Goal: Transaction & Acquisition: Book appointment/travel/reservation

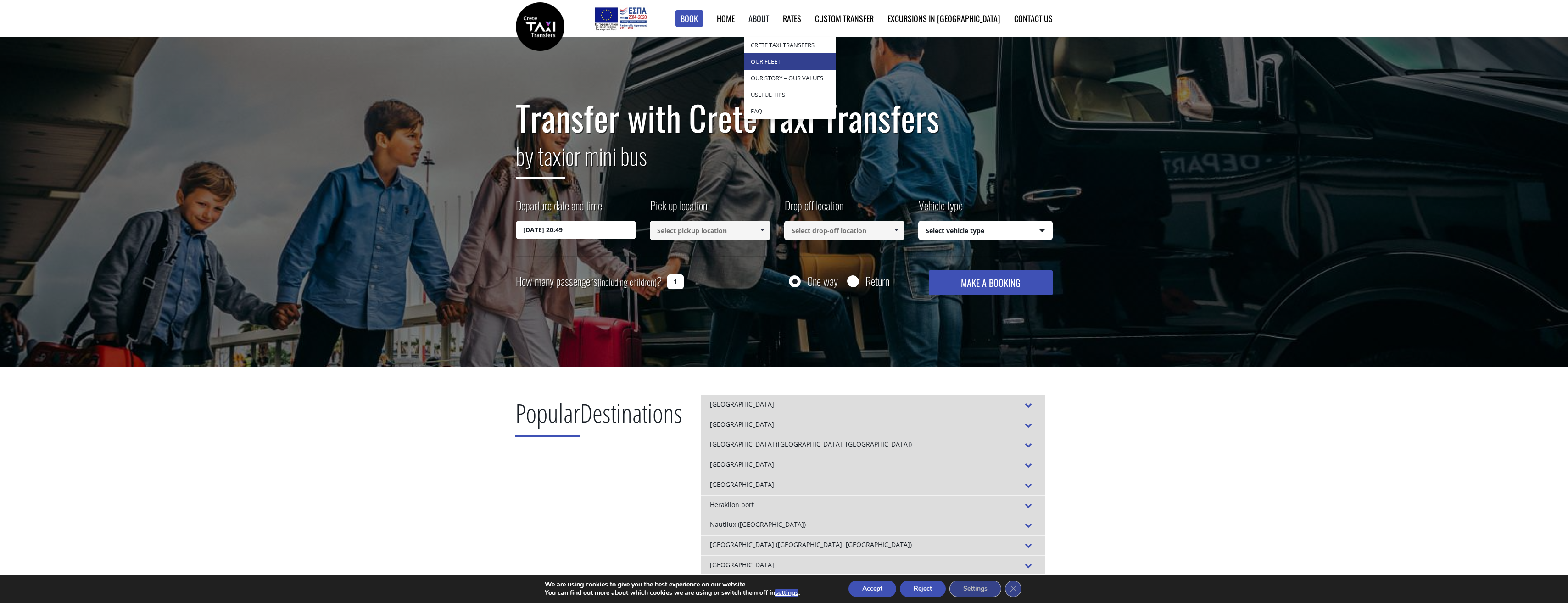
click at [818, 65] on link "Our Fleet" at bounding box center [789, 61] width 92 height 16
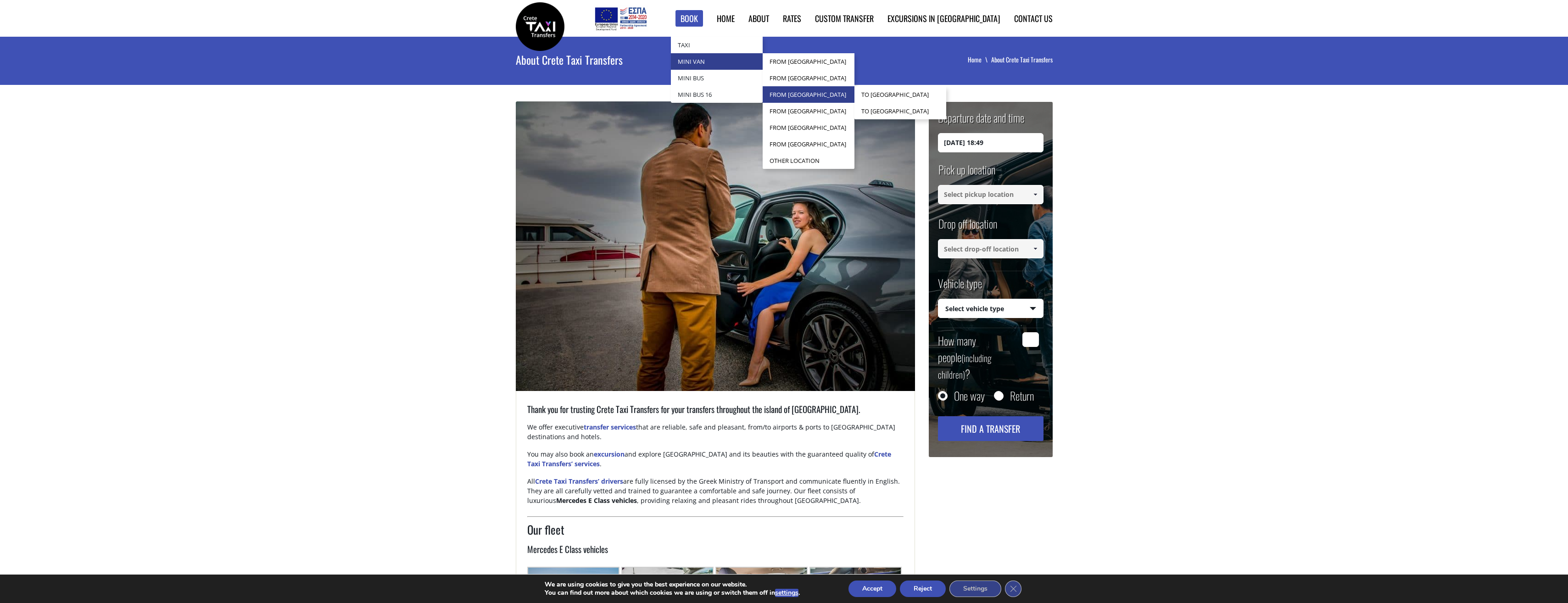
click at [842, 92] on link "from [GEOGRAPHIC_DATA]" at bounding box center [808, 94] width 92 height 16
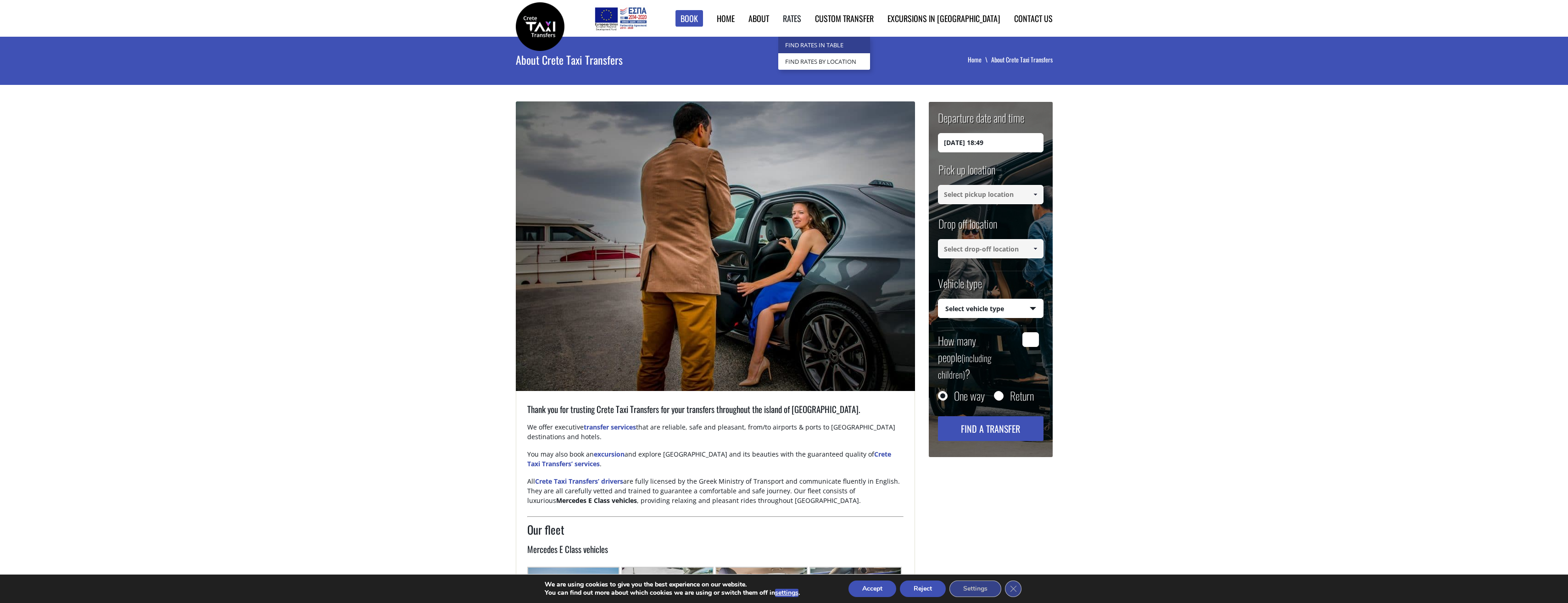
click at [844, 42] on link "Find Rates in Table" at bounding box center [823, 45] width 92 height 16
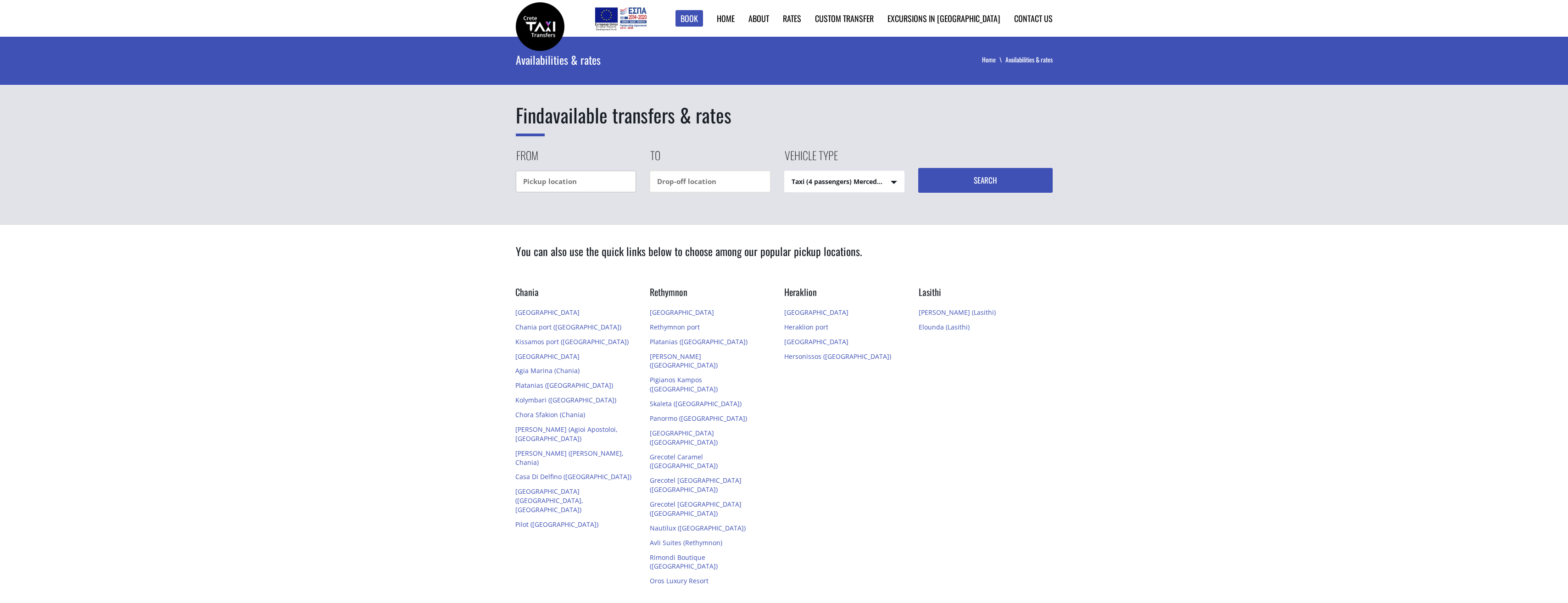
click at [583, 176] on input "text" at bounding box center [576, 181] width 121 height 21
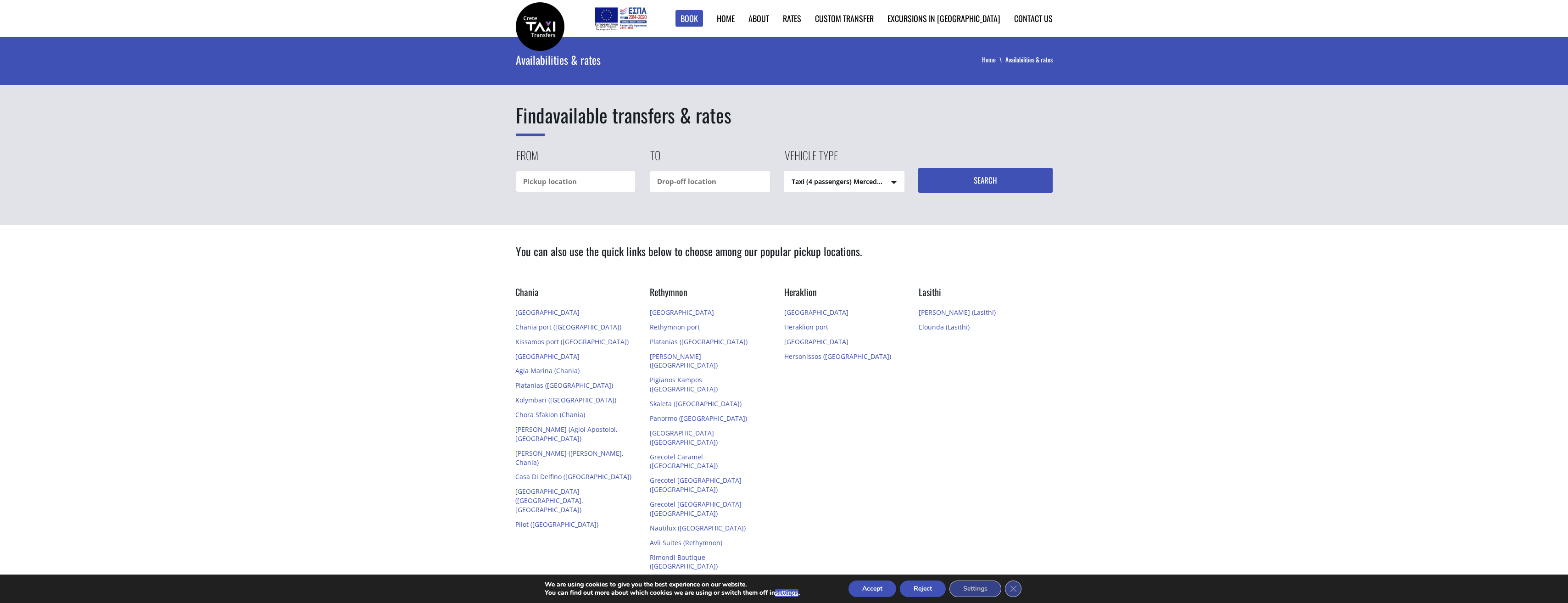
type input "G"
type input "Heraklion"
type input "Cheronissos"
click at [849, 196] on div "Find available transfers & rates From Heraklion To Cheronissos Vehicle type Tax…" at bounding box center [784, 131] width 1568 height 188
click at [856, 186] on select "Taxi (4 passengers) Mercedes E Class Mini Van (7 passengers) Mercedes Vito Mini…" at bounding box center [844, 182] width 120 height 22
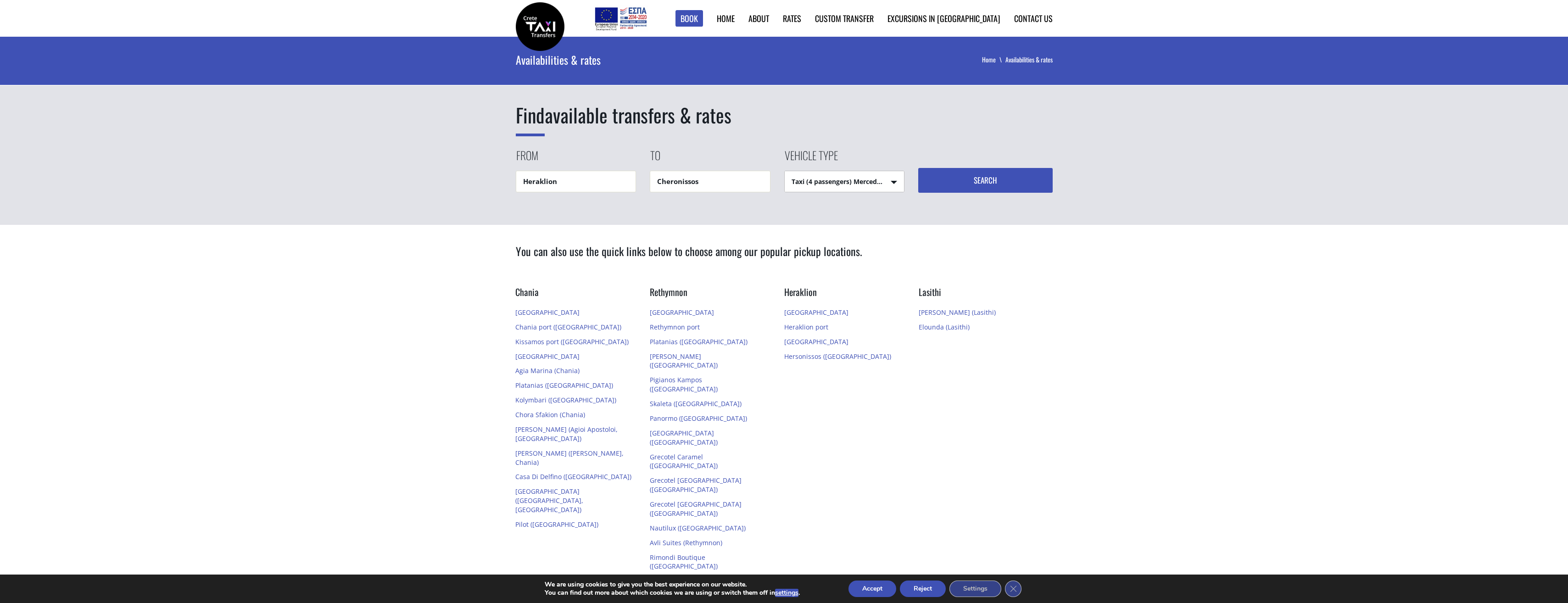
select select "541"
click at [784, 171] on select "Taxi (4 passengers) Mercedes E Class Mini Van (7 passengers) Mercedes Vito Mini…" at bounding box center [844, 182] width 120 height 22
click at [975, 182] on button "Search" at bounding box center [985, 181] width 134 height 25
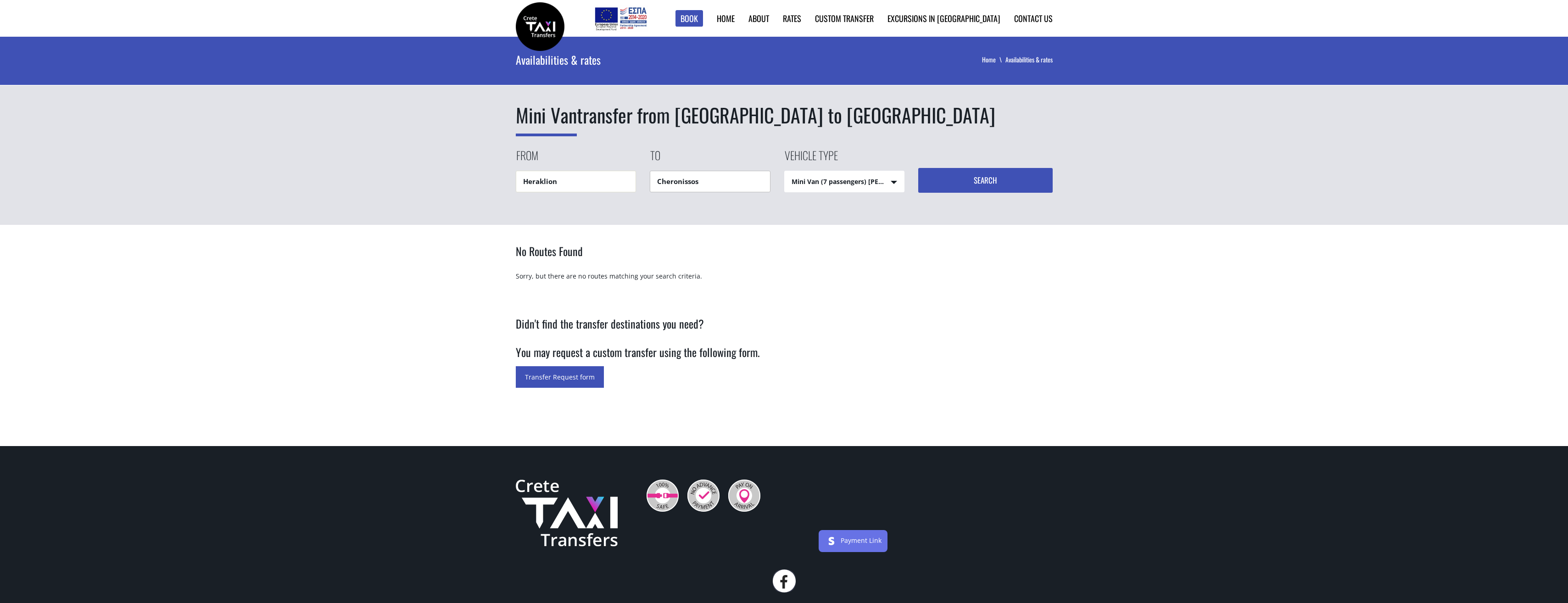
click at [716, 179] on input "Cheronissos" at bounding box center [710, 181] width 121 height 21
drag, startPoint x: 730, startPoint y: 179, endPoint x: 583, endPoint y: 169, distance: 147.3
click at [583, 169] on div "From Heraklion To Cheronissos Vehicle type Mini Van (7 passengers) Mercedes Vit…" at bounding box center [784, 169] width 537 height 45
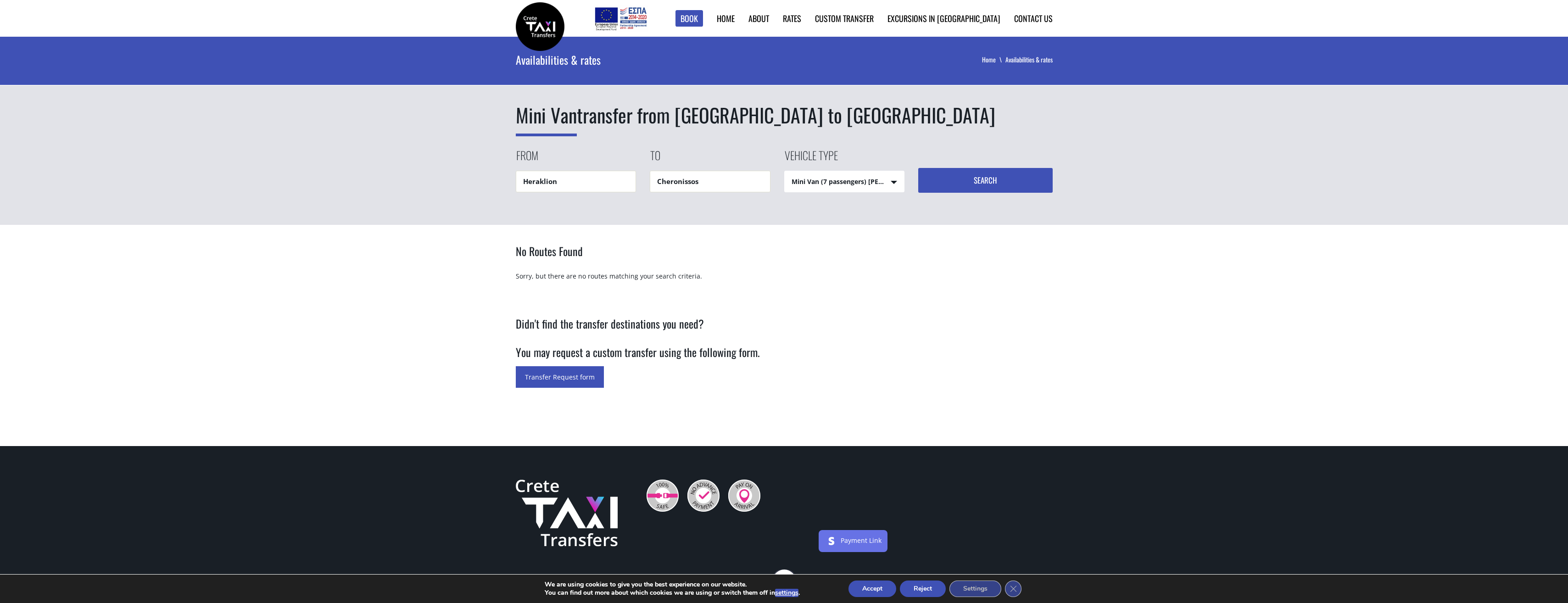
click at [973, 178] on button "Search" at bounding box center [985, 181] width 134 height 25
click at [602, 190] on input "Heraklion" at bounding box center [576, 181] width 121 height 21
drag, startPoint x: 708, startPoint y: 177, endPoint x: 578, endPoint y: 172, distance: 130.1
click at [578, 172] on div "From [GEOGRAPHIC_DATA] To [GEOGRAPHIC_DATA] Vehicle type Mini Van (7 passengers…" at bounding box center [784, 169] width 537 height 45
type input "Malia"
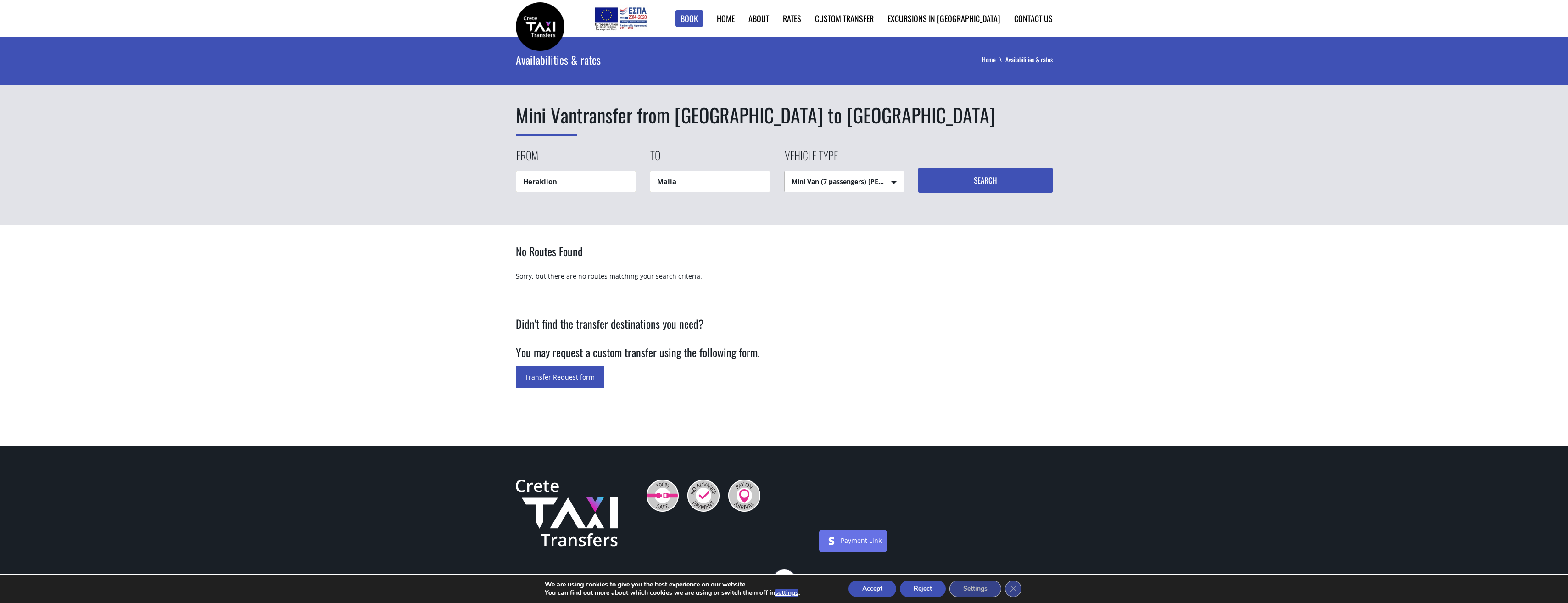
click at [1008, 186] on button "Search" at bounding box center [985, 181] width 134 height 25
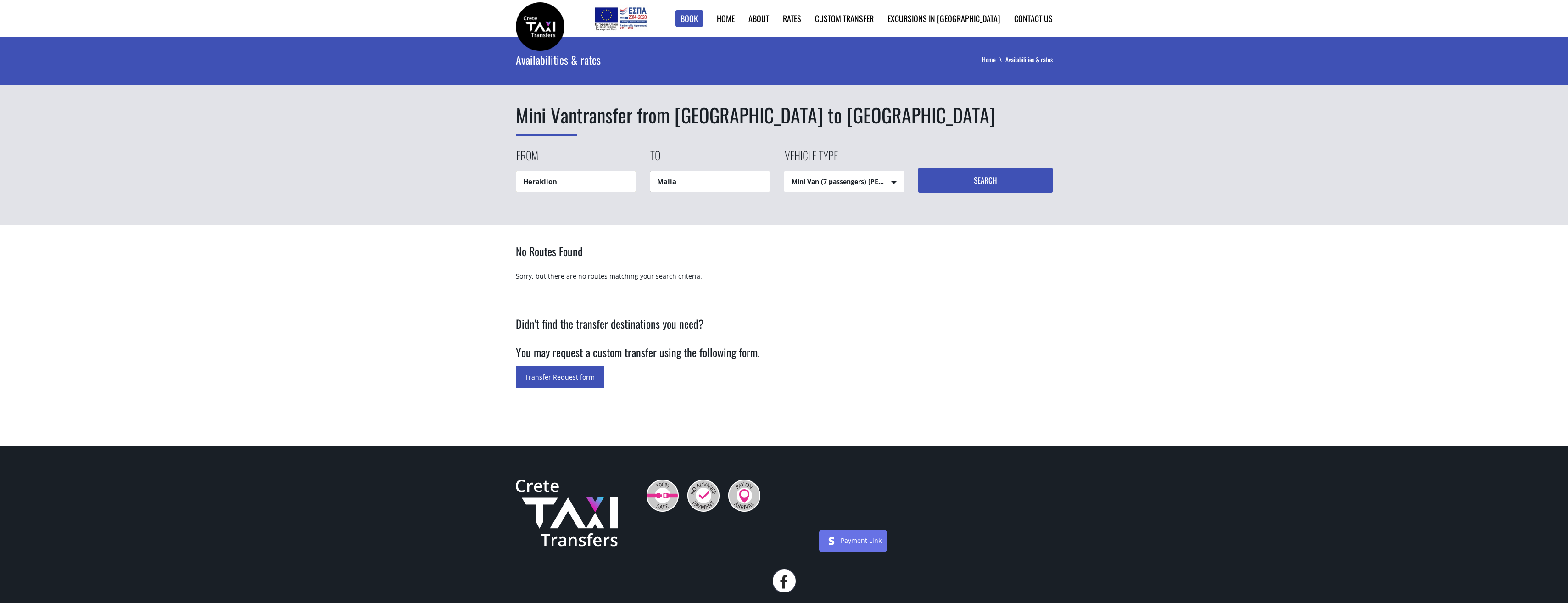
drag, startPoint x: 741, startPoint y: 180, endPoint x: 575, endPoint y: 171, distance: 166.2
click at [575, 171] on div "From Heraklion To Malia Vehicle type Mini Van (7 passengers) Mercedes Vito Taxi…" at bounding box center [784, 169] width 537 height 45
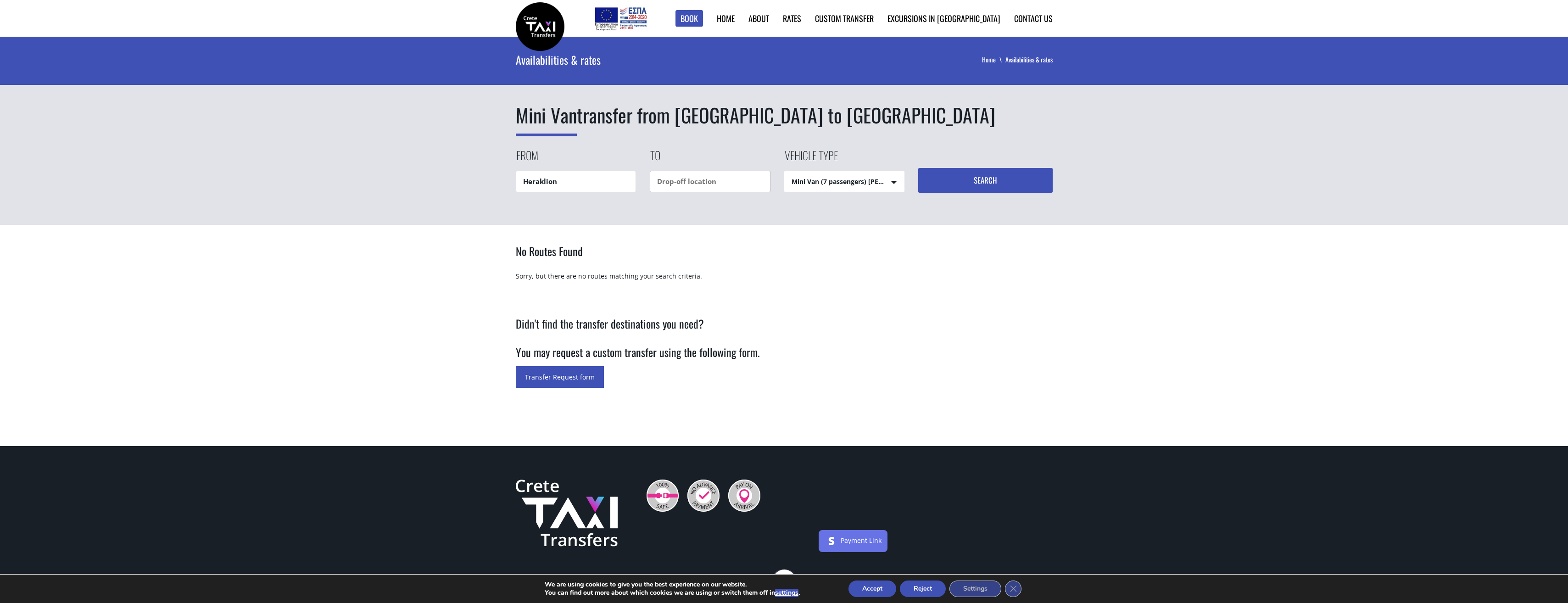
click at [918, 168] on button "Search" at bounding box center [985, 181] width 134 height 25
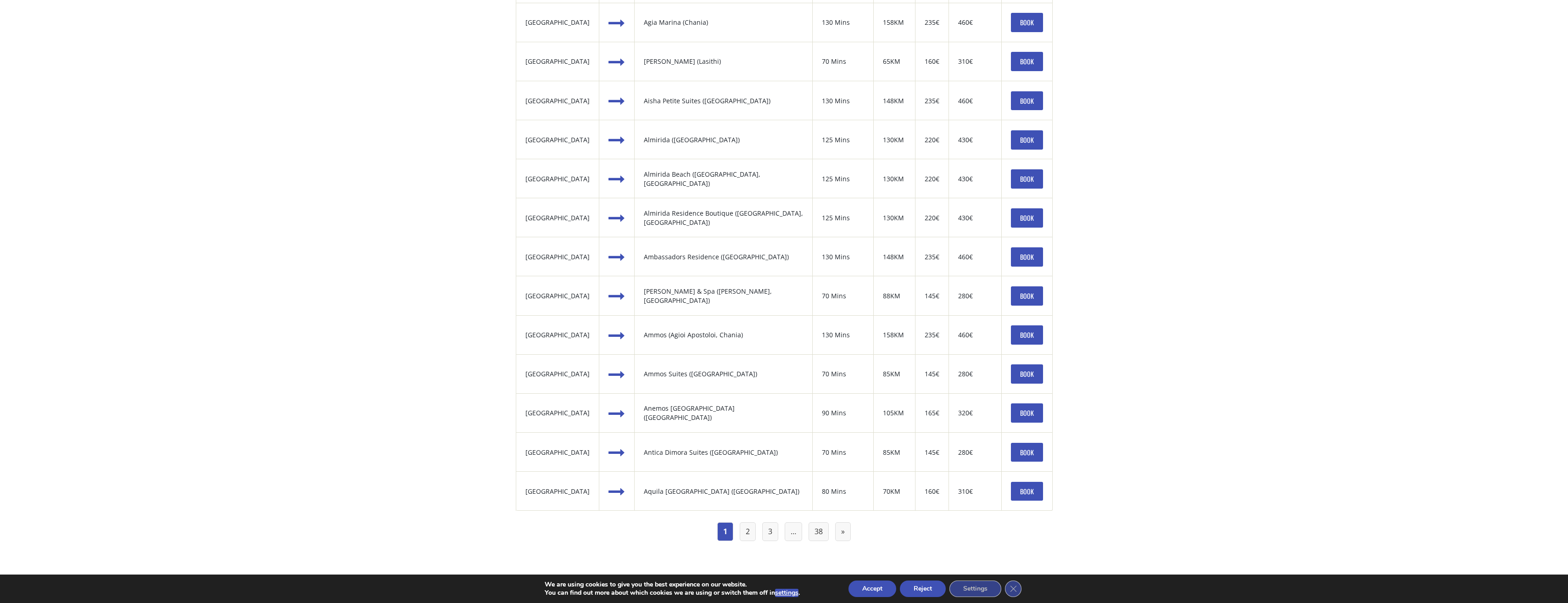
scroll to position [964, 0]
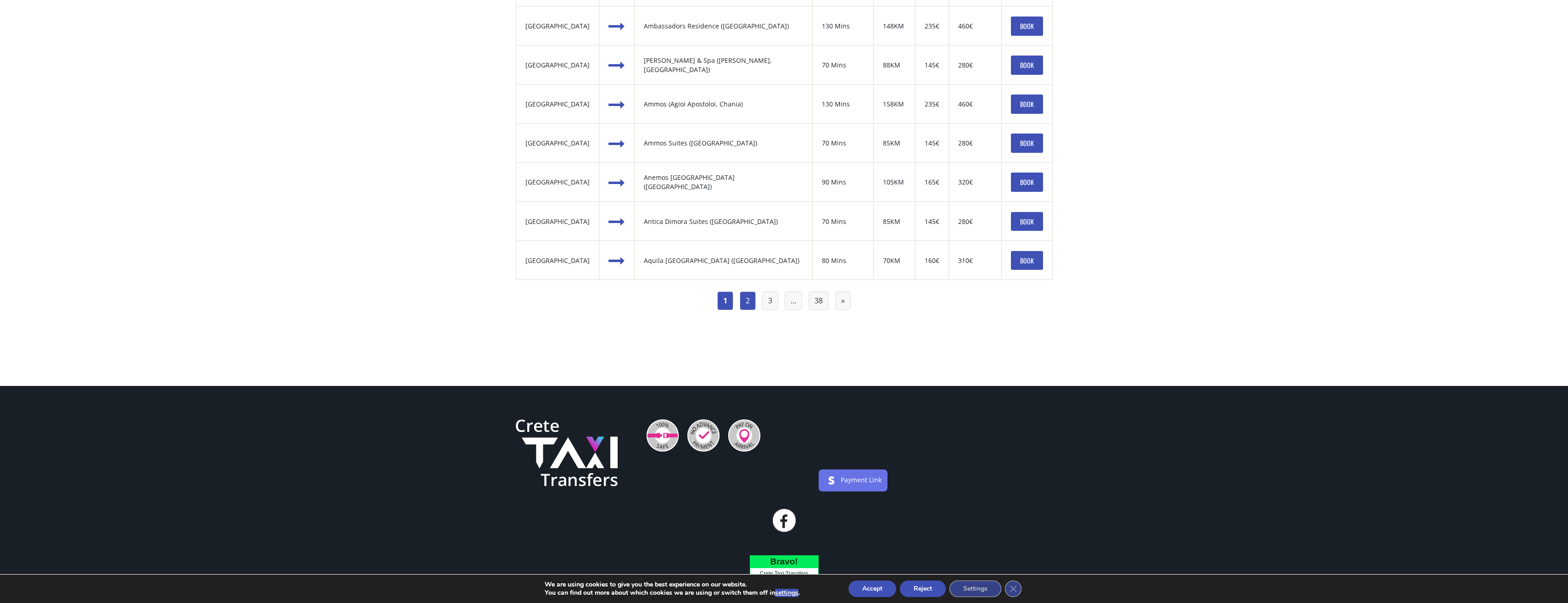
click at [741, 300] on link "2" at bounding box center [748, 300] width 16 height 18
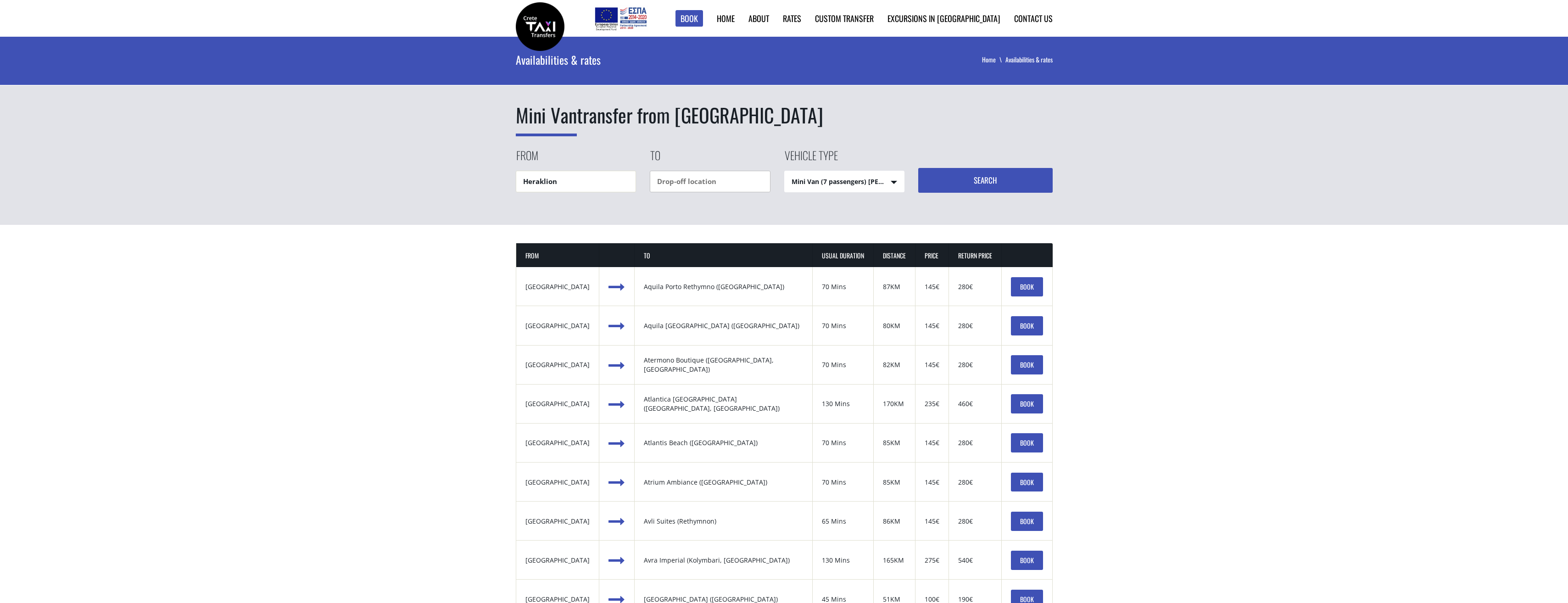
click at [731, 172] on input "text" at bounding box center [710, 181] width 121 height 21
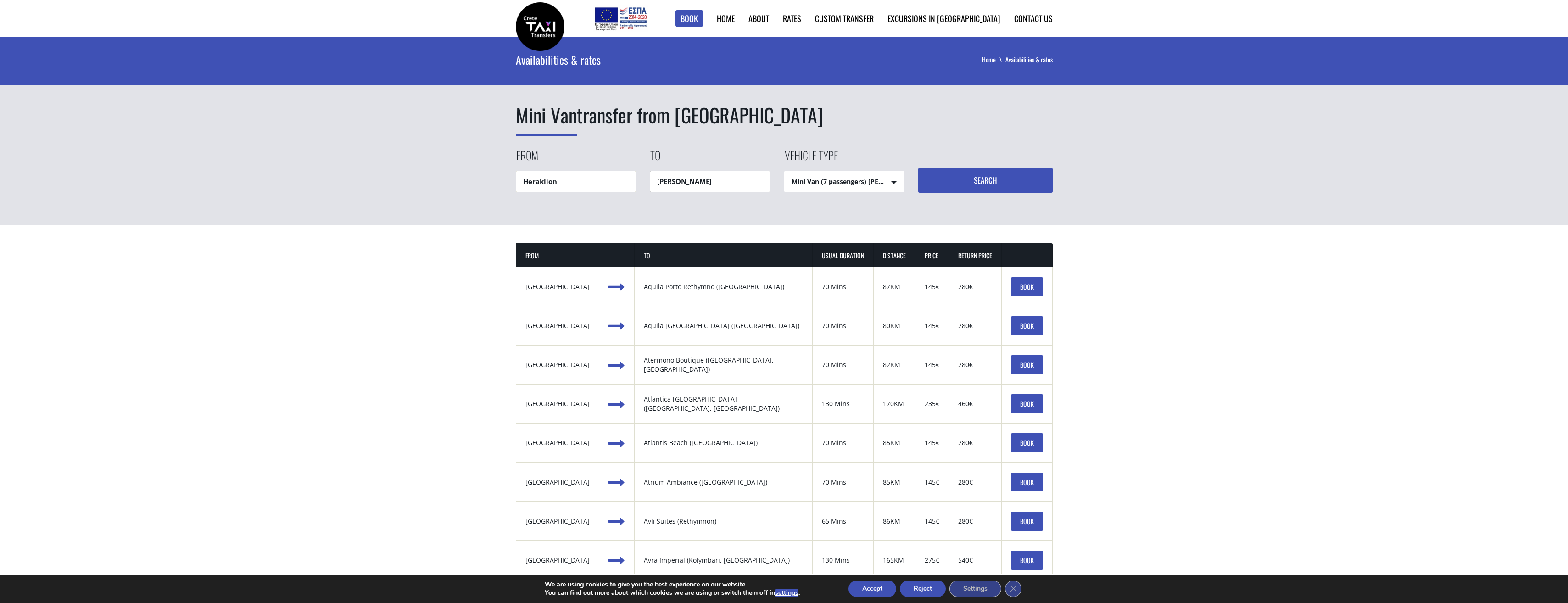
type input "[PERSON_NAME]"
click at [918, 168] on button "Search" at bounding box center [985, 181] width 134 height 25
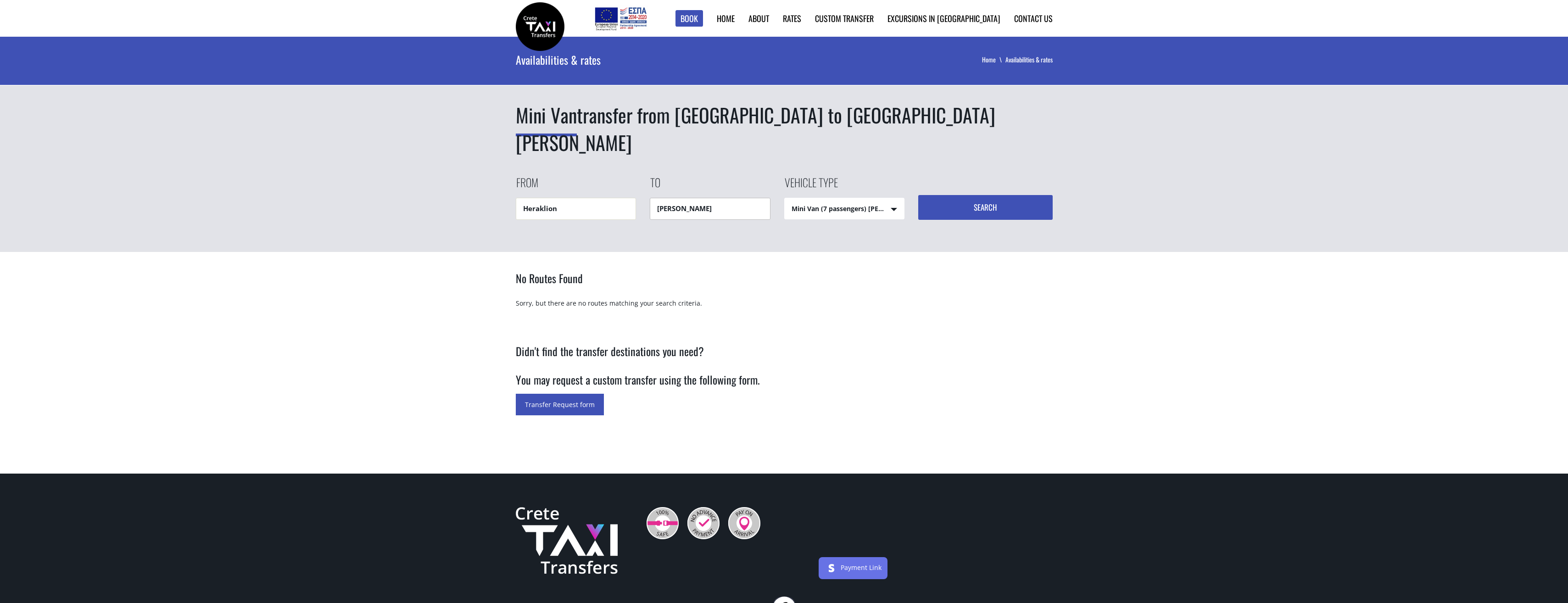
drag, startPoint x: 718, startPoint y: 178, endPoint x: 461, endPoint y: 166, distance: 257.3
click at [463, 166] on div "Mini Van transfer from [GEOGRAPHIC_DATA] to [GEOGRAPHIC_DATA][PERSON_NAME] From…" at bounding box center [784, 144] width 1568 height 215
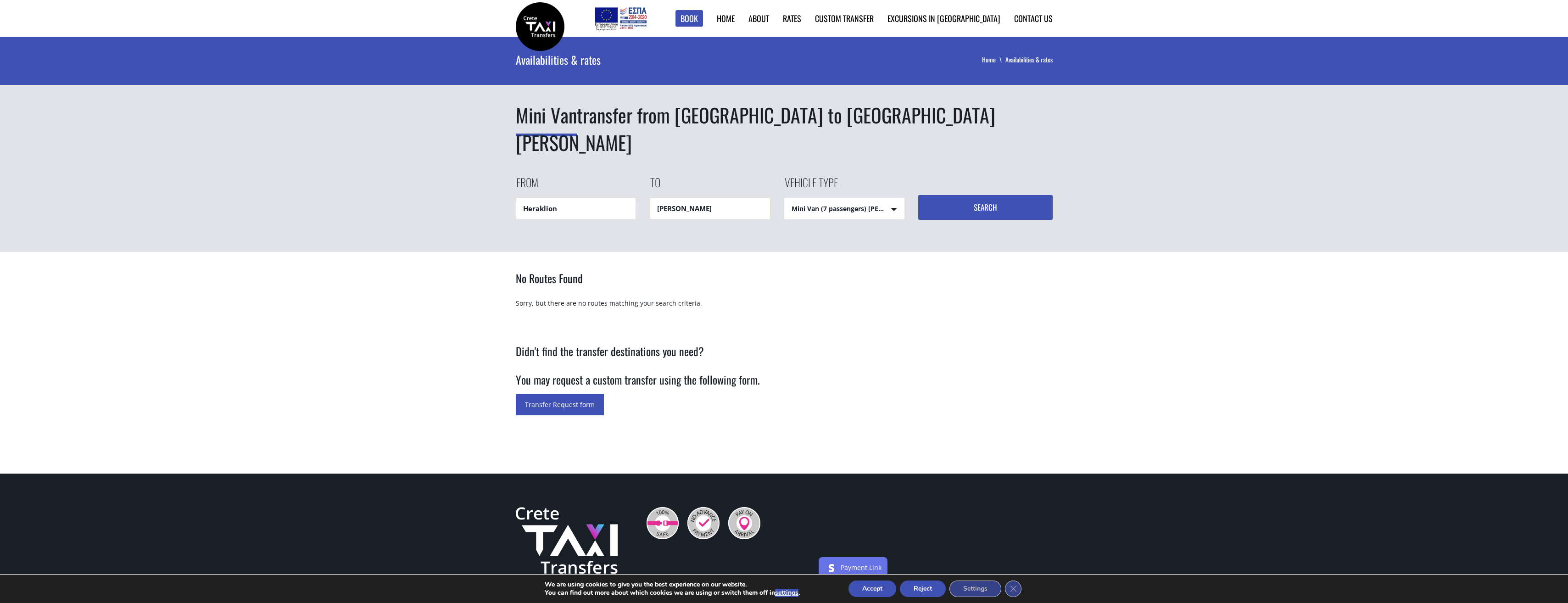
click at [974, 196] on button "Search" at bounding box center [985, 208] width 134 height 25
click at [893, 47] on link "Custom Transfer" at bounding box center [856, 45] width 92 height 16
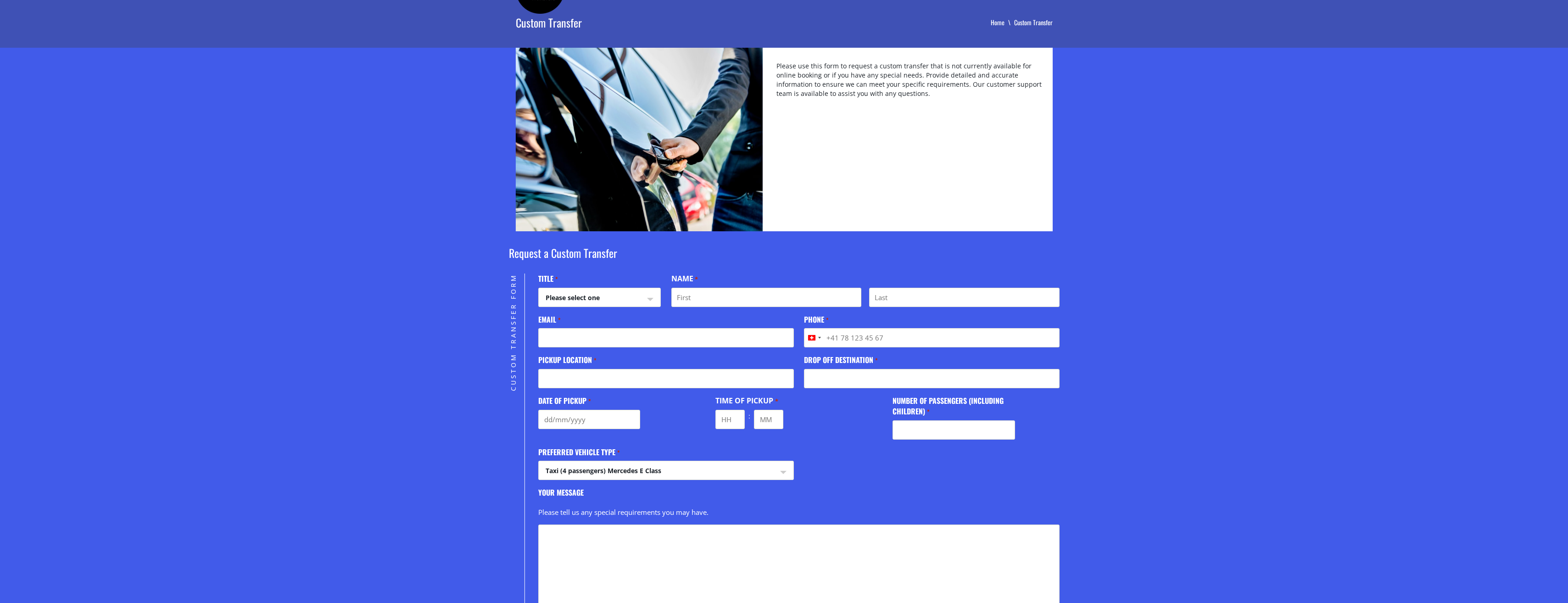
scroll to position [137, 0]
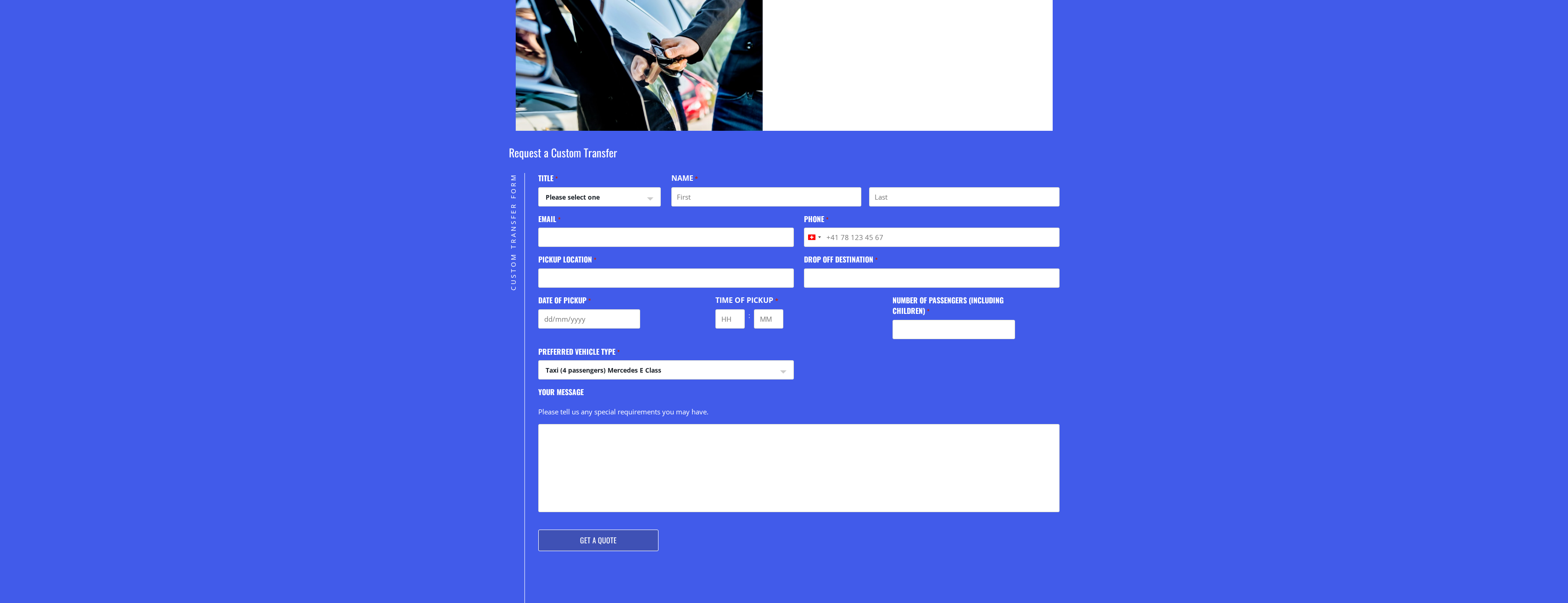
click at [615, 201] on select "Please select one Mr Mrs" at bounding box center [600, 198] width 122 height 22
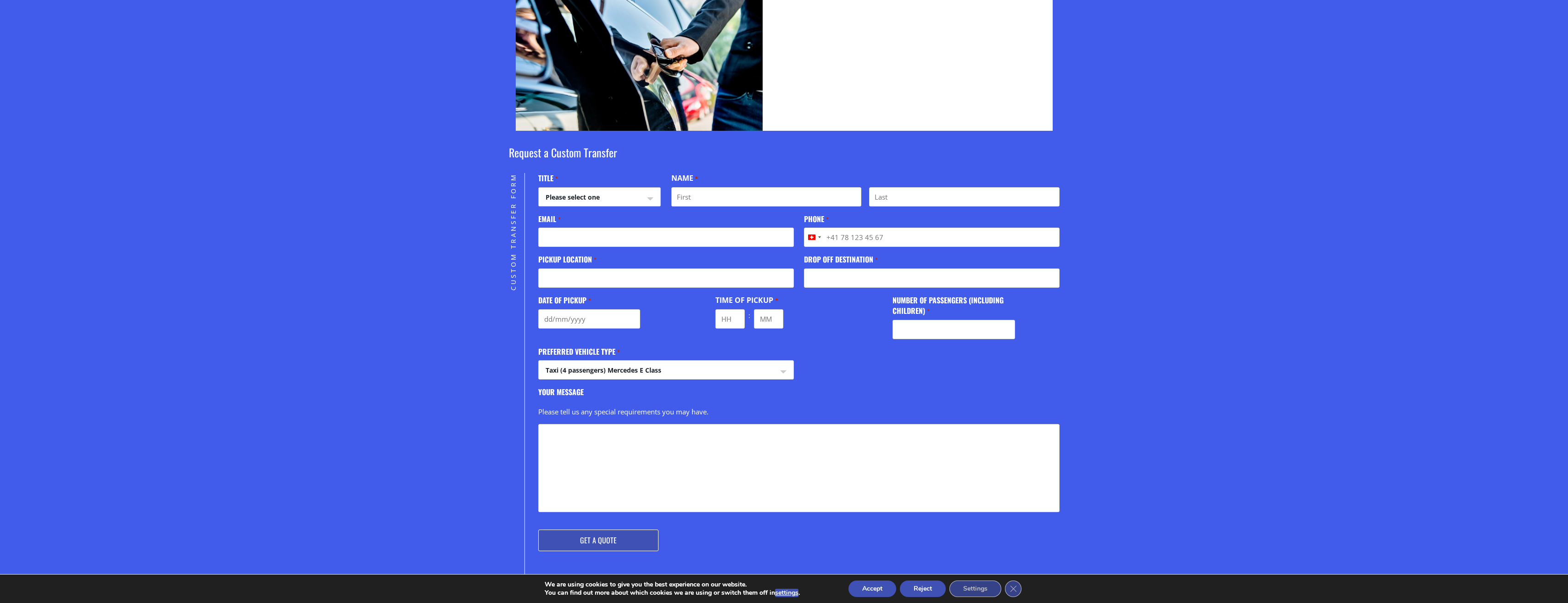
select select "Mr"
click at [539, 188] on select "Please select one Mr Mrs" at bounding box center [600, 198] width 122 height 22
click at [759, 185] on fieldset "Name * First Last" at bounding box center [865, 190] width 388 height 34
click at [759, 199] on input "First" at bounding box center [766, 197] width 190 height 19
type input "Fabian"
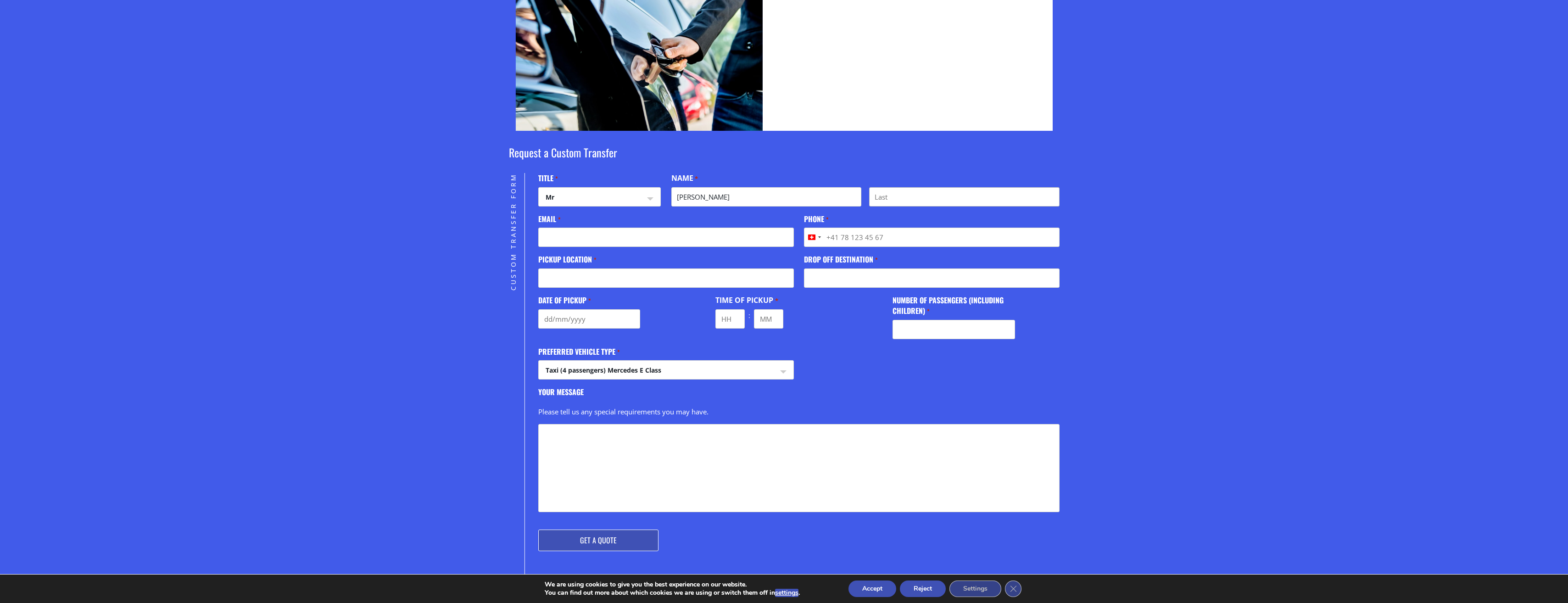
type input "Ricklin"
type input "fabian.ricklin@isolutions.ch"
type input "+41788944014"
drag, startPoint x: 645, startPoint y: 241, endPoint x: 522, endPoint y: 232, distance: 123.3
click at [522, 232] on div "Custom Transfer Form " * " indicates required fields Phone This field is for va…" at bounding box center [784, 474] width 550 height 603
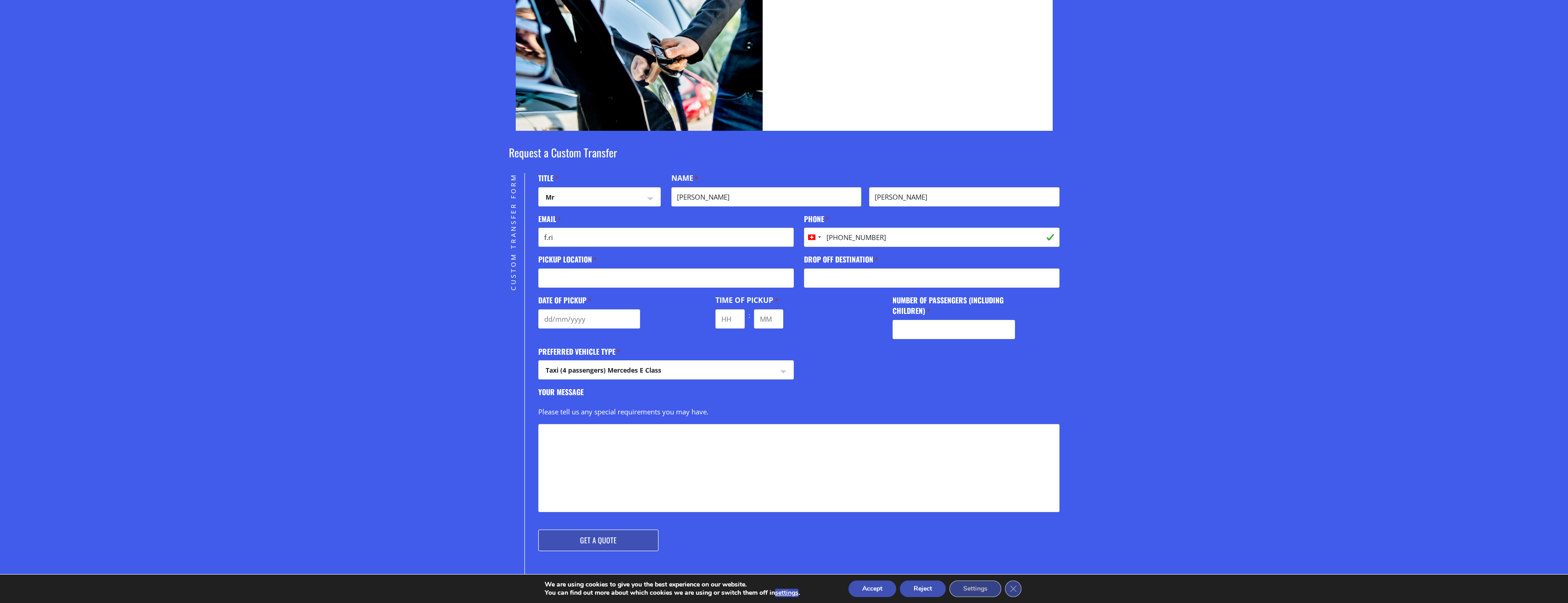
type input "f.ricklin@gmx.ch"
click at [685, 282] on input "Pickup location *" at bounding box center [666, 278] width 255 height 19
type input "Heraklion Airport"
click at [873, 280] on input "Drop off destination *" at bounding box center [932, 278] width 255 height 19
drag, startPoint x: 928, startPoint y: 279, endPoint x: 643, endPoint y: 241, distance: 287.5
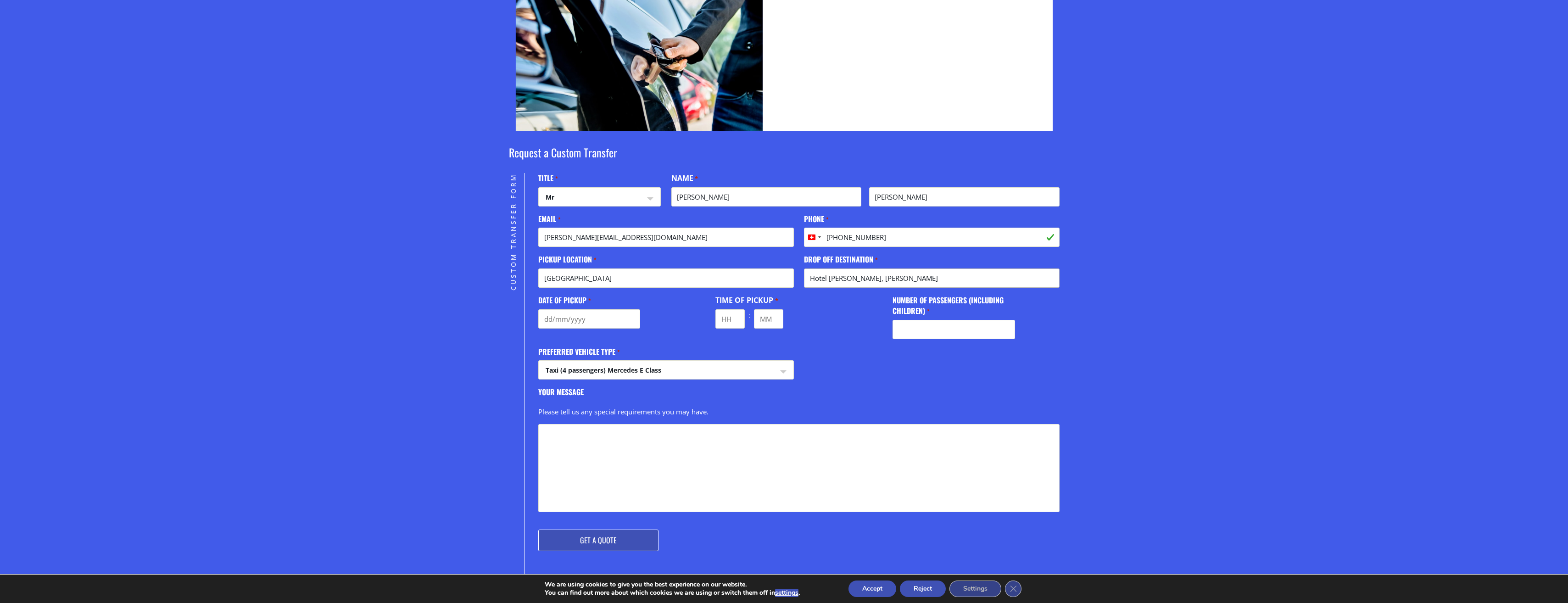
click at [643, 241] on div "Phone This field is for validation purposes and should be left unchanged. Title…" at bounding box center [798, 347] width 520 height 347
paste input "Dimokratias, Chersonisos 700 14, Griechenland"
click at [808, 280] on input "Dimokratias, Chersonisos 700 14, Griechenland" at bounding box center [932, 278] width 255 height 19
drag, startPoint x: 973, startPoint y: 277, endPoint x: 1063, endPoint y: 277, distance: 90.0
click at [1063, 277] on section "Request a Custom Transfer Custom Transfer Form " * " indicates required fields …" at bounding box center [784, 454] width 1568 height 648
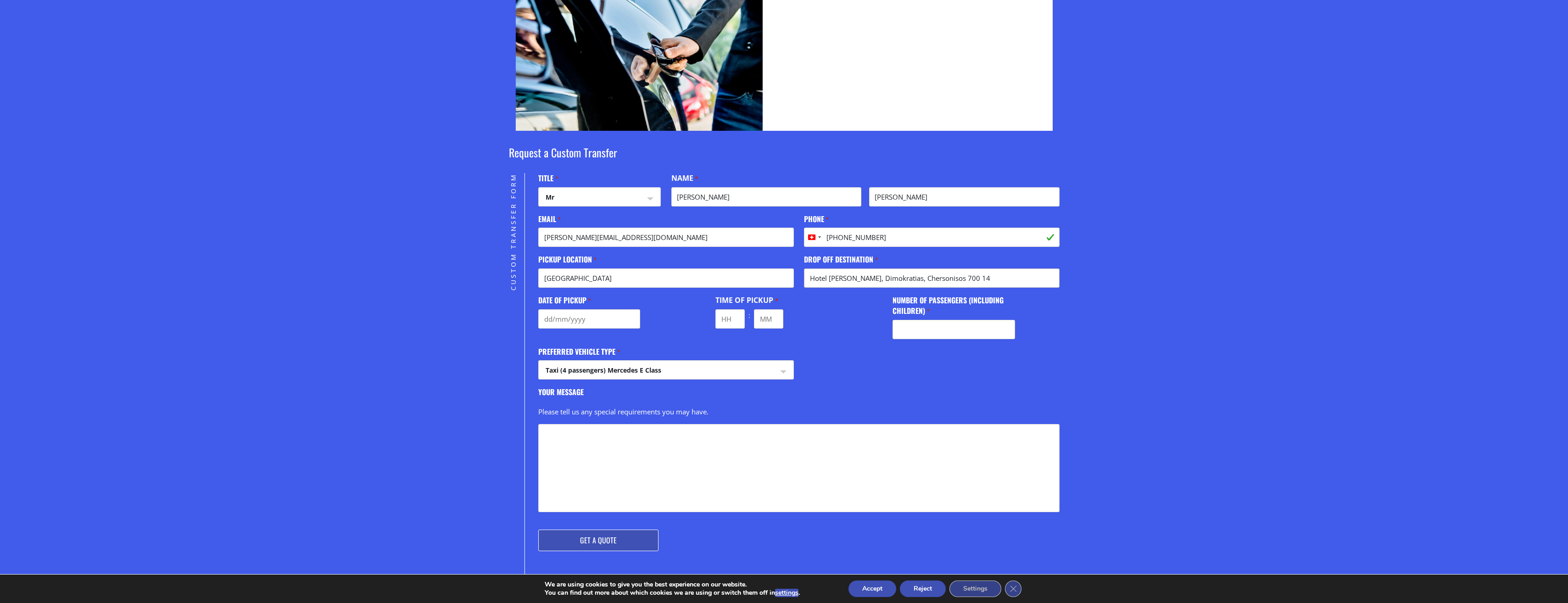
type input "Hotel Creta Maris, Dimokratias, Chersonisos 700 14"
click at [585, 326] on input "Date of Pickup *" at bounding box center [588, 319] width 102 height 19
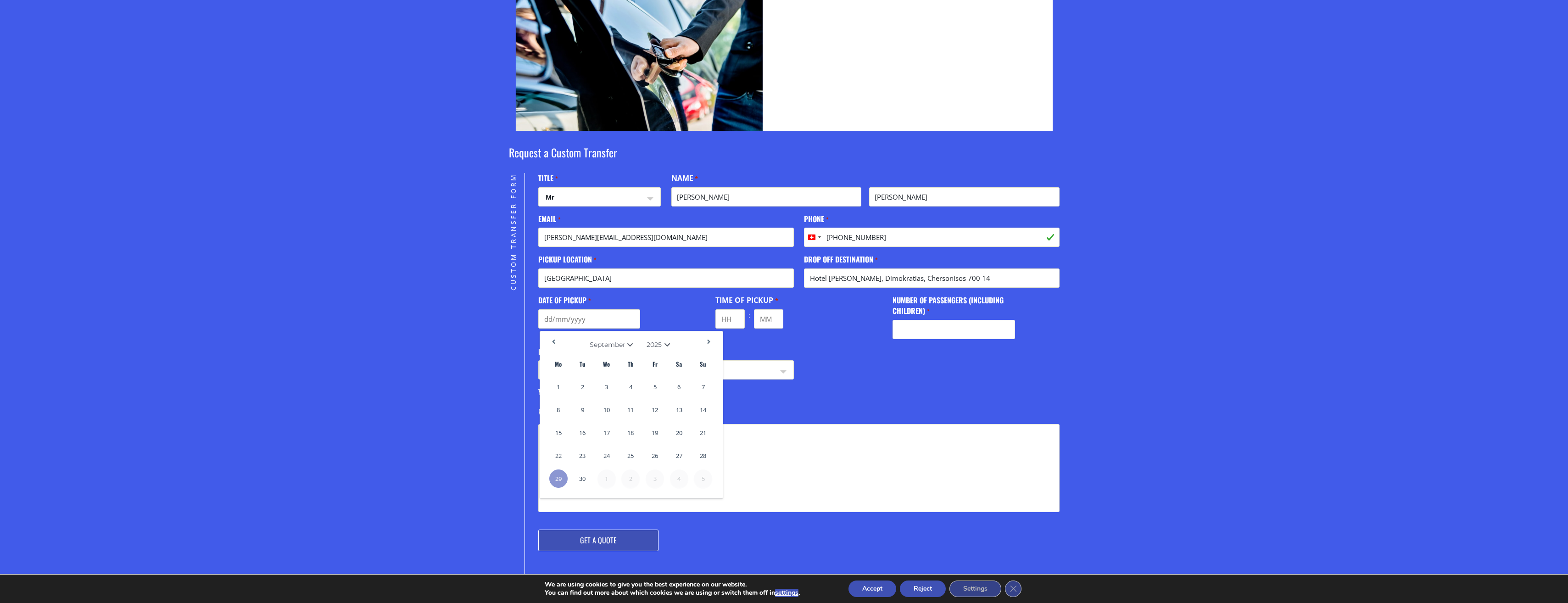
click at [635, 347] on select "January February March April May June July August September October November De…" at bounding box center [611, 345] width 45 height 7
click at [581, 413] on link "7" at bounding box center [581, 409] width 18 height 18
type input "07/10/2025"
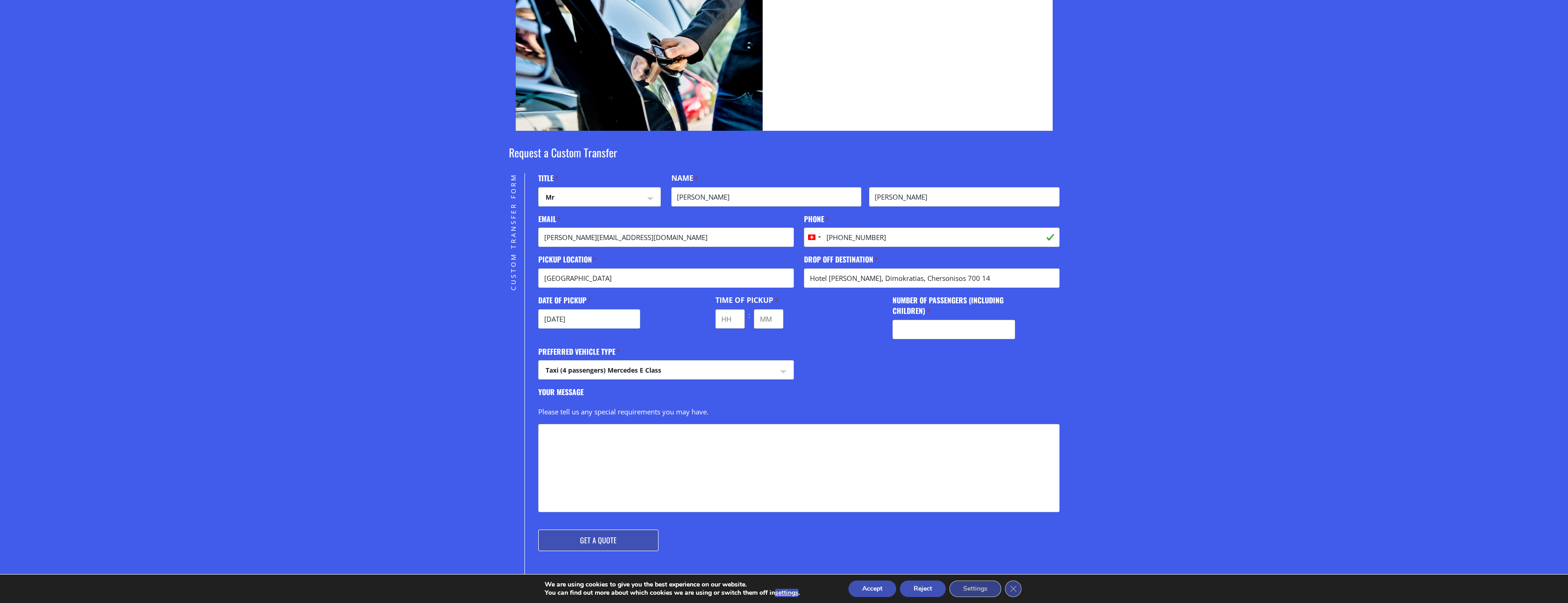
click at [732, 322] on input "Hours" at bounding box center [729, 319] width 29 height 19
type input "13"
type input "30"
click at [927, 329] on input "Number of passengers (including children) *" at bounding box center [954, 330] width 123 height 19
type input "4"
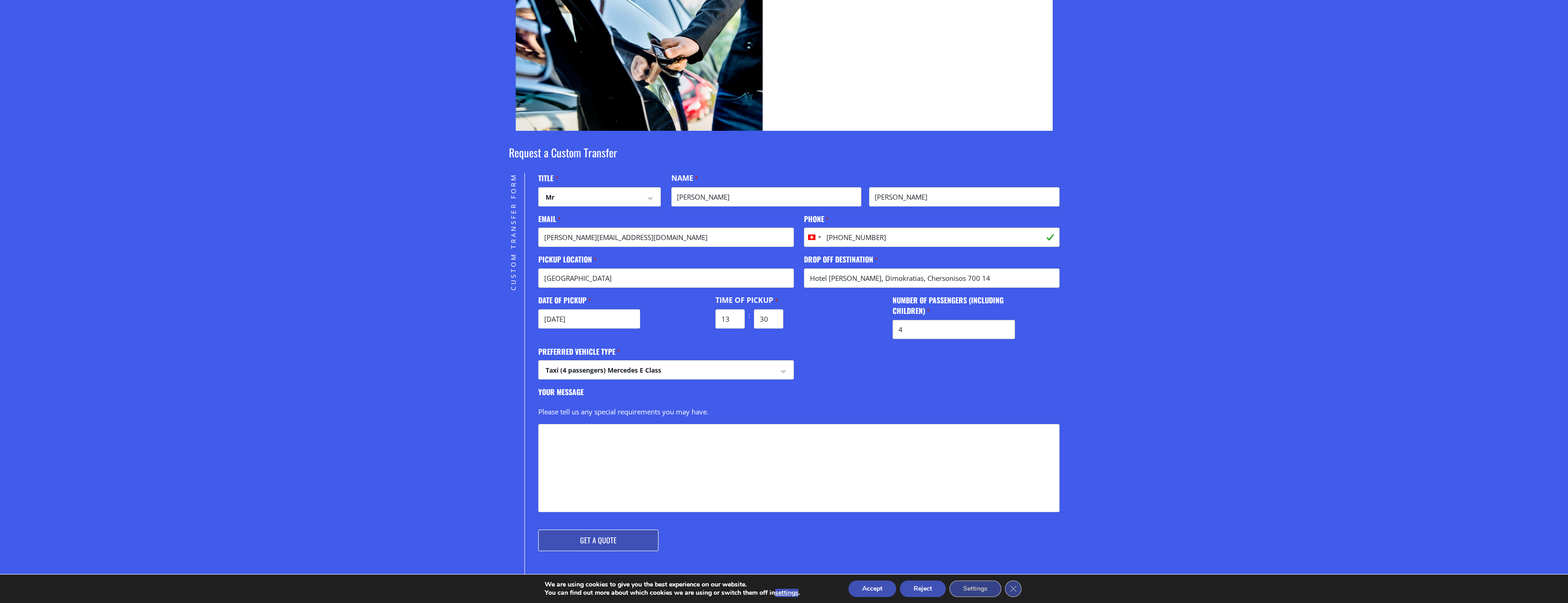
click at [741, 374] on select "Taxi (4 passengers) Mercedes E Class Mini Van (7 passengers) Mercedes Vito Mini…" at bounding box center [666, 372] width 254 height 22
select select "Mini Van (7 passengers) [PERSON_NAME]"
click at [539, 361] on select "Taxi (4 passengers) Mercedes E Class Mini Van (7 passengers) Mercedes Vito Mini…" at bounding box center [666, 372] width 254 height 22
click at [643, 454] on textarea "Your message" at bounding box center [798, 467] width 520 height 88
click at [653, 462] on textarea "Child seat 2yrs old" at bounding box center [798, 467] width 520 height 88
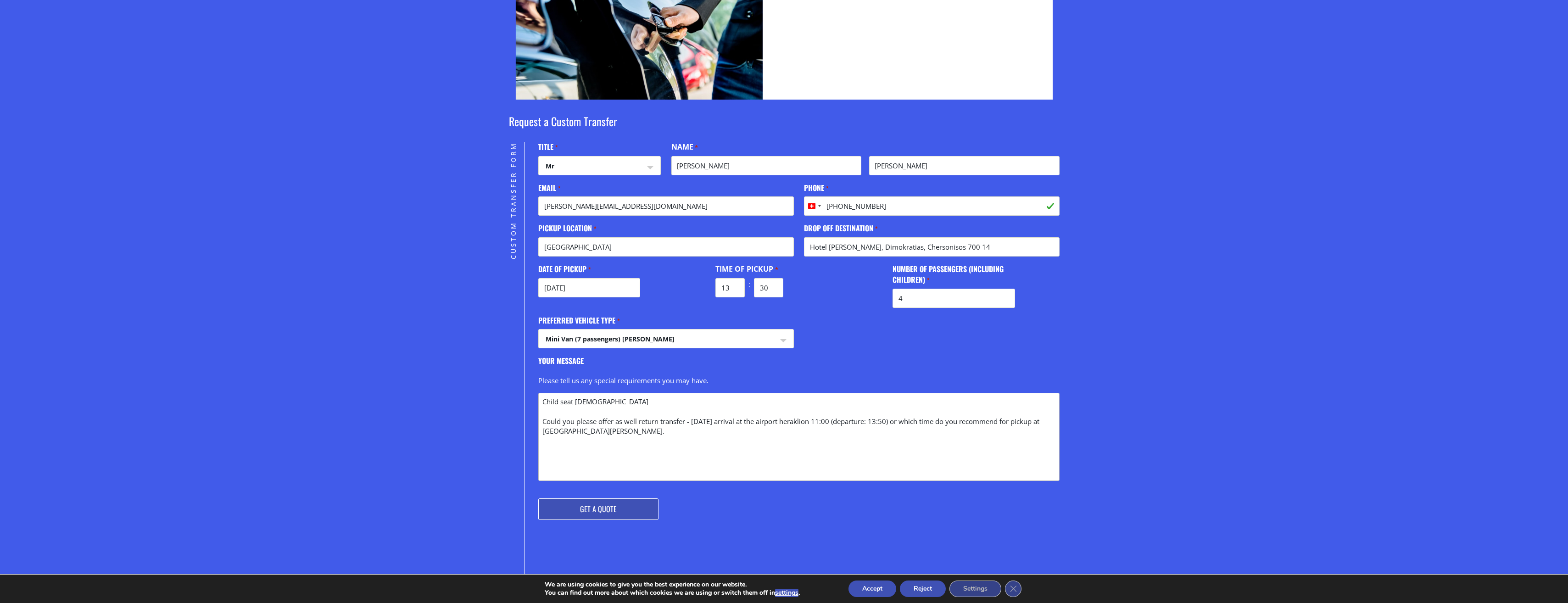
scroll to position [184, 0]
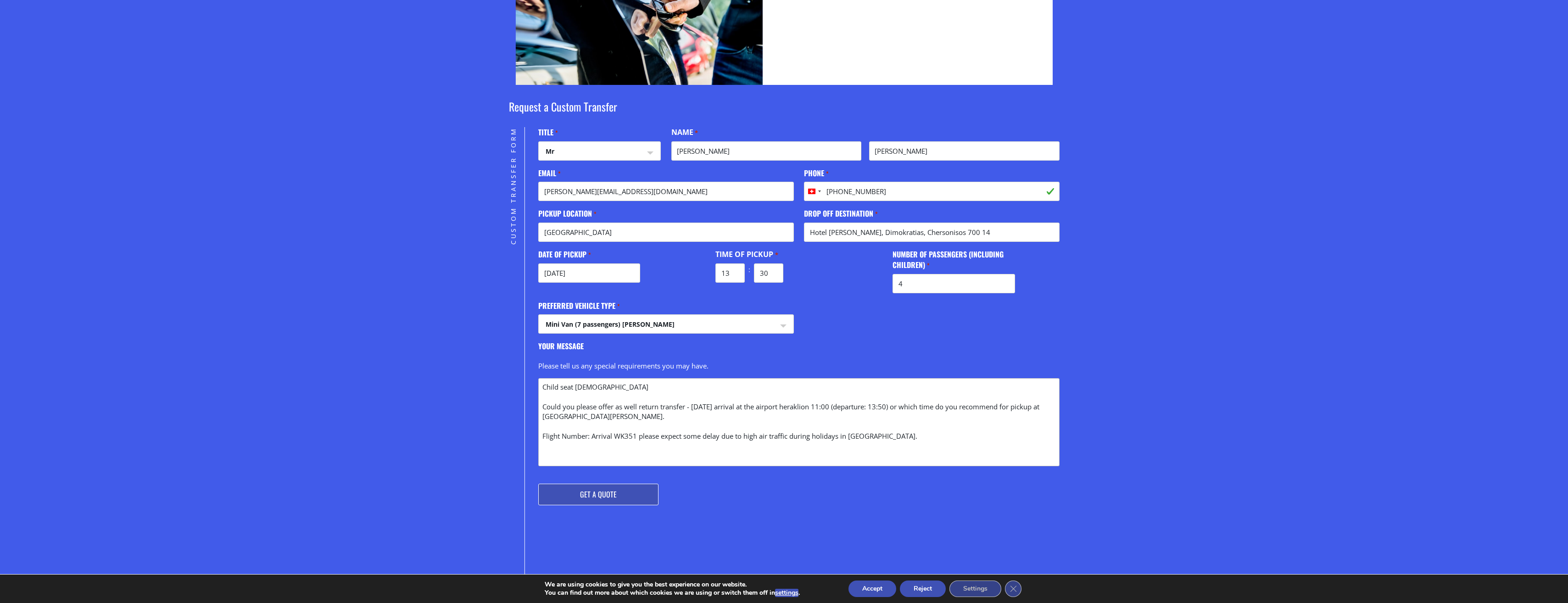
click at [702, 435] on textarea "Child seat 2yrs old Could you please offer as well return transfer - 14.10.25 a…" at bounding box center [798, 422] width 520 height 88
drag, startPoint x: 617, startPoint y: 495, endPoint x: 745, endPoint y: 523, distance: 131.0
click at [745, 523] on div "" * " indicates required fields Phone This field is for validation purposes and…" at bounding box center [791, 428] width 535 height 603
click at [646, 390] on textarea "Child seat 2yrs old Could you please offer as well return transfer - 14.10.25 a…" at bounding box center [798, 422] width 520 height 88
click at [860, 398] on textarea "Child seat 2yrs old / plus 2 luggages and one stroller Baby 5 months - we will …" at bounding box center [798, 422] width 520 height 88
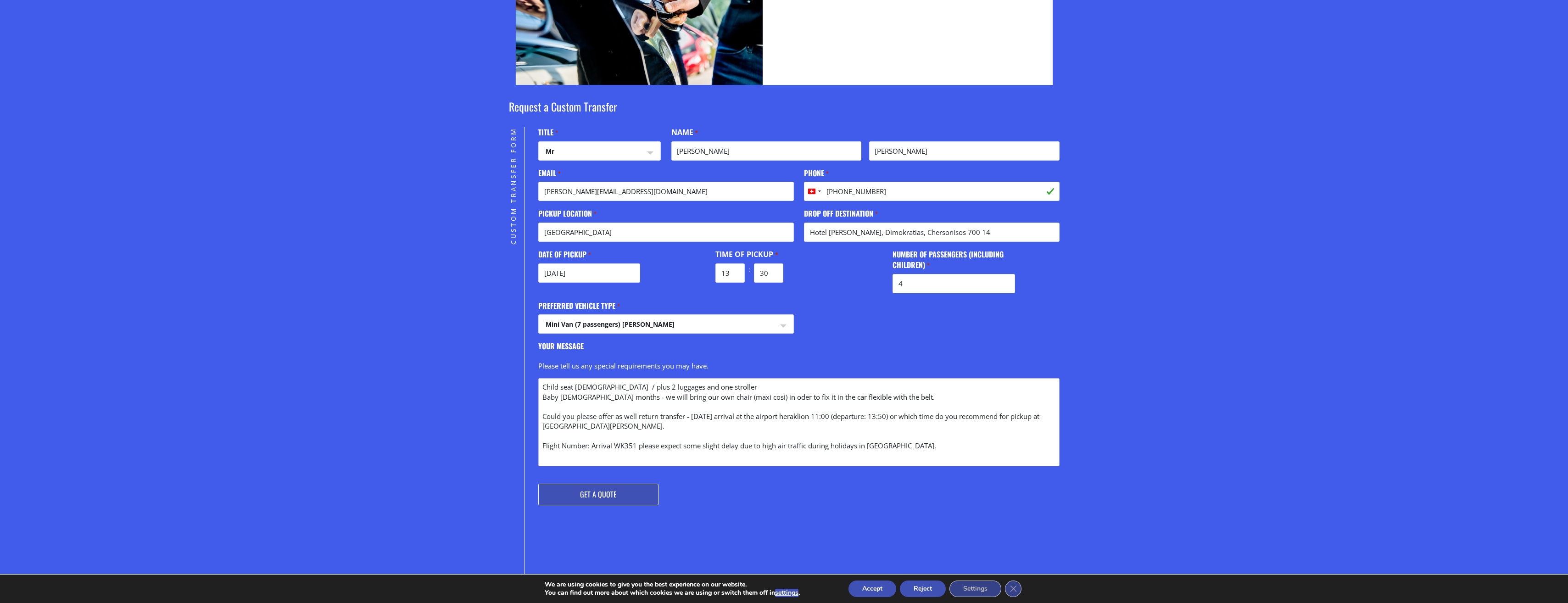
click at [604, 385] on textarea "Child seat 2yrs old / plus 2 luggages and one stroller Baby 5 months - we will …" at bounding box center [798, 422] width 520 height 88
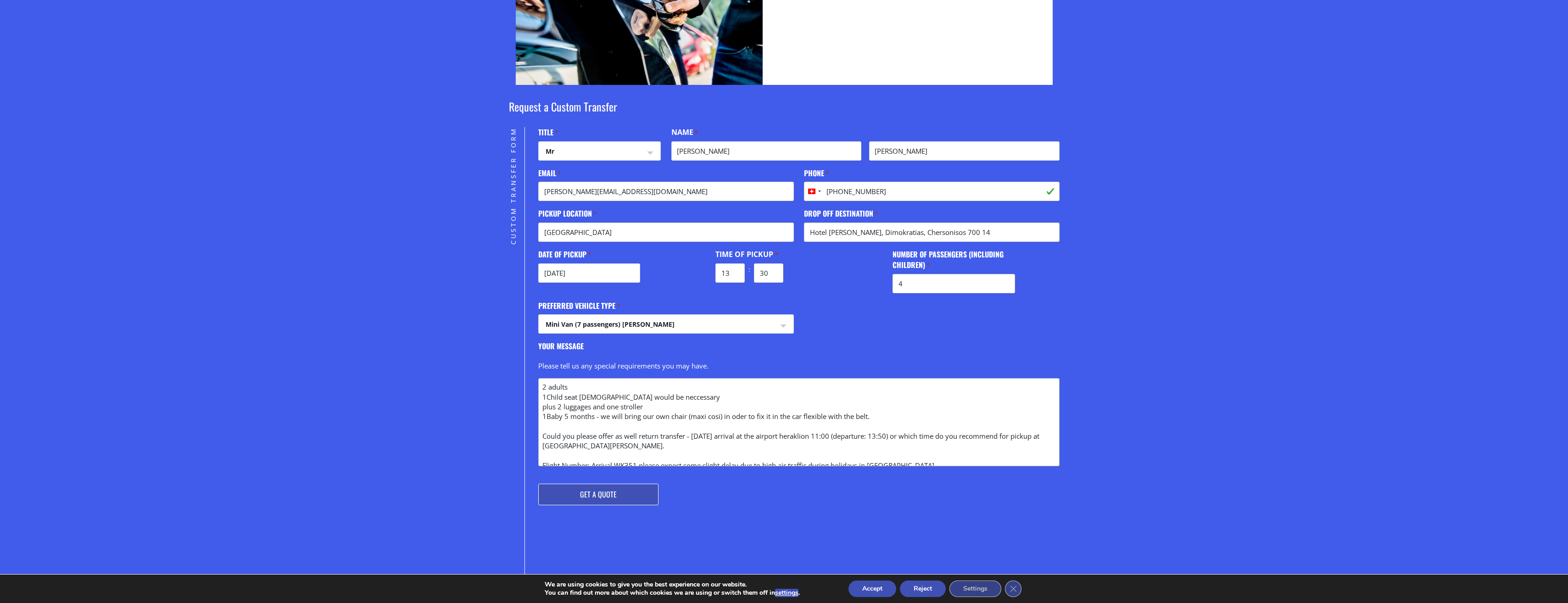
drag, startPoint x: 883, startPoint y: 416, endPoint x: 531, endPoint y: 420, distance: 352.0
click at [531, 420] on div "" * " indicates required fields Phone This field is for validation purposes and…" at bounding box center [791, 428] width 535 height 603
click at [693, 395] on textarea "2 adults 1Child seat 2yrs old would be neccessary plus 2 luggages and one strol…" at bounding box center [798, 422] width 520 height 88
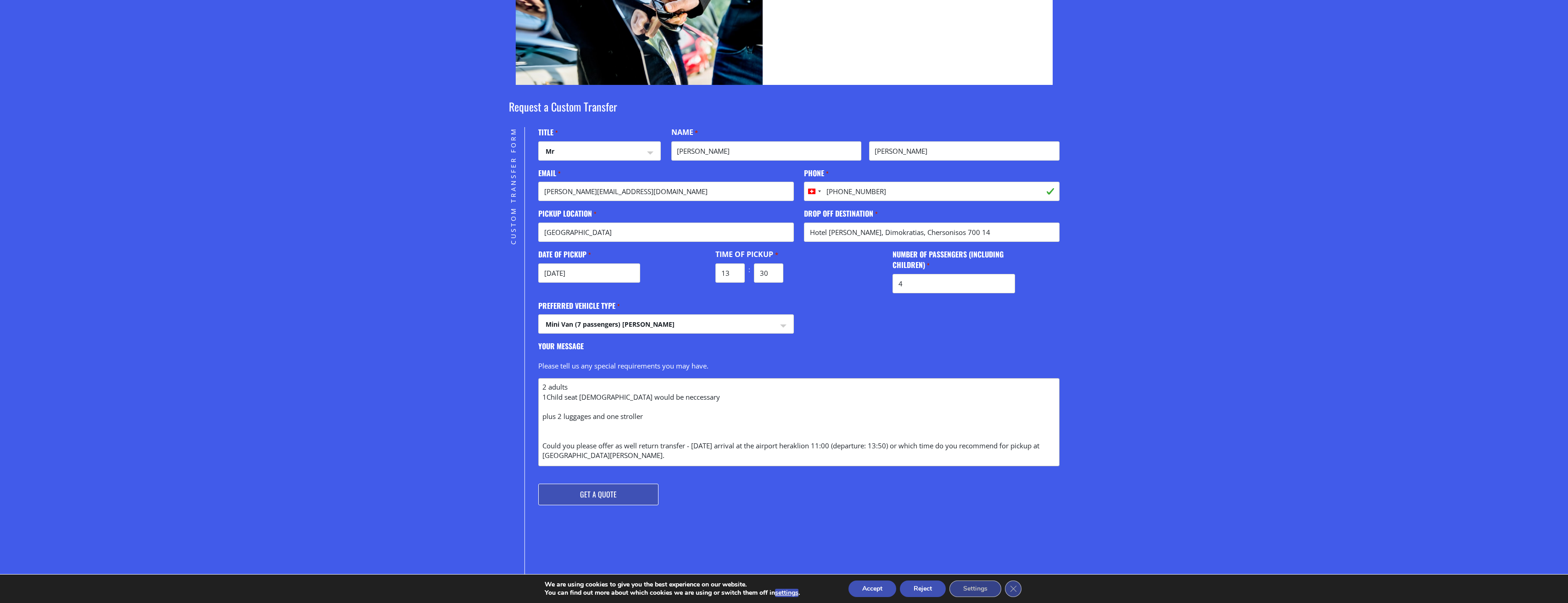
paste textarea "1Baby 5 months - we will bring our own chair (maxi cosi) in oder to fix it in t…"
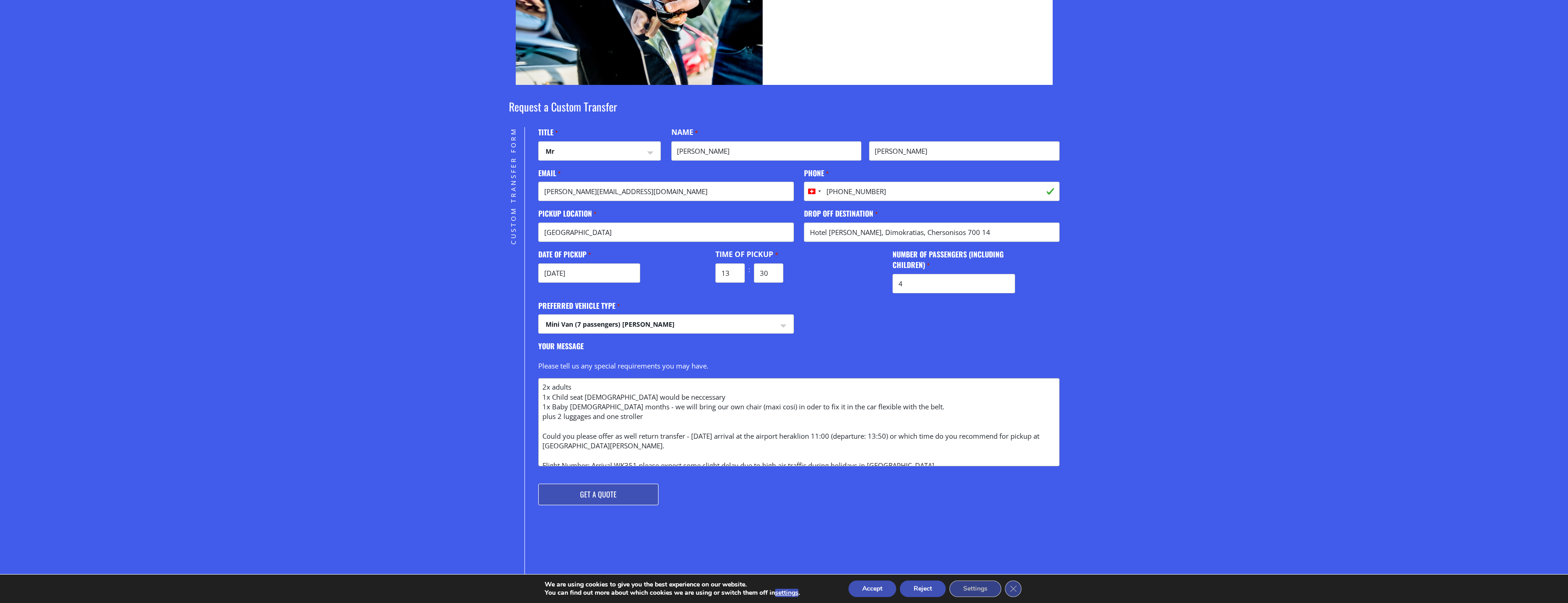
scroll to position [9, 0]
type textarea "2x adults 1x Child seat 2yrs old would be neccessary 1x Baby 5 months - we will…"
click at [601, 501] on input "Get a Quote" at bounding box center [598, 495] width 120 height 21
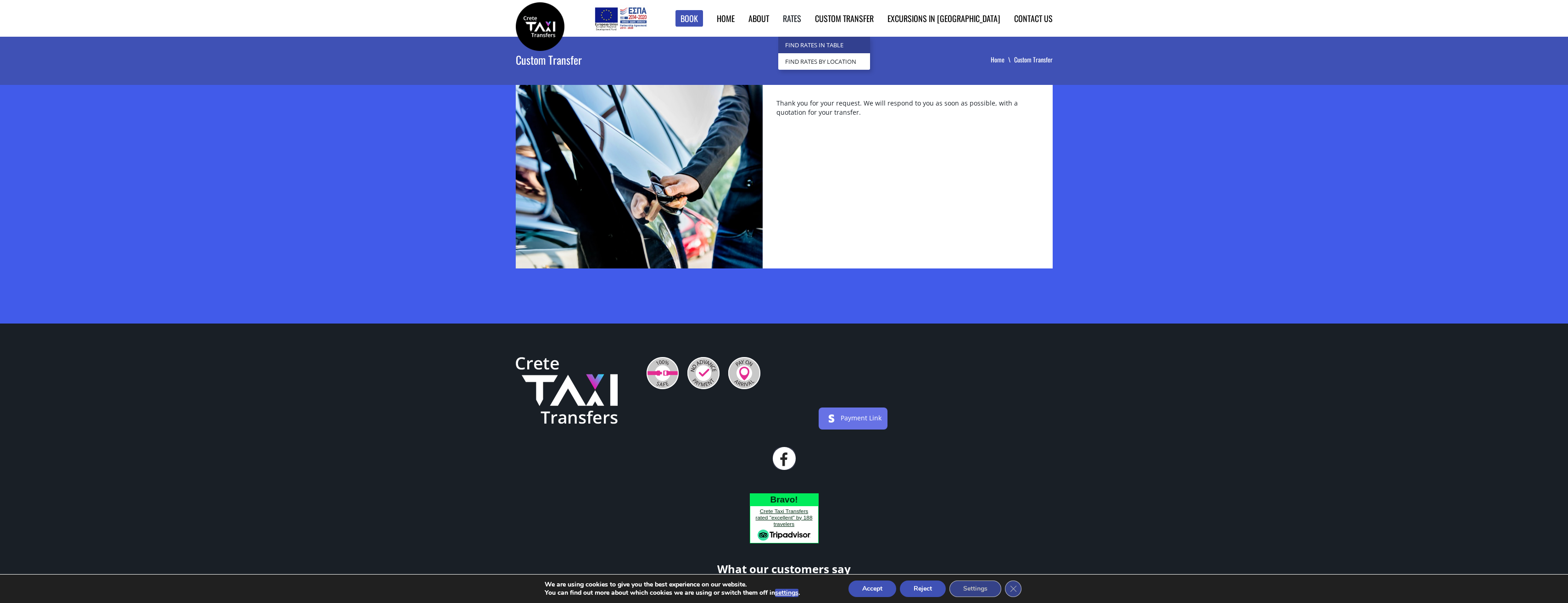
click at [845, 46] on link "Find Rates in Table" at bounding box center [823, 45] width 92 height 16
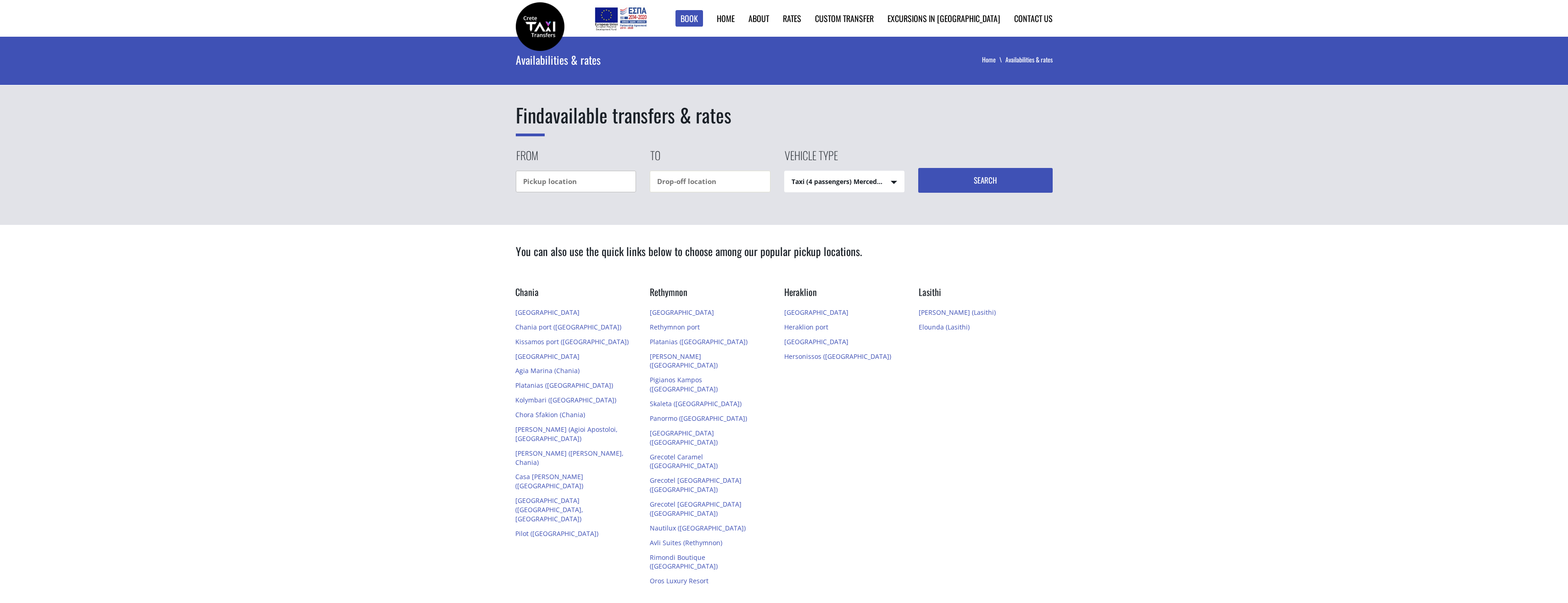
click at [628, 183] on input "text" at bounding box center [576, 181] width 121 height 21
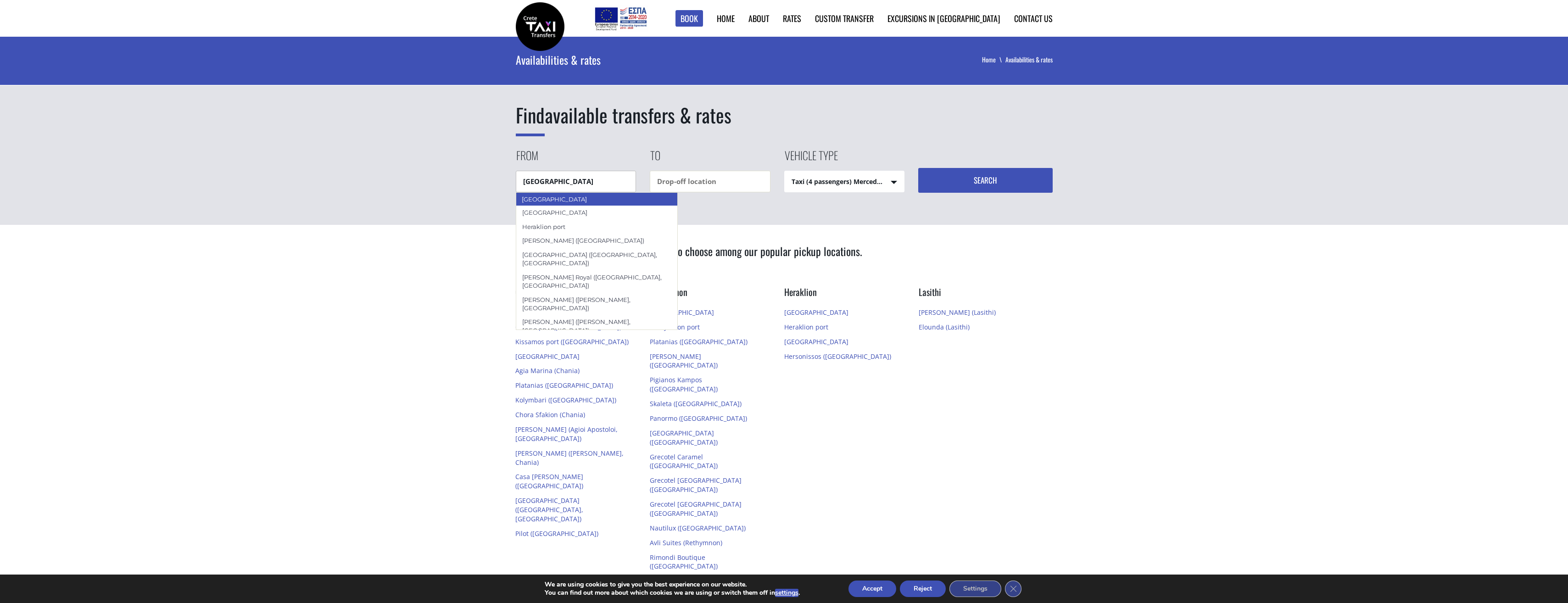
click at [576, 197] on div "[GEOGRAPHIC_DATA]" at bounding box center [597, 199] width 163 height 14
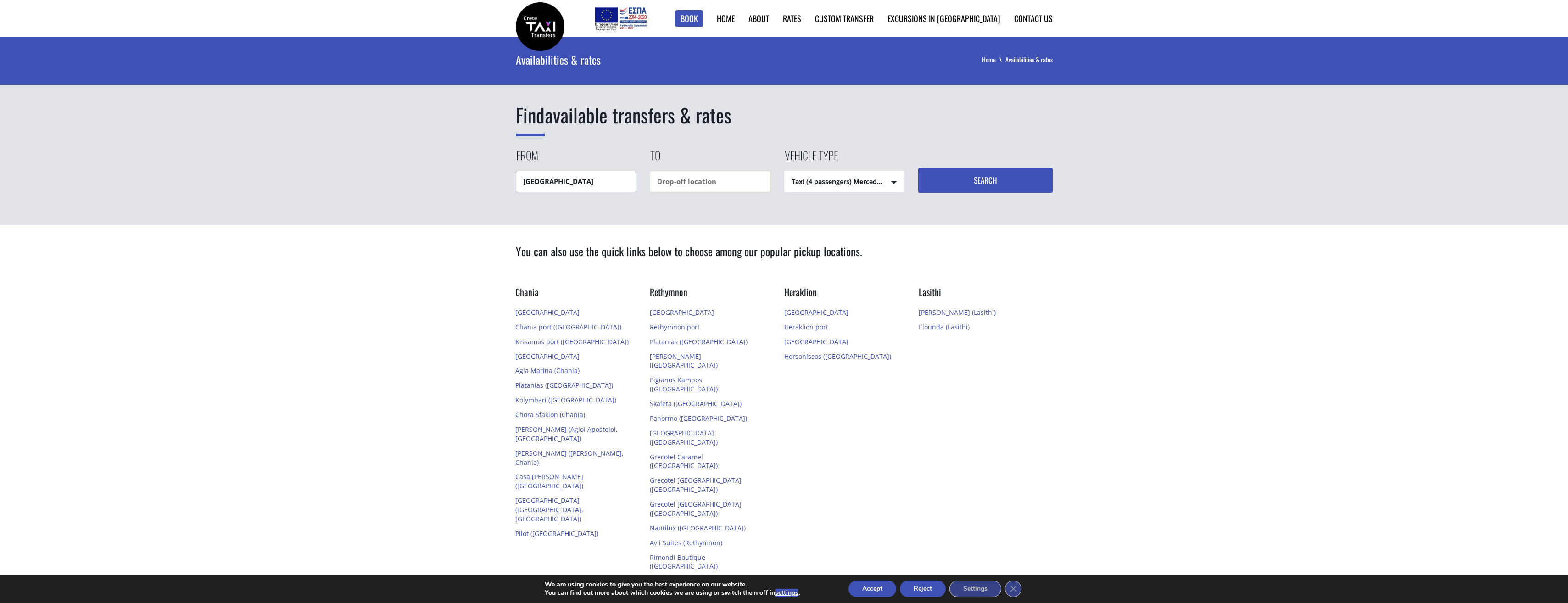
type input "[GEOGRAPHIC_DATA]"
click at [690, 177] on input "text" at bounding box center [710, 181] width 121 height 21
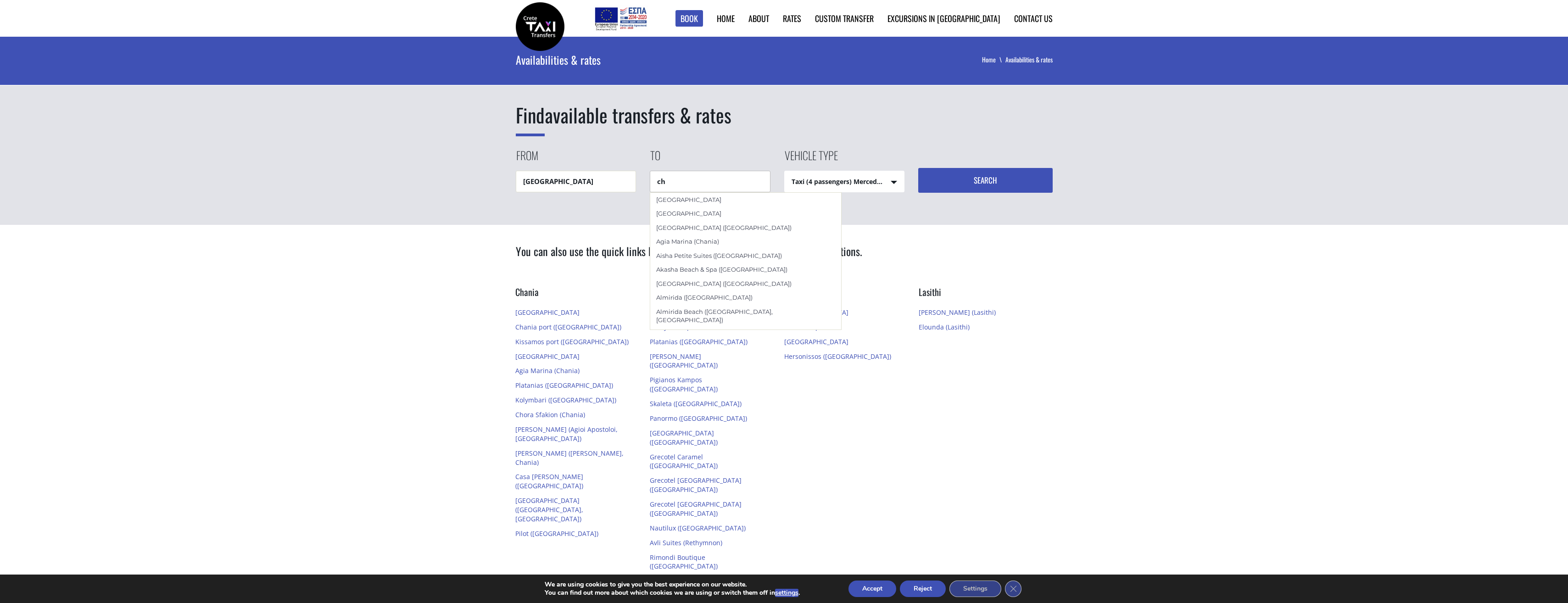
type input "c"
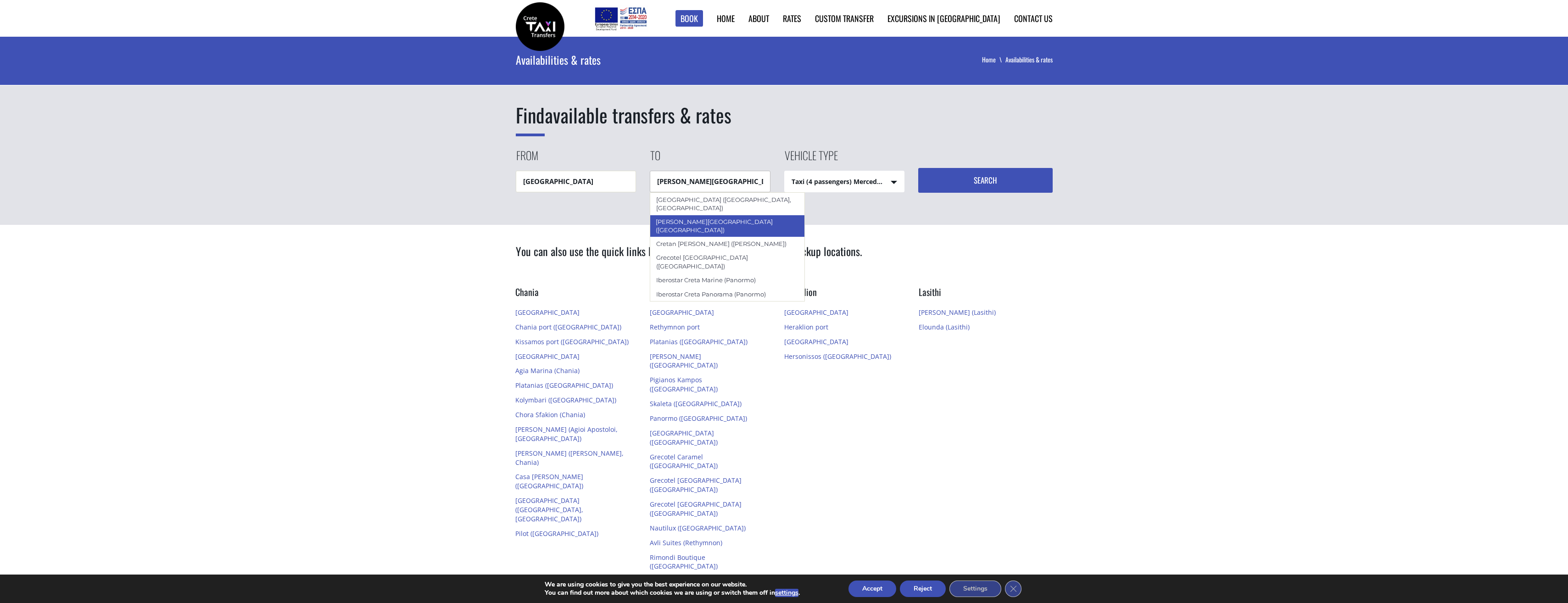
click at [722, 215] on div "[PERSON_NAME][GEOGRAPHIC_DATA] ([GEOGRAPHIC_DATA])" at bounding box center [727, 226] width 155 height 22
type input "[PERSON_NAME][GEOGRAPHIC_DATA] ([GEOGRAPHIC_DATA])"
click at [840, 185] on select "Taxi (4 passengers) Mercedes E Class Mini Van (7 passengers) Mercedes Vito Mini…" at bounding box center [844, 182] width 120 height 22
select select "541"
click at [784, 171] on select "Taxi (4 passengers) Mercedes E Class Mini Van (7 passengers) Mercedes Vito Mini…" at bounding box center [844, 182] width 120 height 22
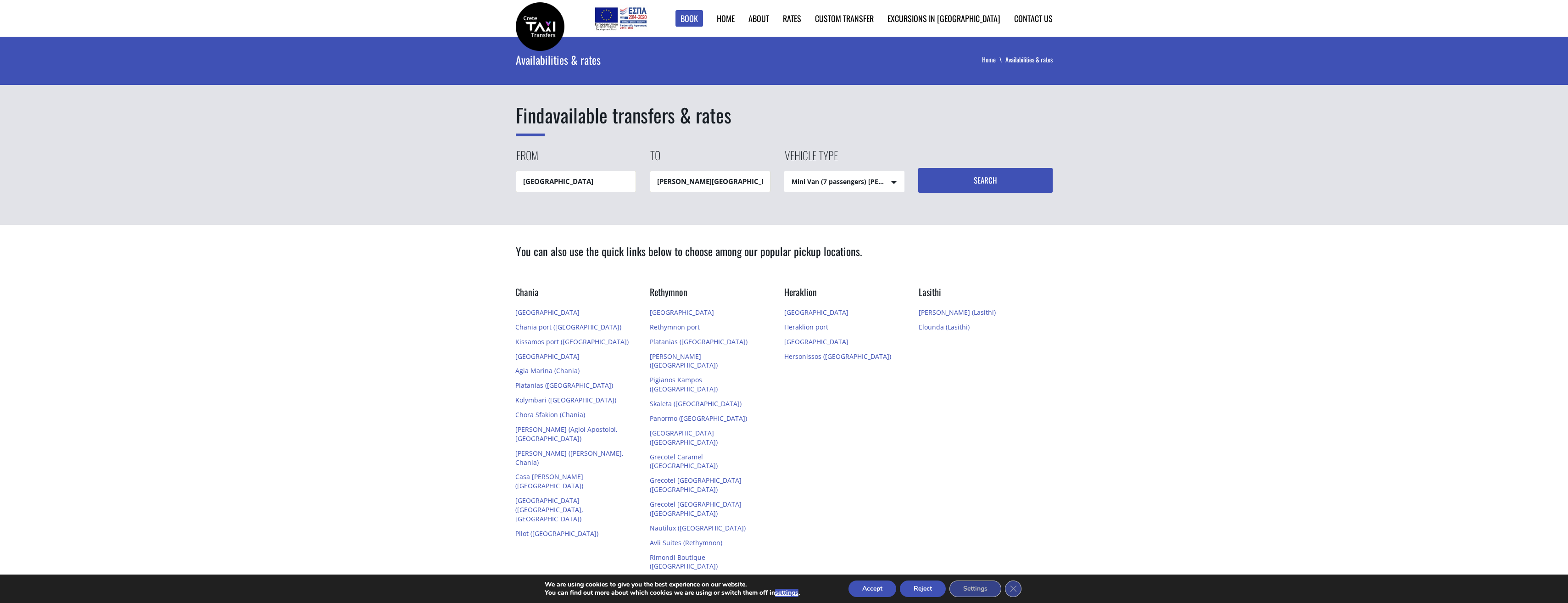
click at [990, 169] on button "Search" at bounding box center [985, 181] width 134 height 25
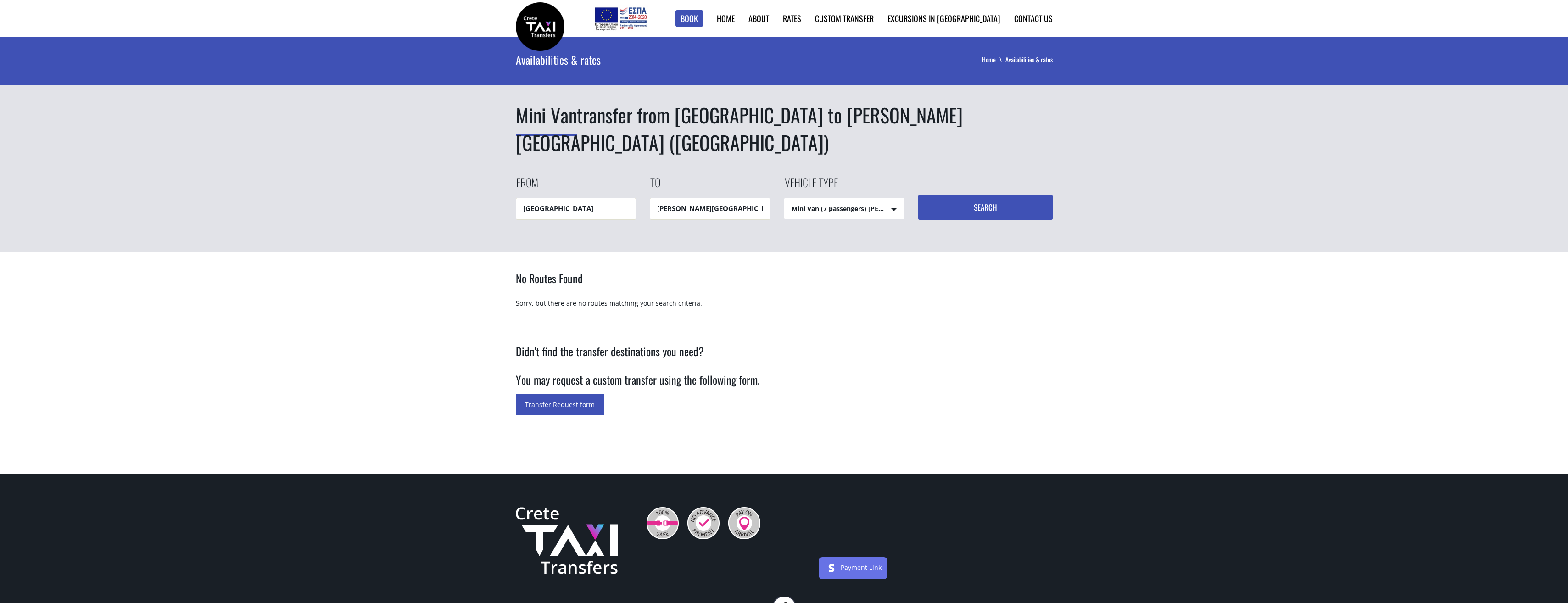
click at [990, 196] on button "Search" at bounding box center [985, 208] width 134 height 25
click at [748, 197] on input "Creta Maris Resort (Hersonissos)" at bounding box center [710, 208] width 121 height 21
click at [754, 197] on input "Creta Maris Resort (Hersonissos)" at bounding box center [710, 208] width 121 height 21
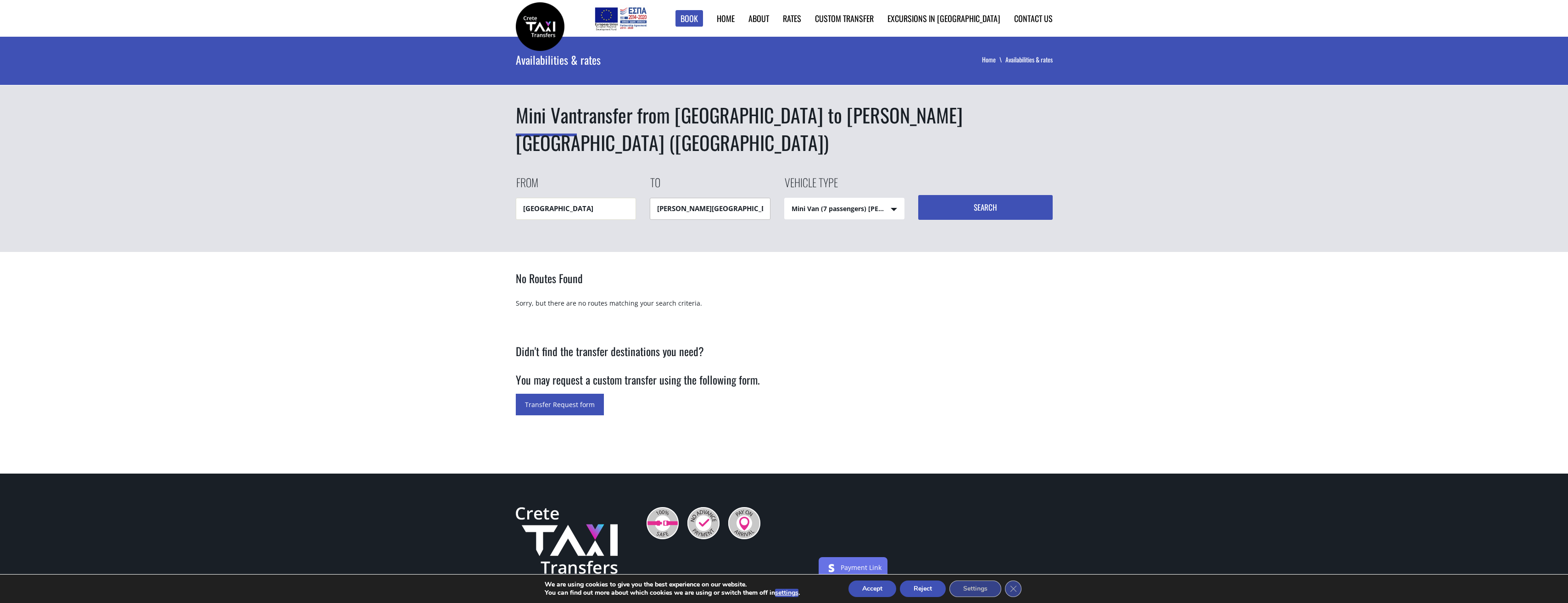
click at [710, 197] on input "Creta Maris Resort (Hersonissos)" at bounding box center [710, 208] width 121 height 21
drag, startPoint x: 763, startPoint y: 177, endPoint x: 478, endPoint y: 180, distance: 285.0
click at [479, 180] on div "Mini Van transfer from Heraklion airport to Creta Maris Resort (Hersonissos) Fr…" at bounding box center [784, 144] width 1568 height 215
click at [741, 206] on ul "Alexander Beach & Village (Malia)" at bounding box center [710, 203] width 121 height 22
click at [731, 196] on div "Alexander Beach & Village (Malia)" at bounding box center [710, 203] width 121 height 22
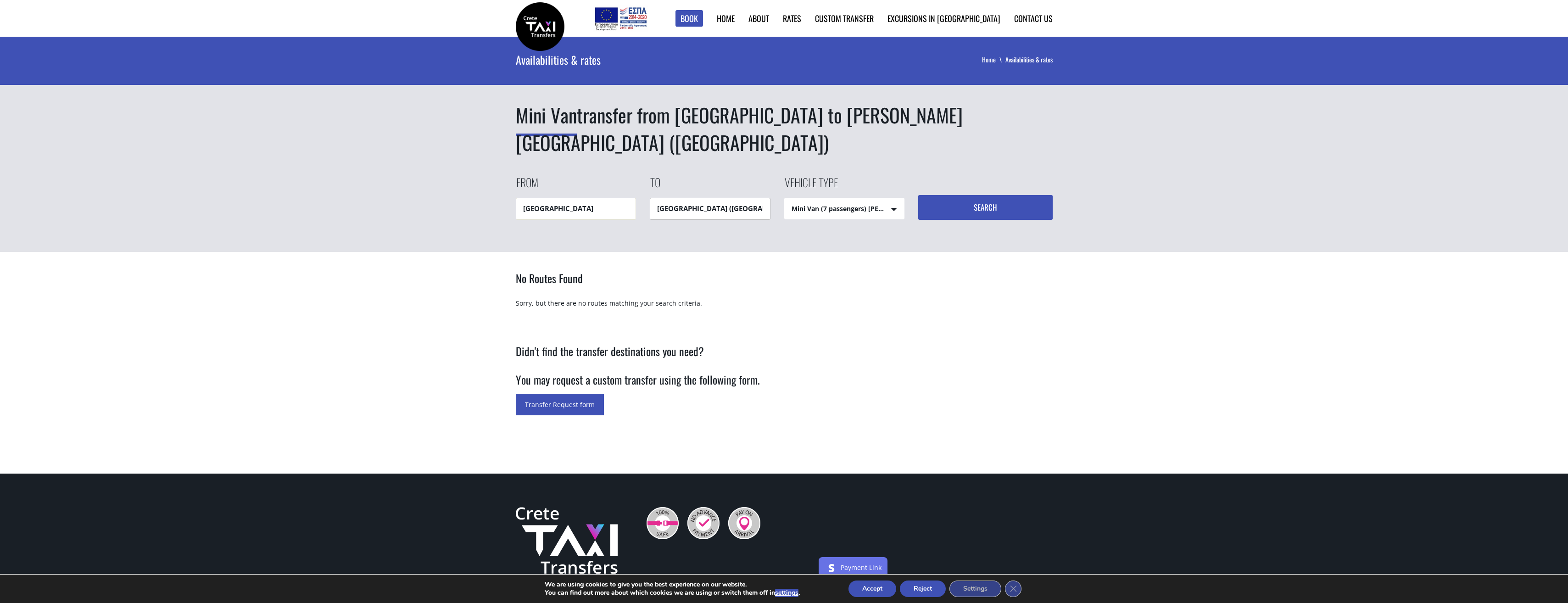
type input "Alexander Beach & Village (Malia)"
click at [994, 196] on button "Search" at bounding box center [985, 208] width 134 height 25
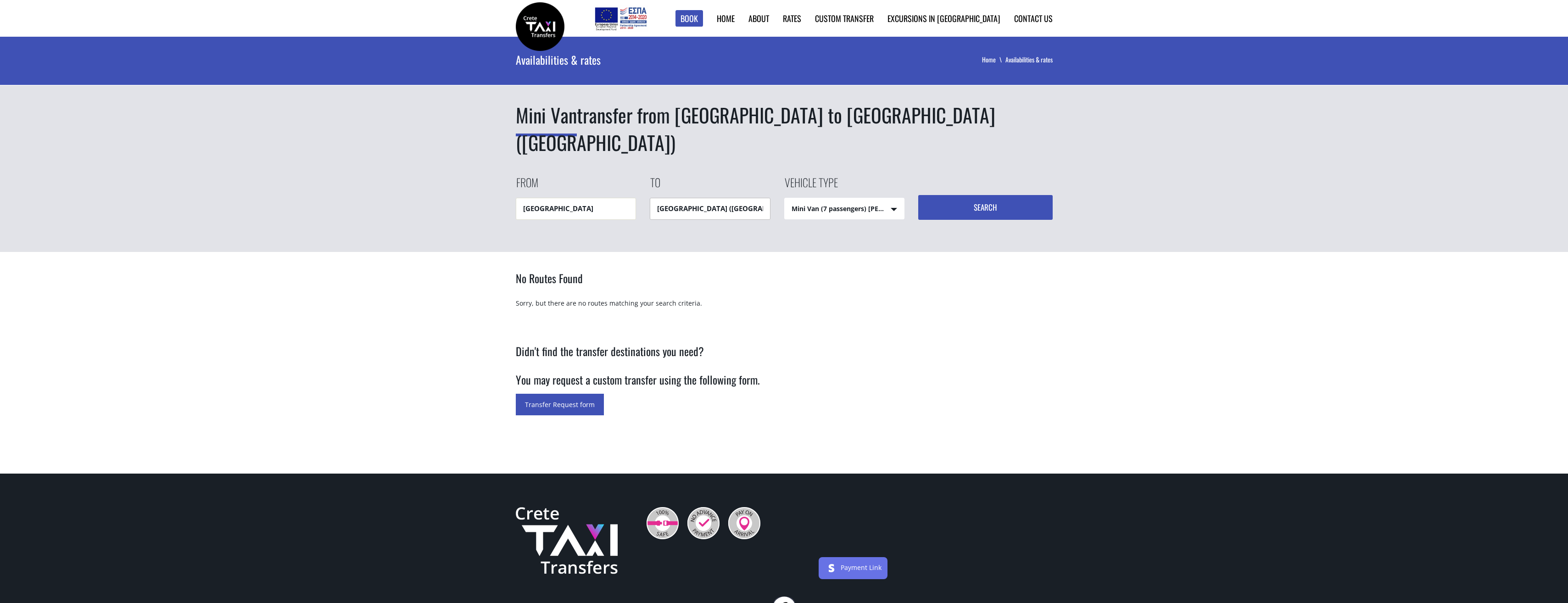
drag, startPoint x: 705, startPoint y: 205, endPoint x: 714, endPoint y: 206, distance: 9.1
click at [709, 206] on input "Alexander Beach & Village (Malia)" at bounding box center [710, 208] width 121 height 21
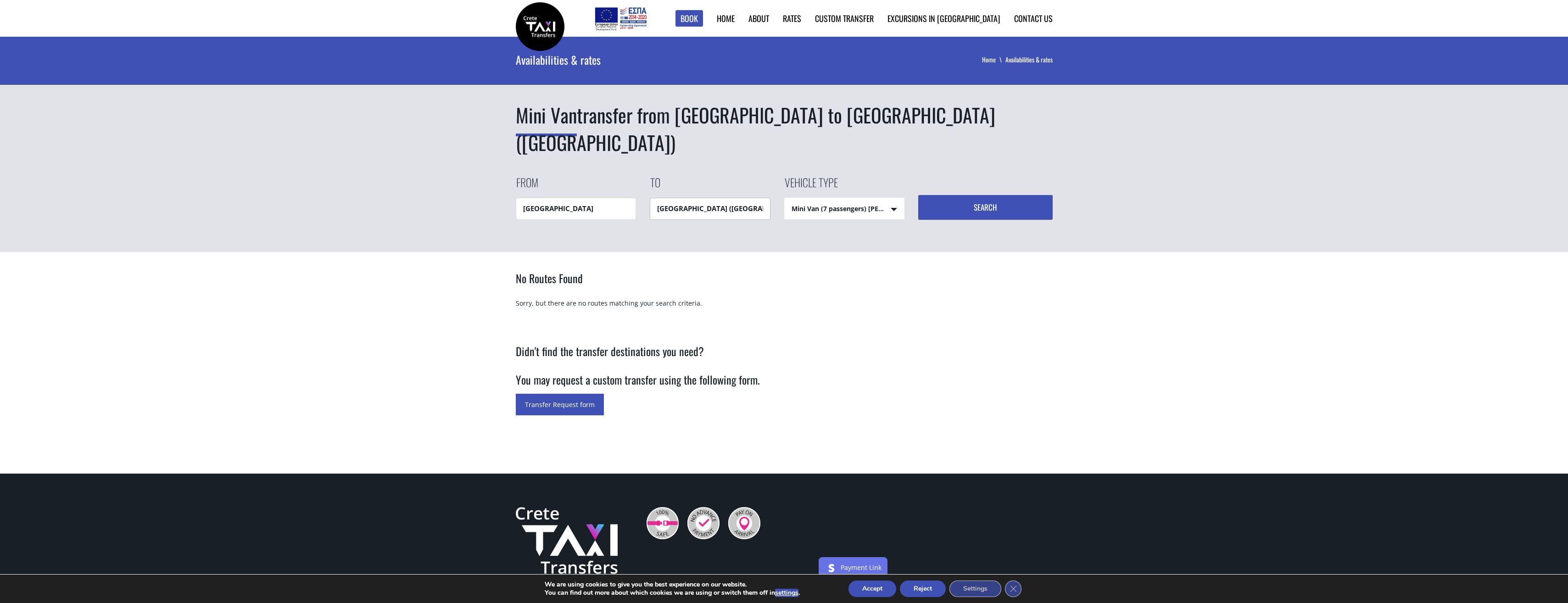
drag, startPoint x: 758, startPoint y: 207, endPoint x: 445, endPoint y: 198, distance: 313.1
click at [445, 198] on div "Mini Van transfer from Heraklion airport to Alexander Beach & Village (Malia) F…" at bounding box center [784, 144] width 1568 height 215
type input ")"
click at [932, 215] on button "Search" at bounding box center [985, 208] width 134 height 25
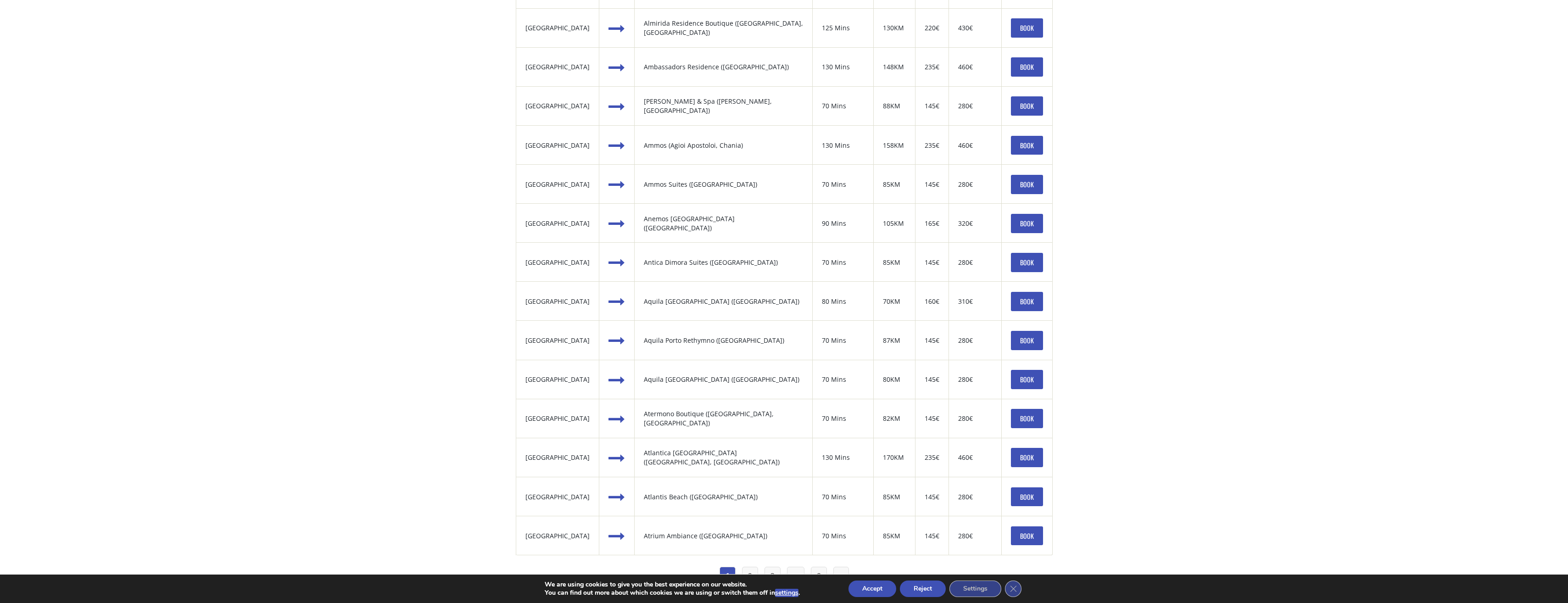
scroll to position [964, 0]
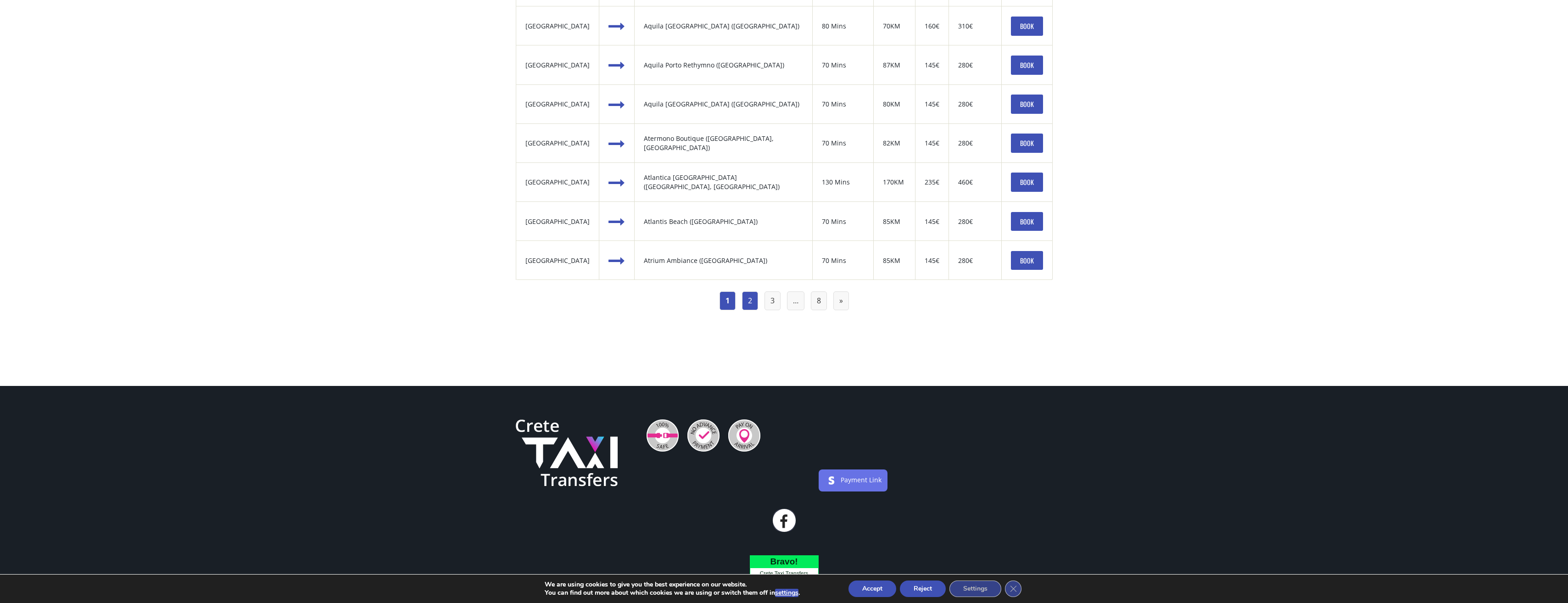
click at [754, 307] on link "2" at bounding box center [750, 300] width 16 height 18
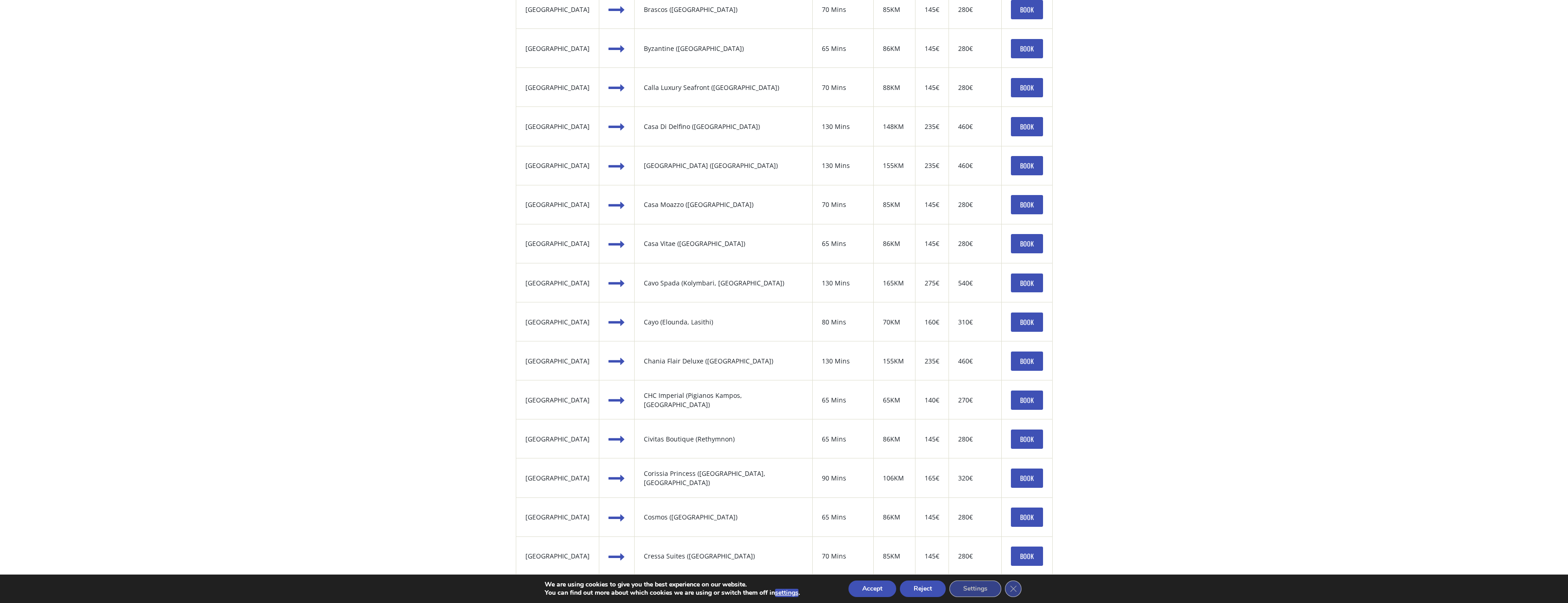
scroll to position [919, 0]
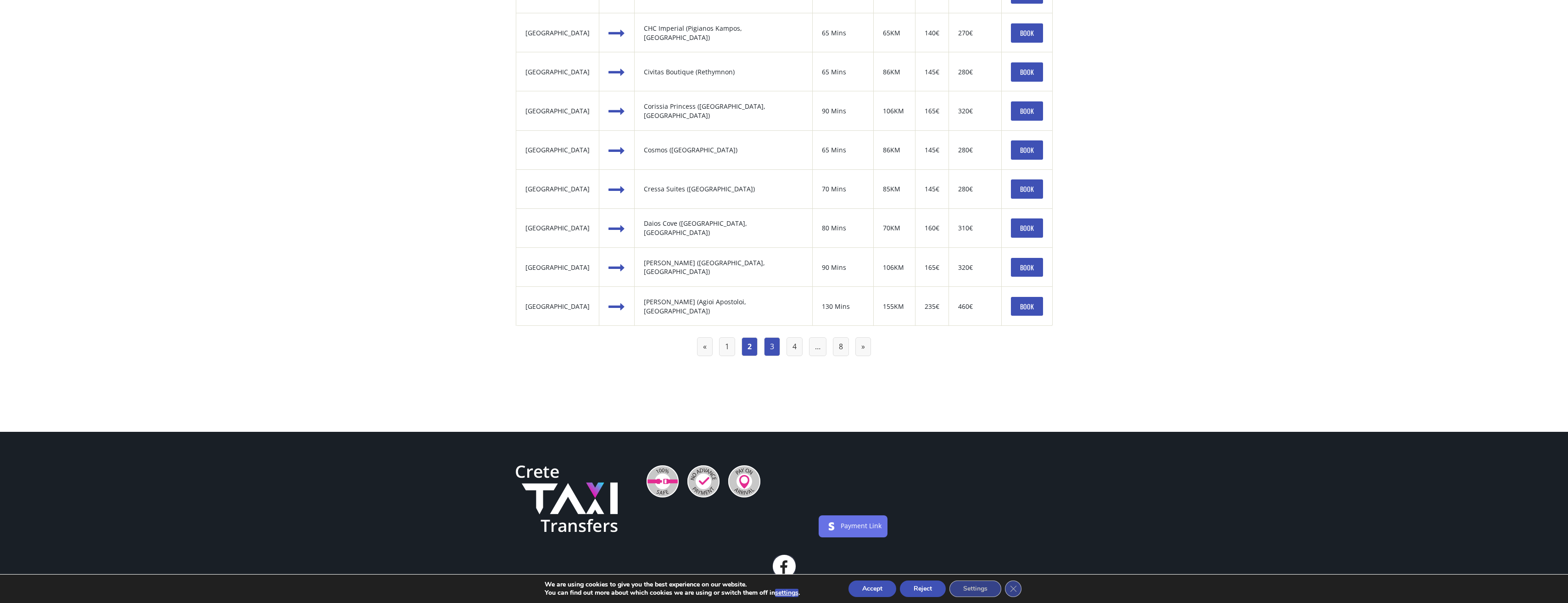
click at [771, 347] on link "3" at bounding box center [772, 347] width 16 height 18
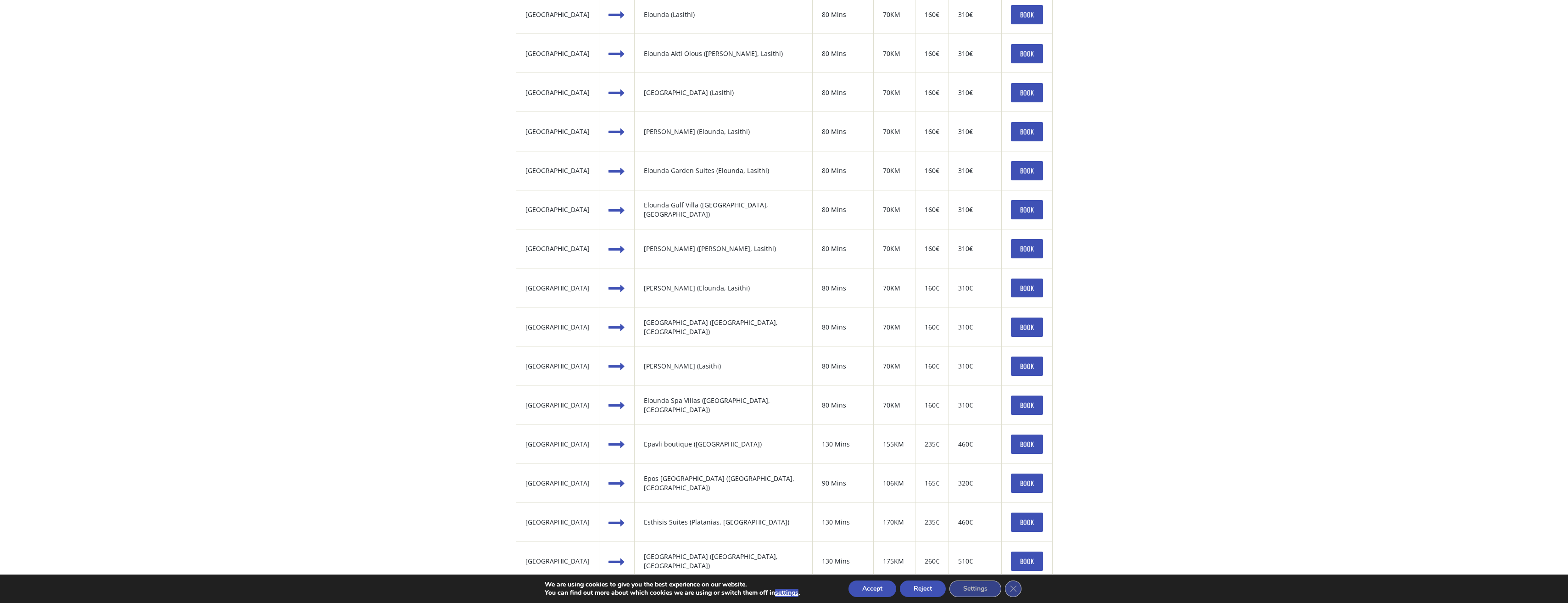
scroll to position [735, 0]
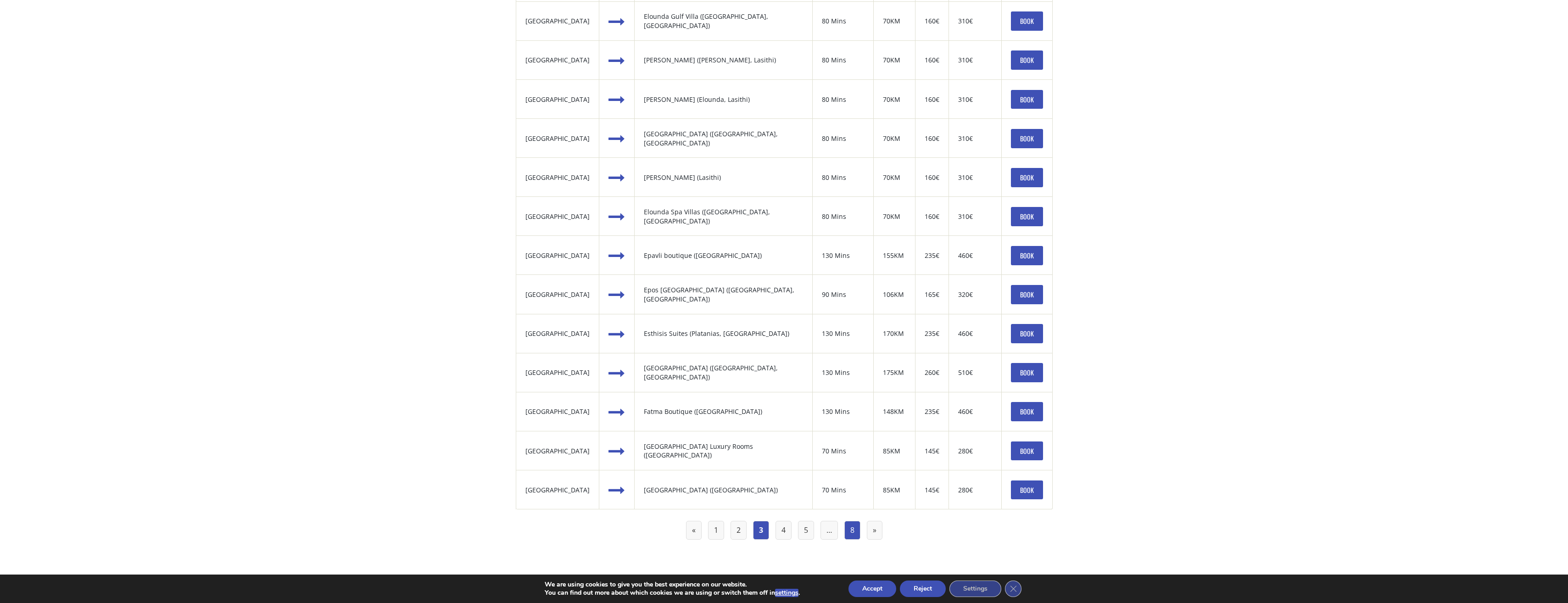
click at [845, 528] on link "8" at bounding box center [852, 529] width 16 height 18
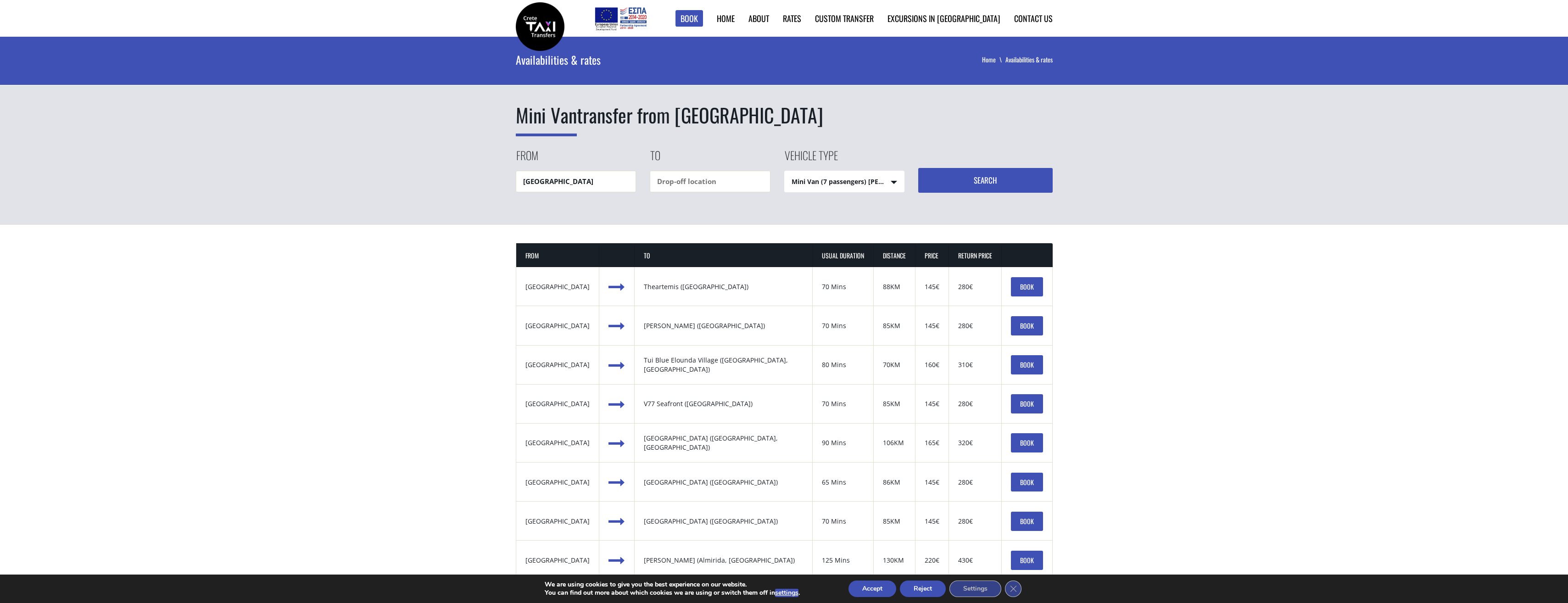
click at [885, 258] on th "DISTANCE" at bounding box center [894, 255] width 42 height 24
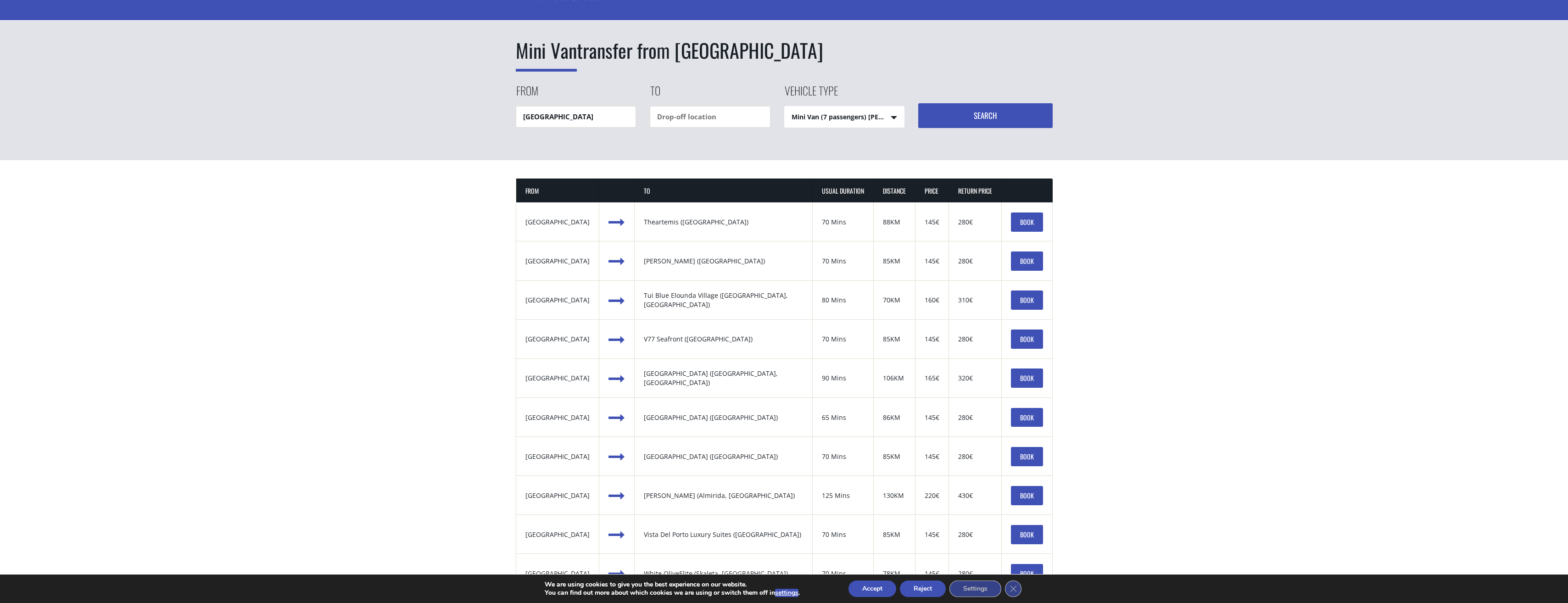
scroll to position [276, 0]
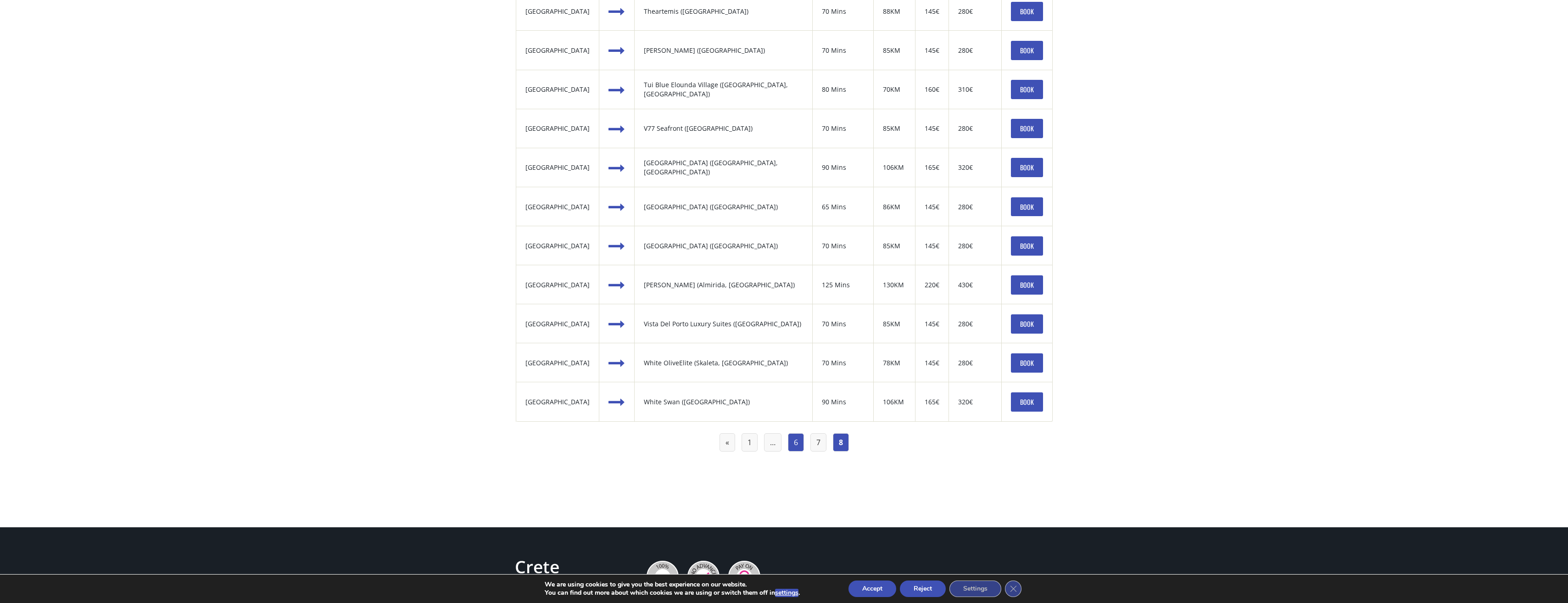
click at [799, 446] on link "6" at bounding box center [795, 442] width 16 height 18
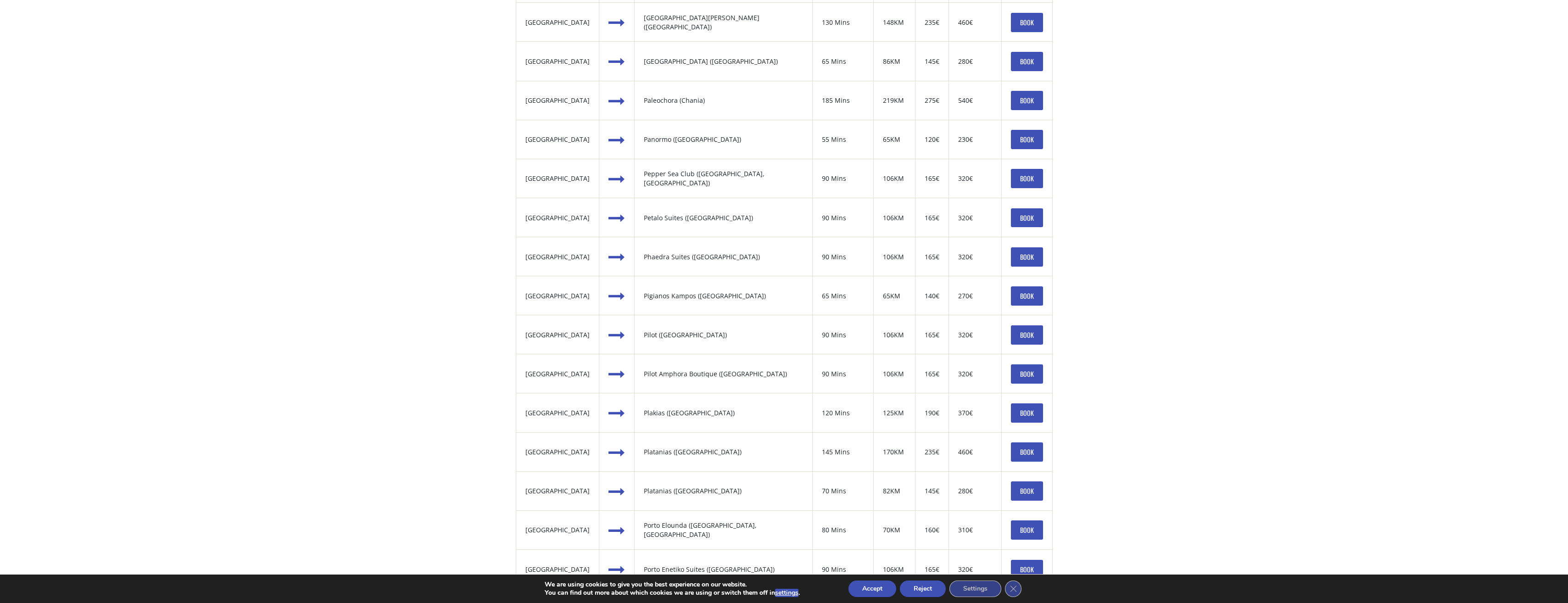
scroll to position [780, 0]
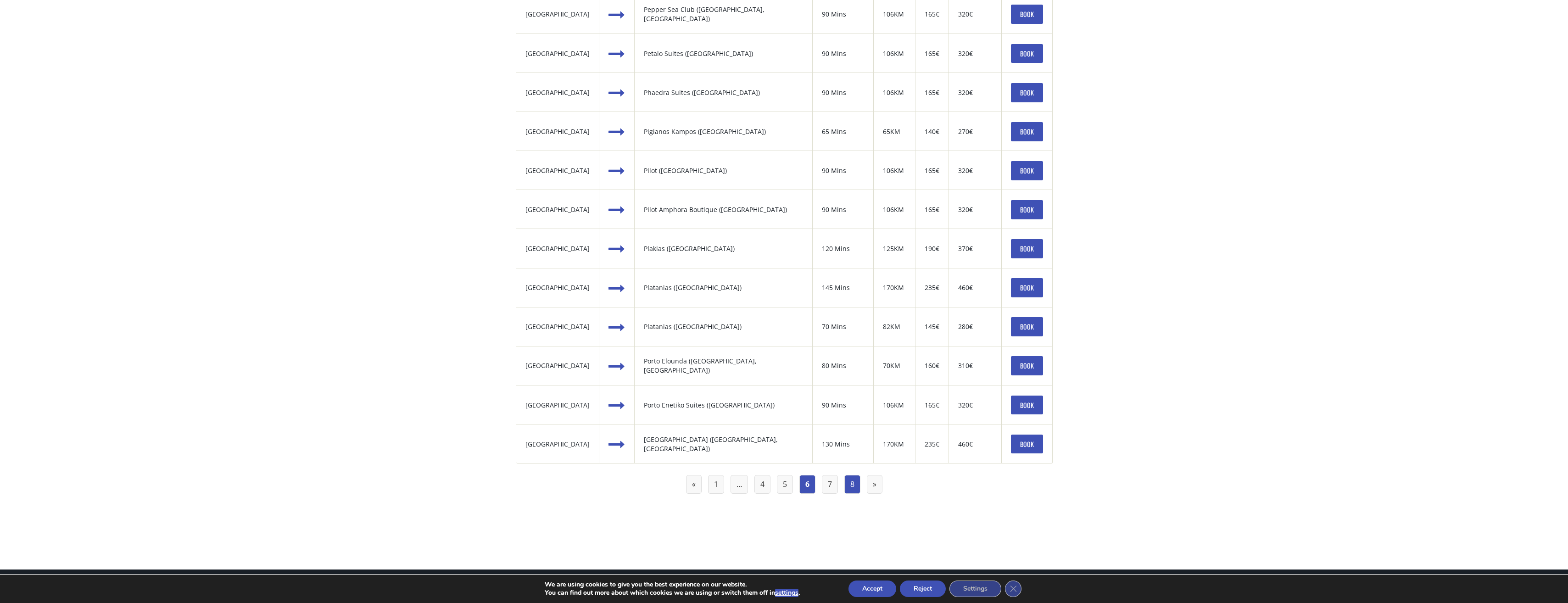
click at [853, 491] on link "8" at bounding box center [852, 484] width 16 height 18
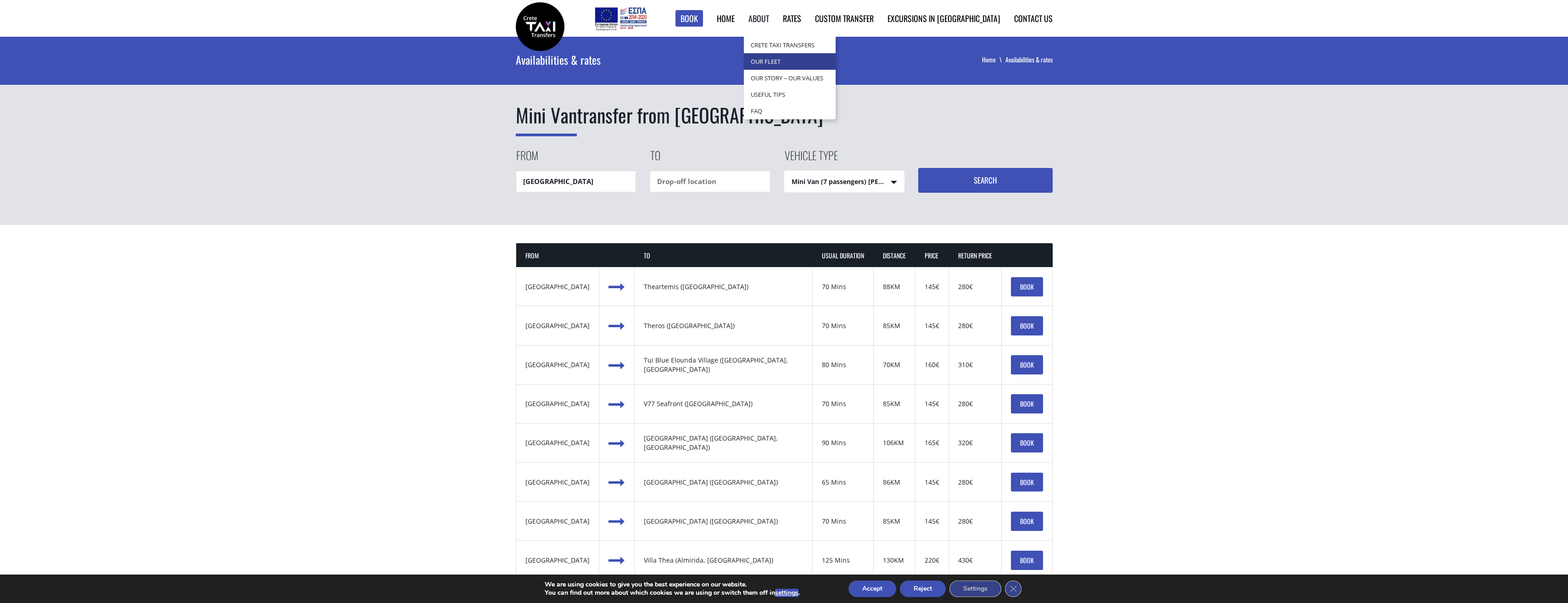
click at [811, 63] on link "Our Fleet" at bounding box center [789, 61] width 92 height 16
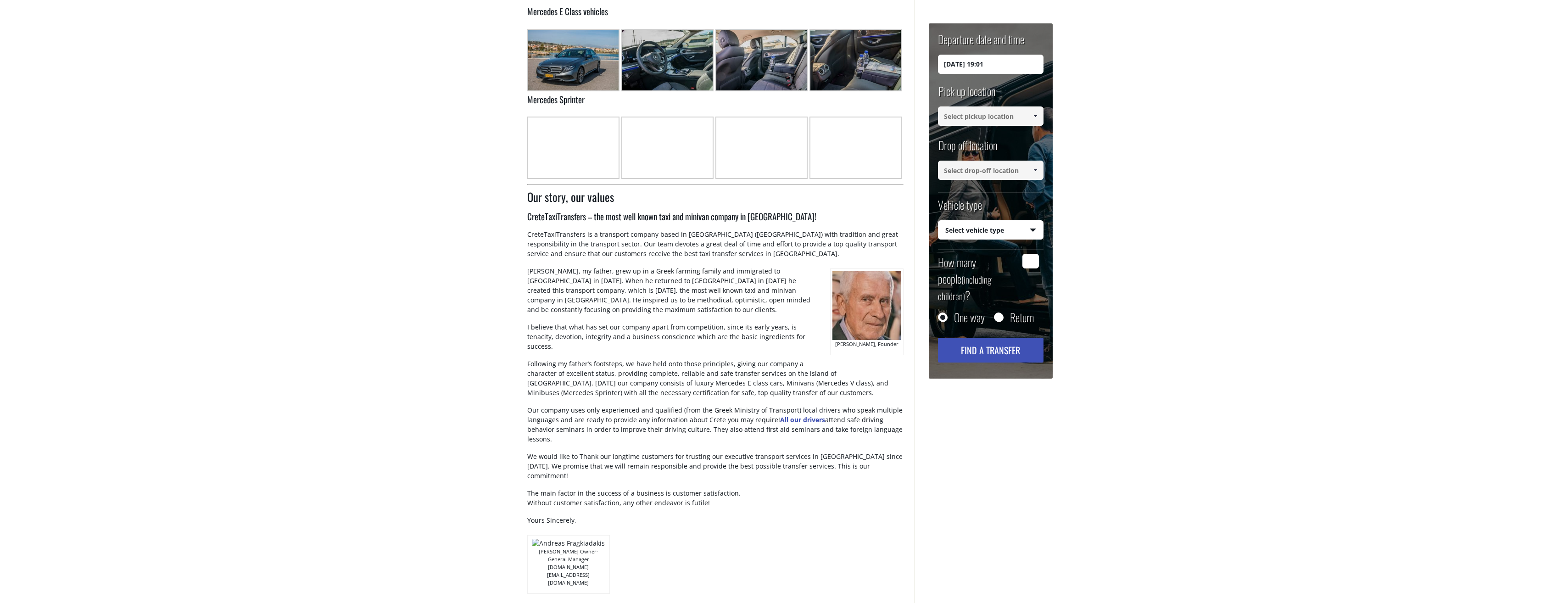
scroll to position [405, 0]
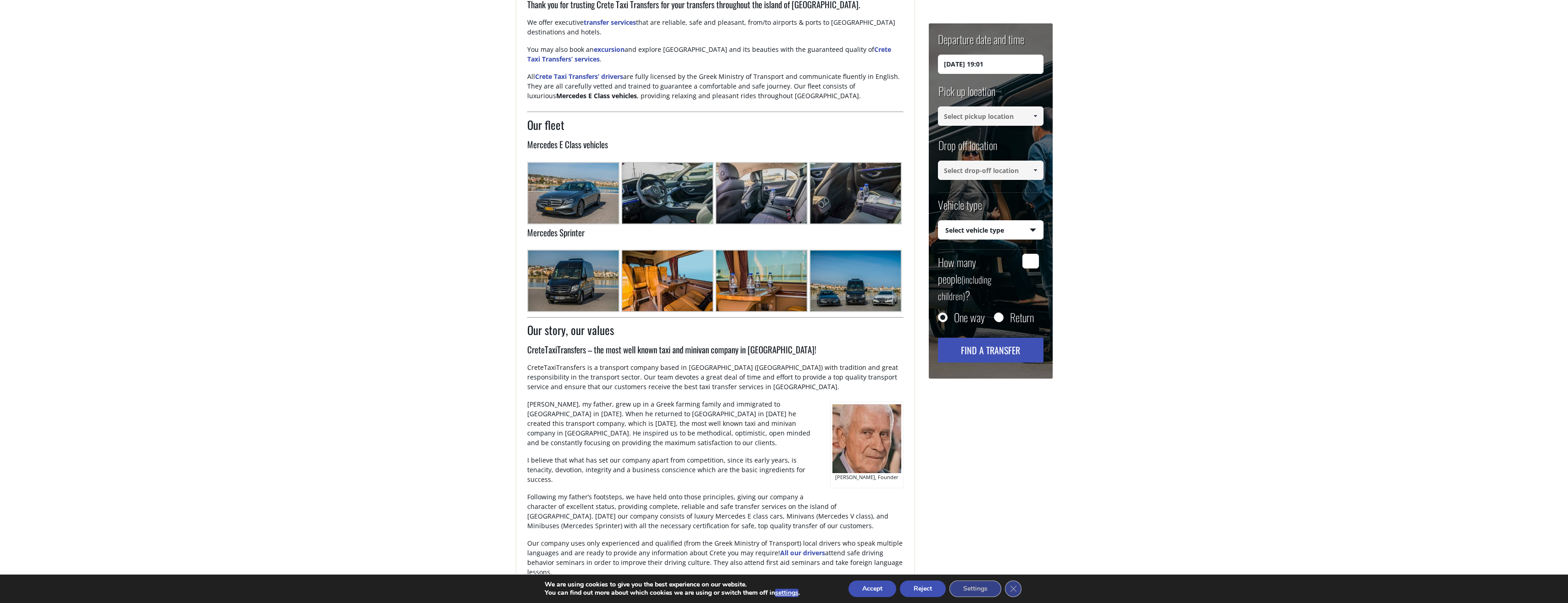
click at [872, 302] on img at bounding box center [855, 281] width 92 height 62
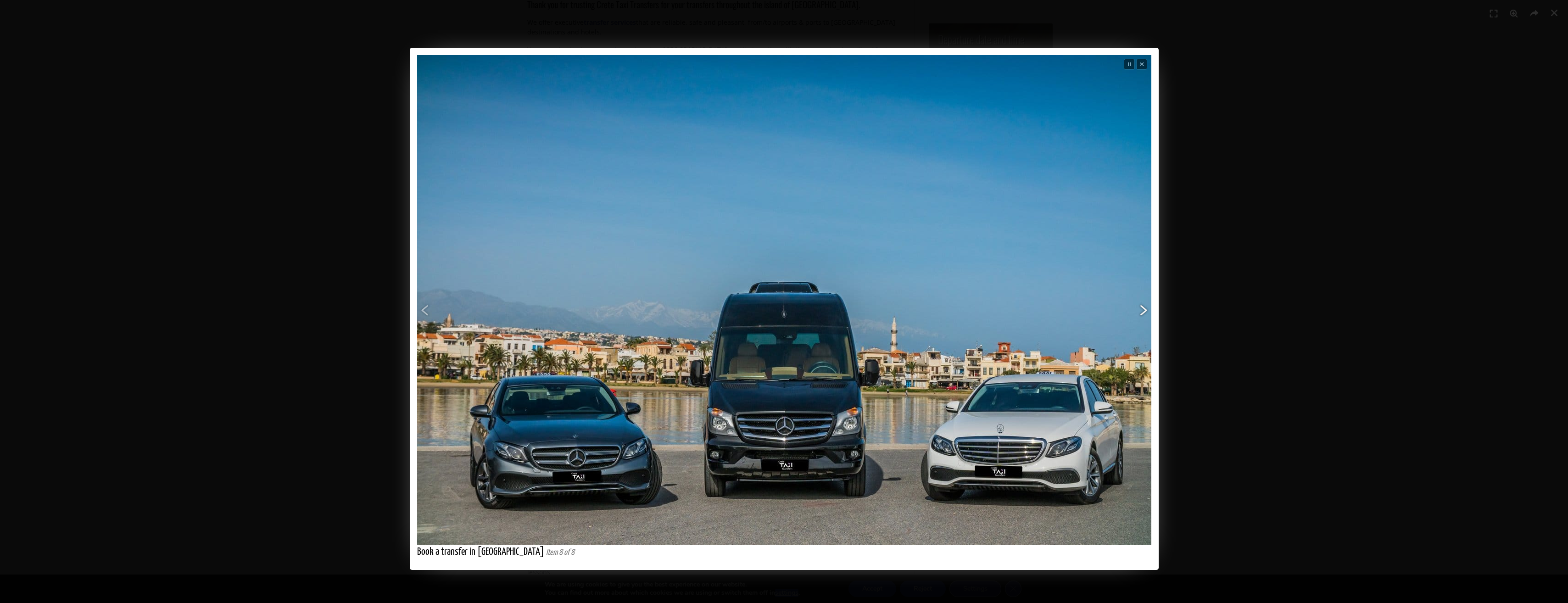
click at [1139, 312] on span "Next" at bounding box center [985, 327] width 331 height 348
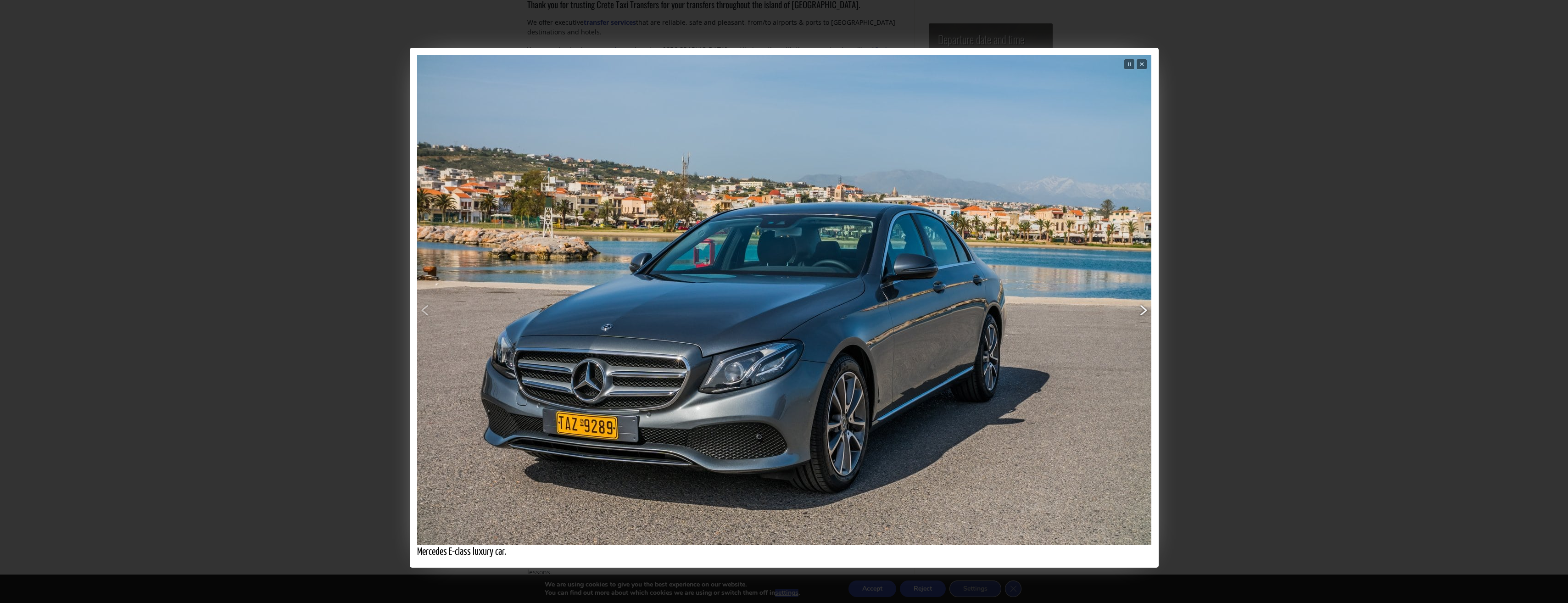
click at [1140, 307] on span "Next" at bounding box center [985, 327] width 331 height 348
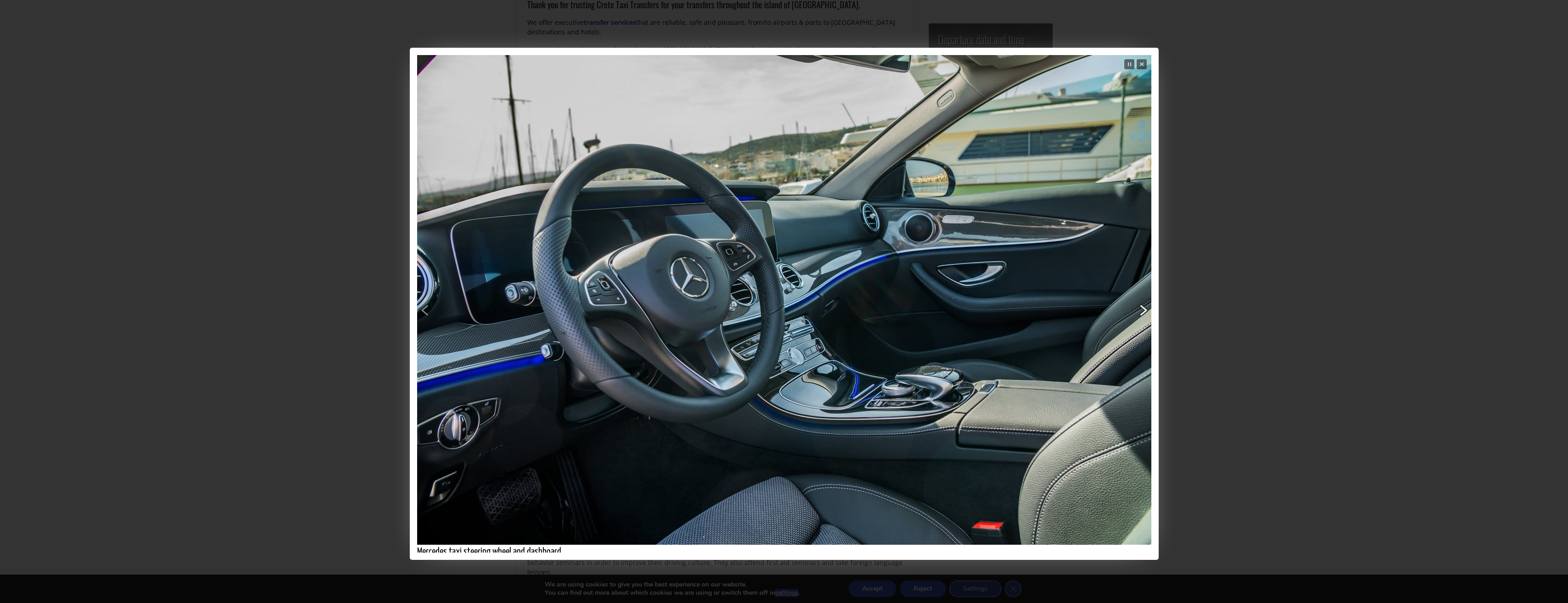
click at [1140, 307] on span "Next" at bounding box center [985, 327] width 331 height 348
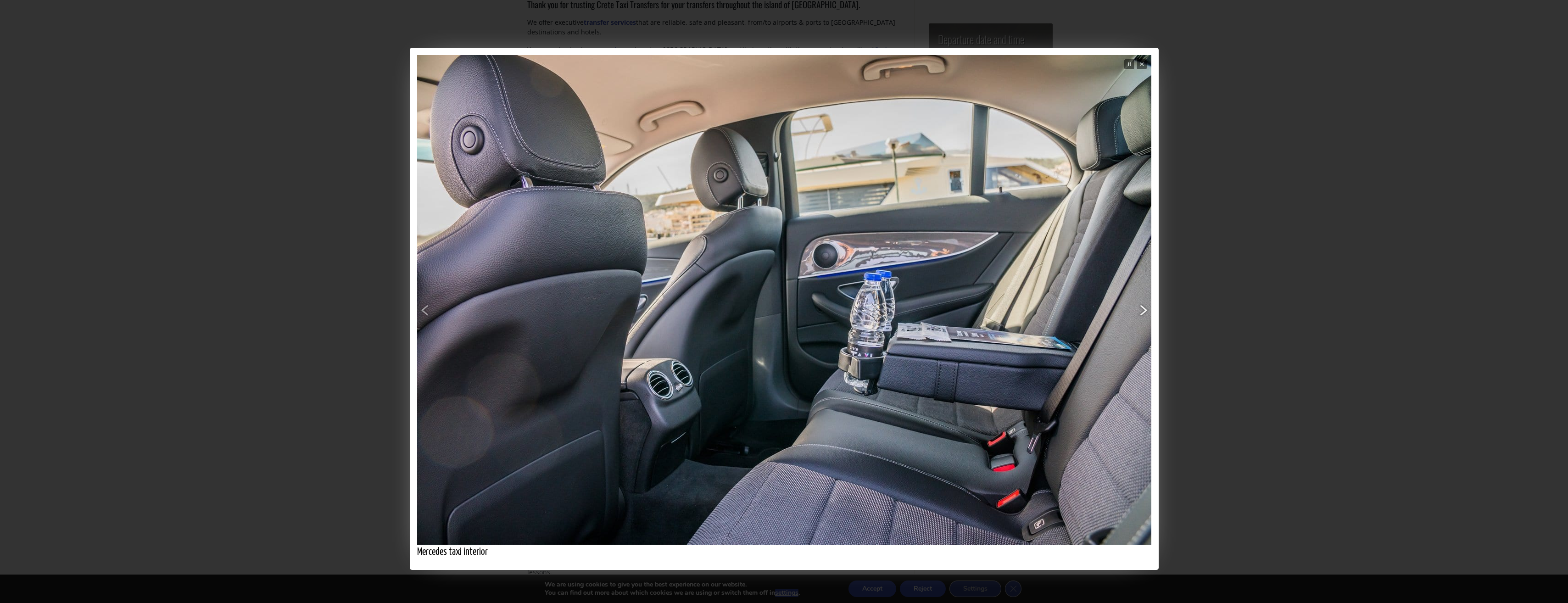
click at [1140, 307] on span "Next" at bounding box center [985, 327] width 331 height 348
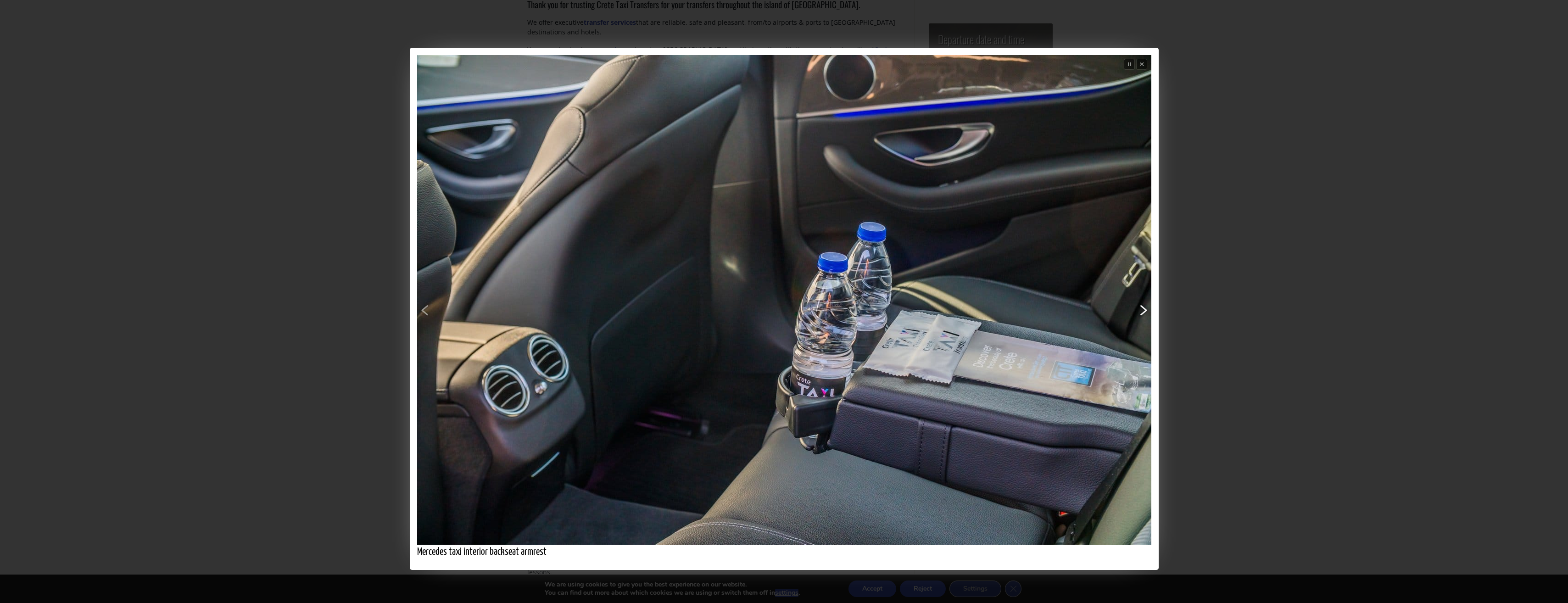
click at [1140, 307] on span "Next" at bounding box center [985, 327] width 331 height 348
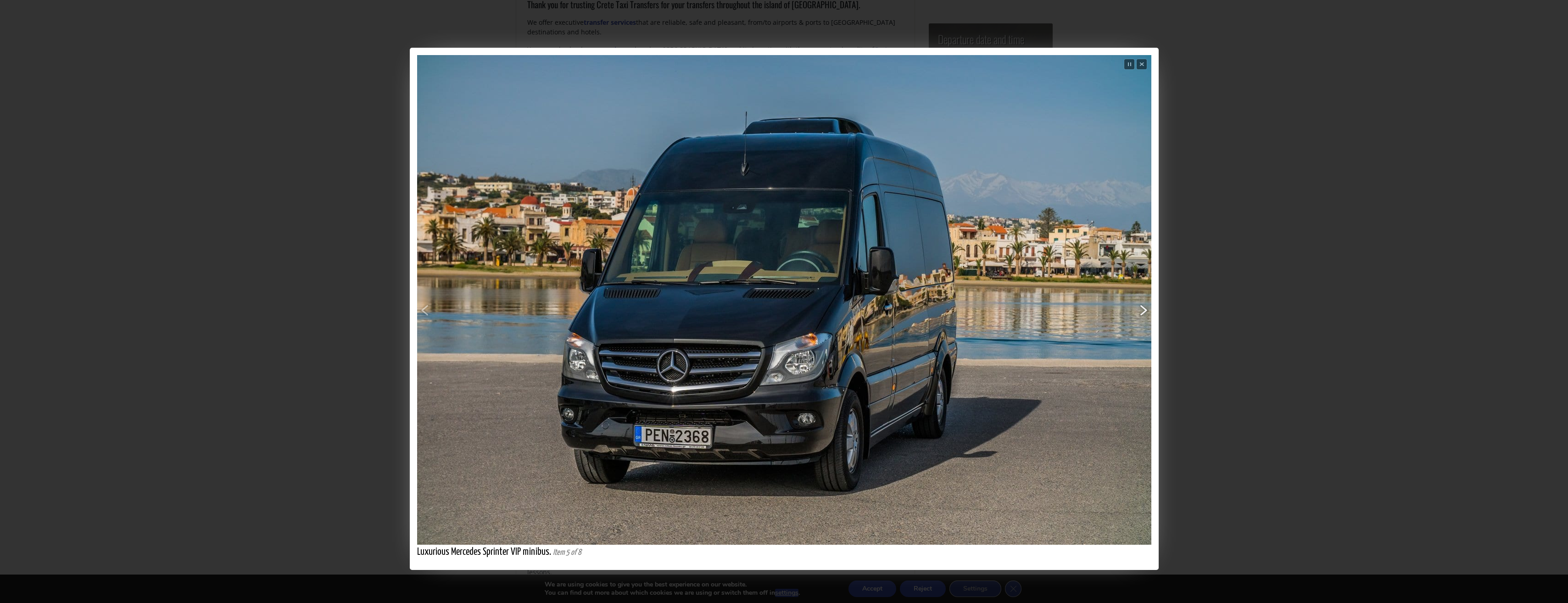
click at [1140, 307] on span "Next" at bounding box center [985, 327] width 331 height 348
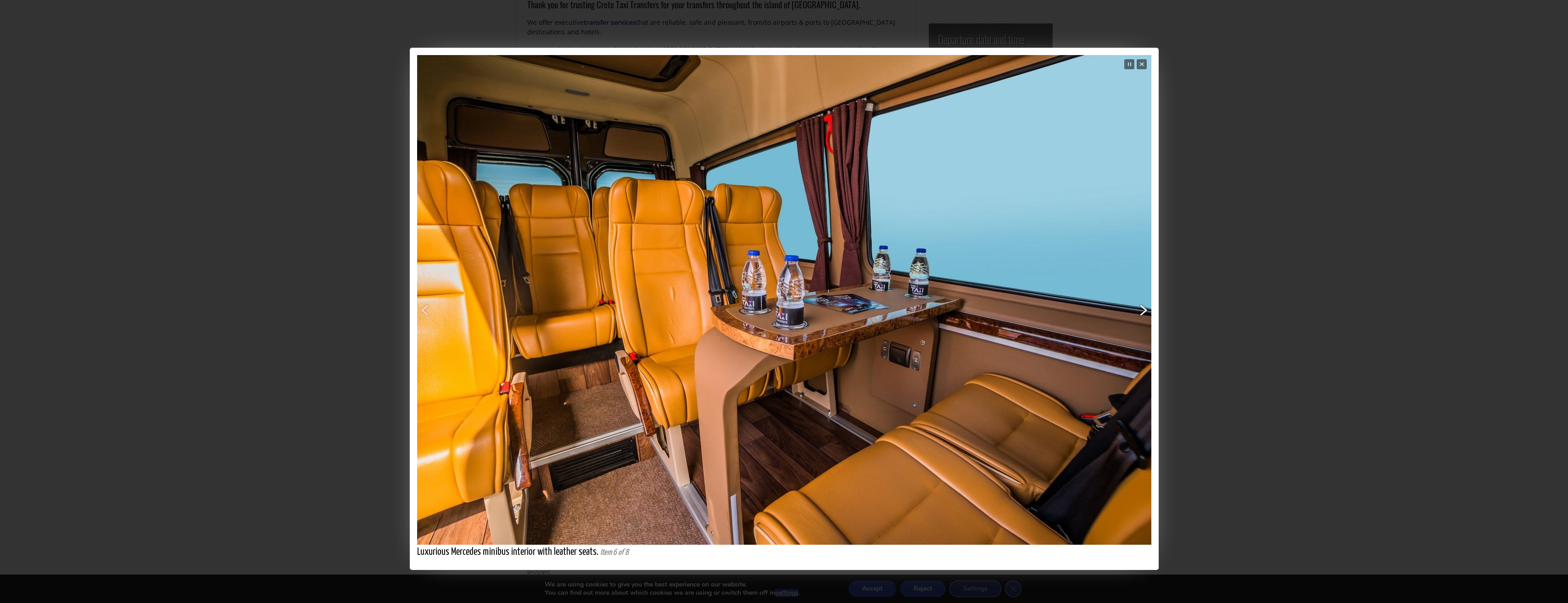
click at [1140, 307] on span "Next" at bounding box center [985, 327] width 331 height 348
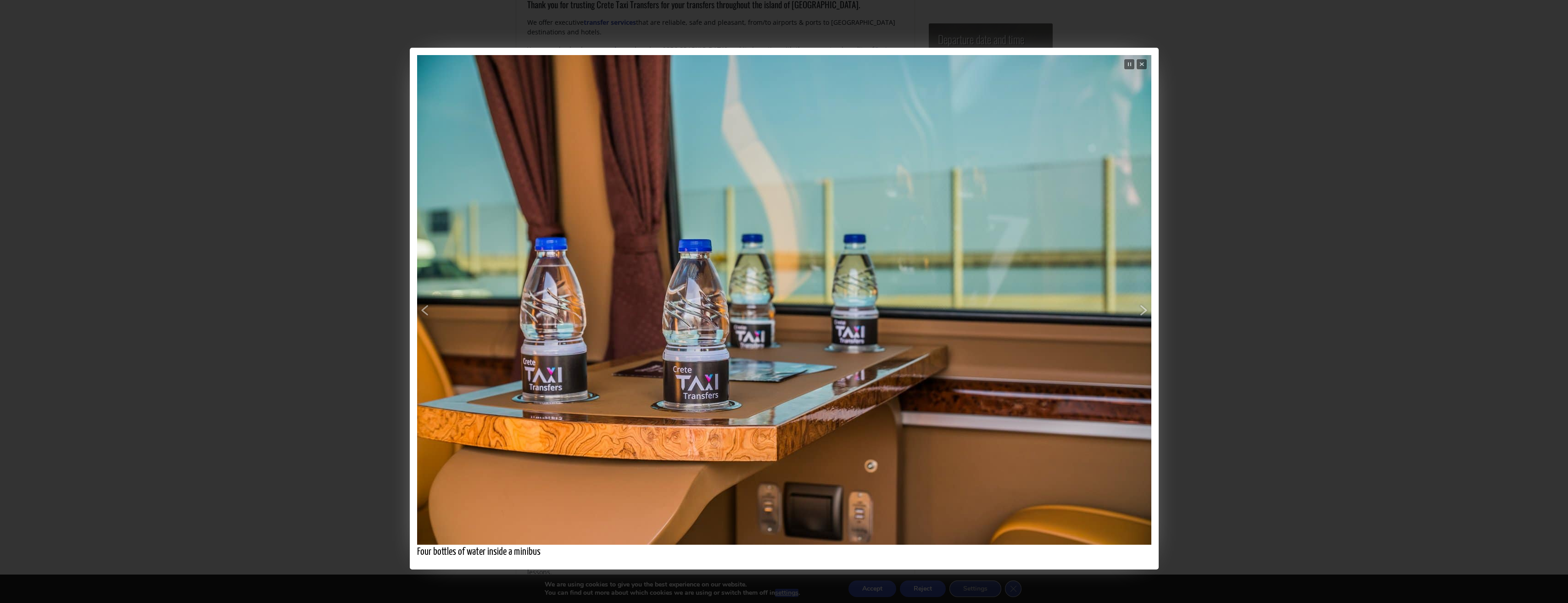
click at [1140, 307] on span "Next" at bounding box center [985, 327] width 331 height 348
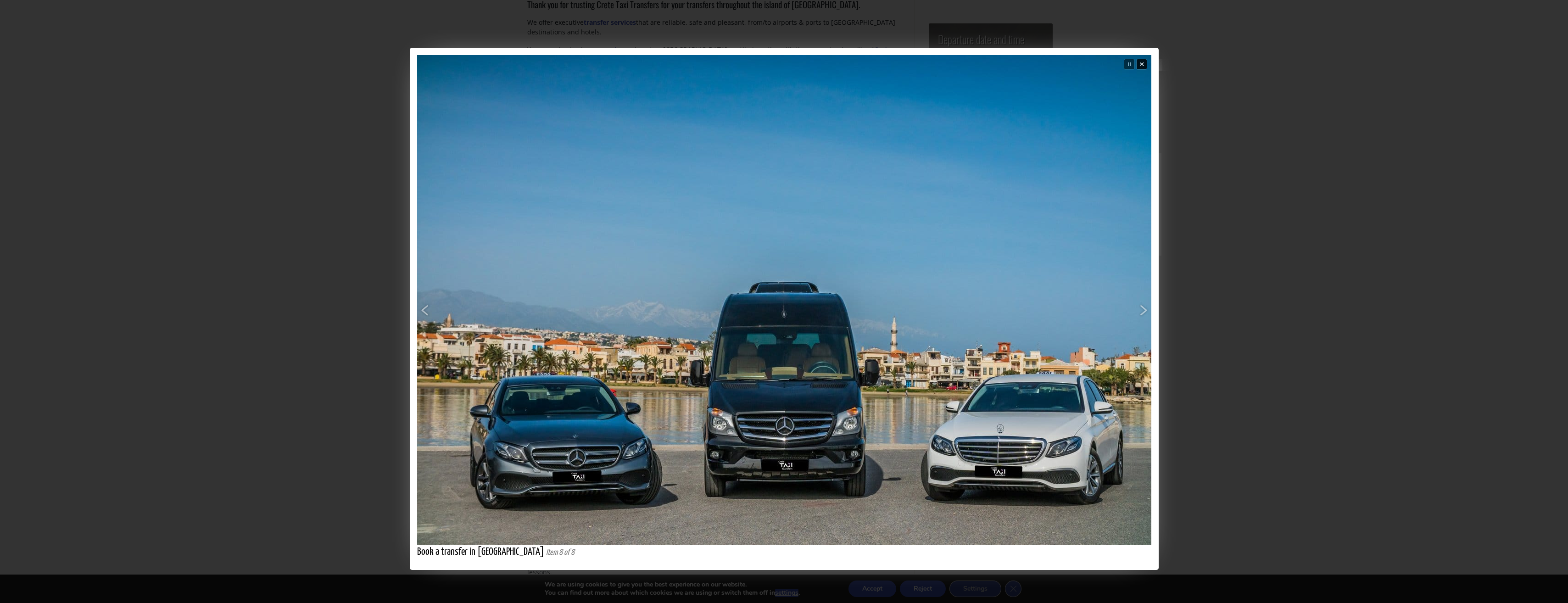
click at [1141, 67] on span "Close" at bounding box center [1141, 65] width 12 height 12
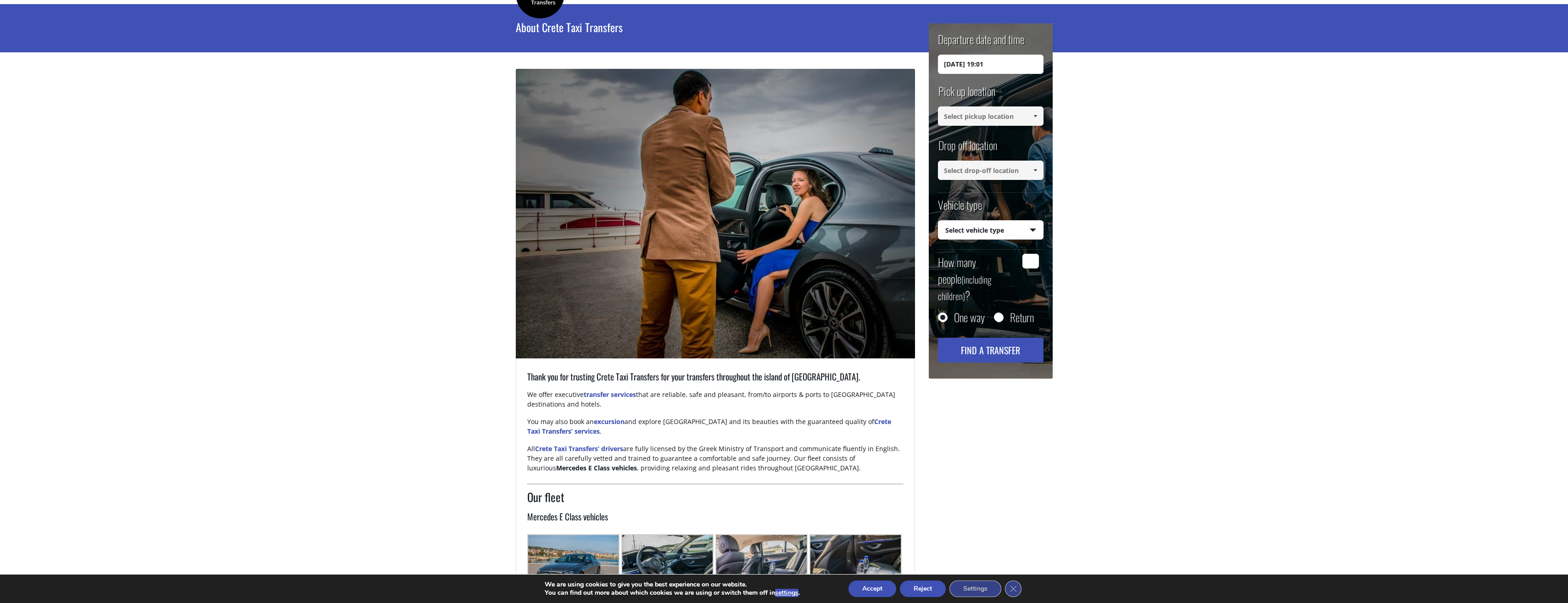
scroll to position [0, 0]
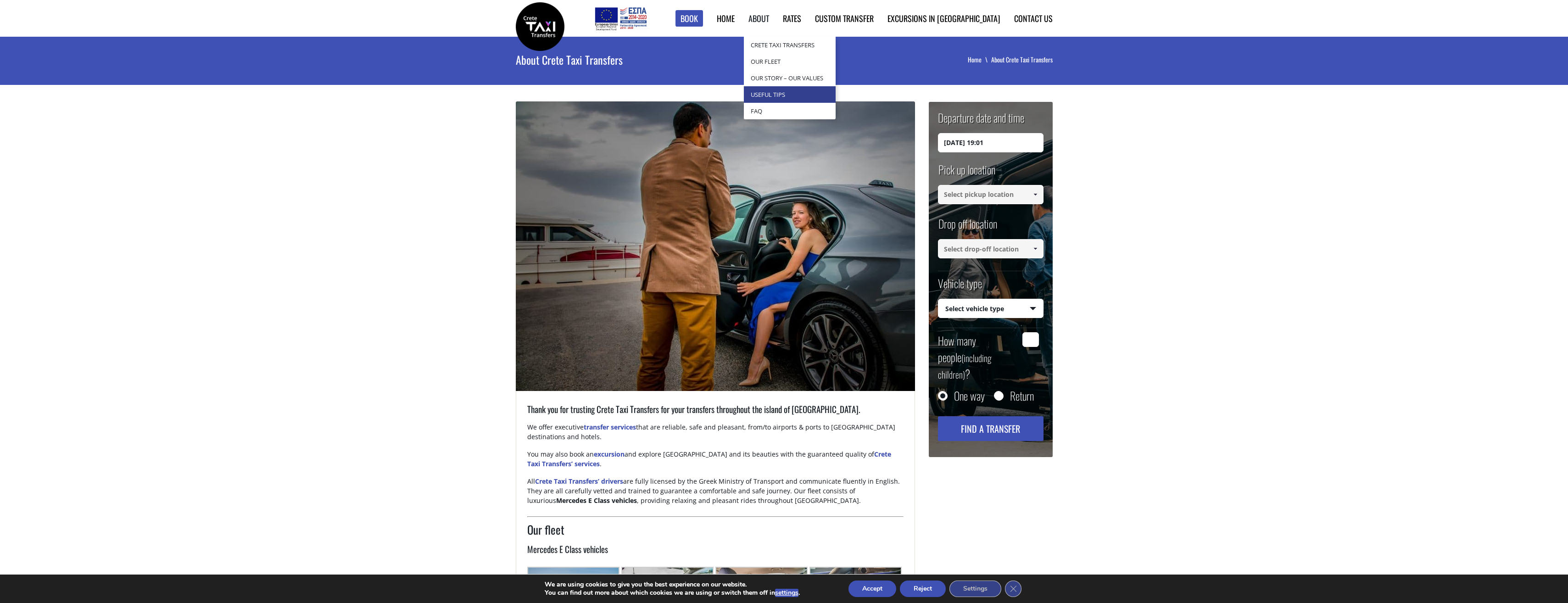
click at [811, 96] on link "Useful Tips" at bounding box center [789, 94] width 92 height 16
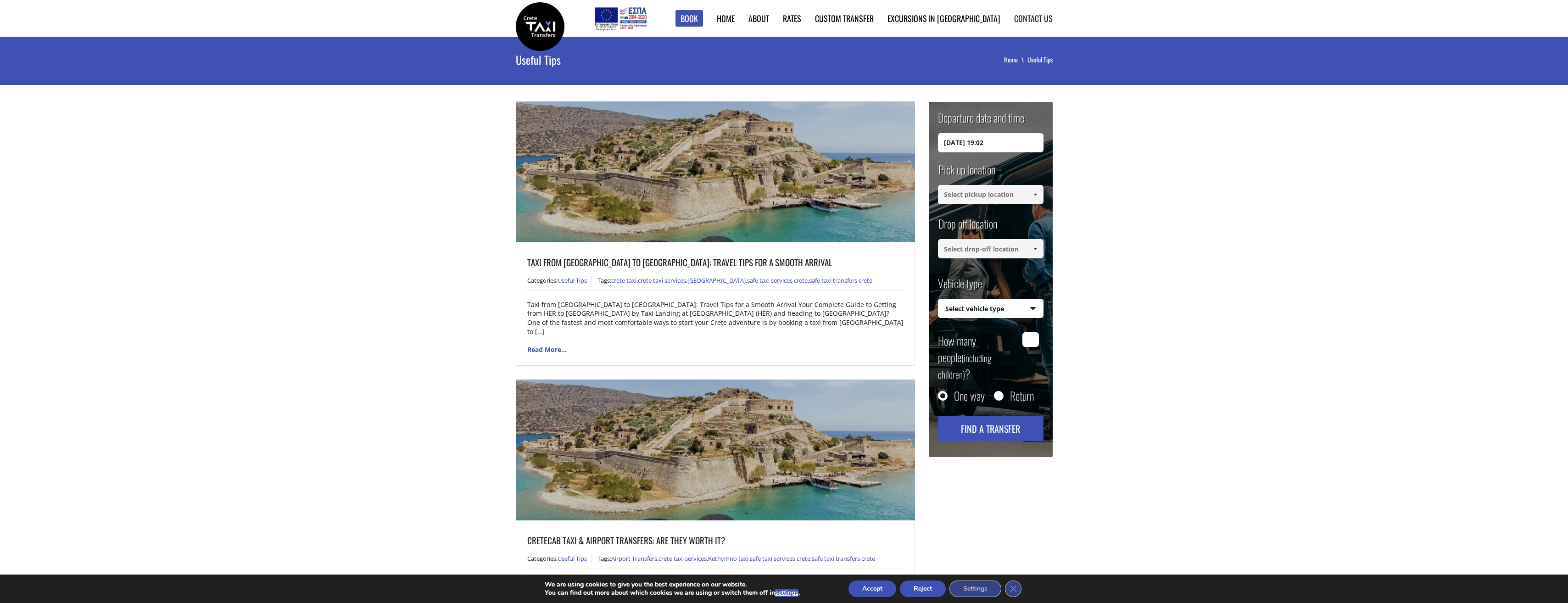
click at [1042, 21] on link "Contact us" at bounding box center [1033, 18] width 39 height 12
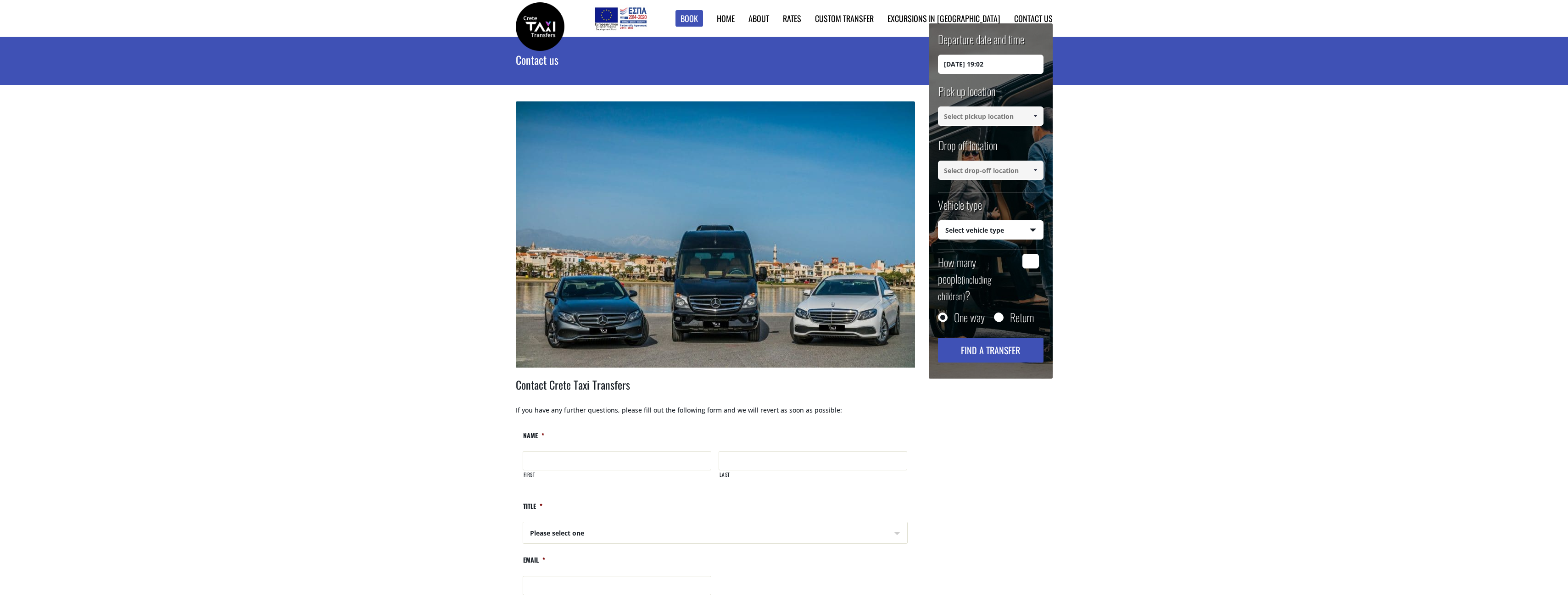
scroll to position [321, 0]
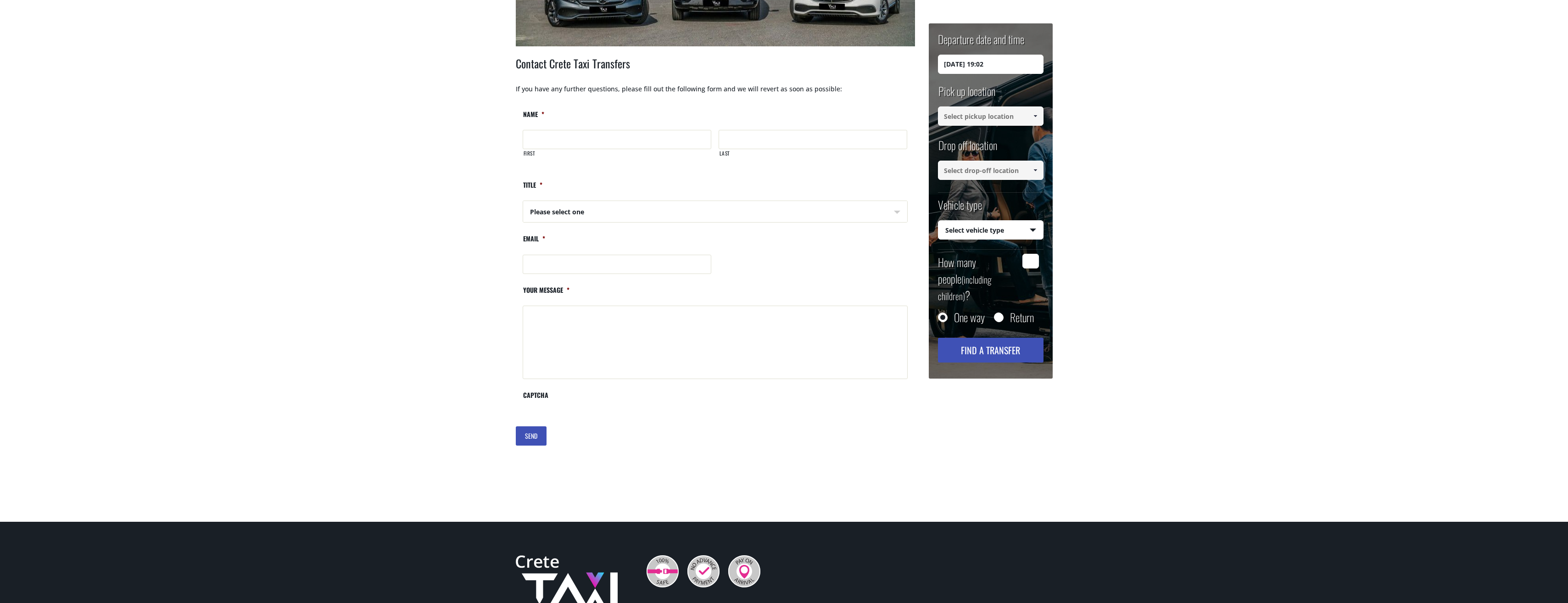
click at [609, 219] on select "Please select one Mr Mrs" at bounding box center [617, 212] width 189 height 22
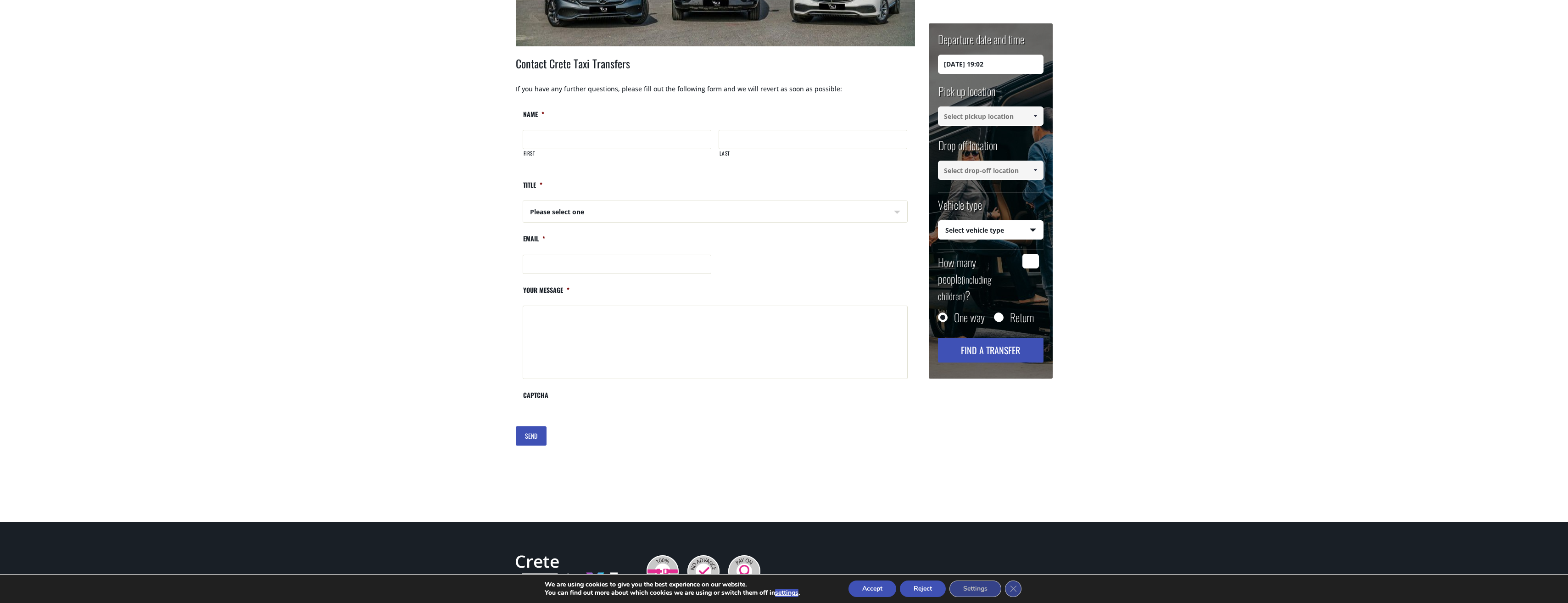
click at [374, 197] on main "Contact us Home Contact us + Contact Crete Taxi Transfers If you have any furth…" at bounding box center [784, 118] width 1568 height 806
